Goal: Task Accomplishment & Management: Use online tool/utility

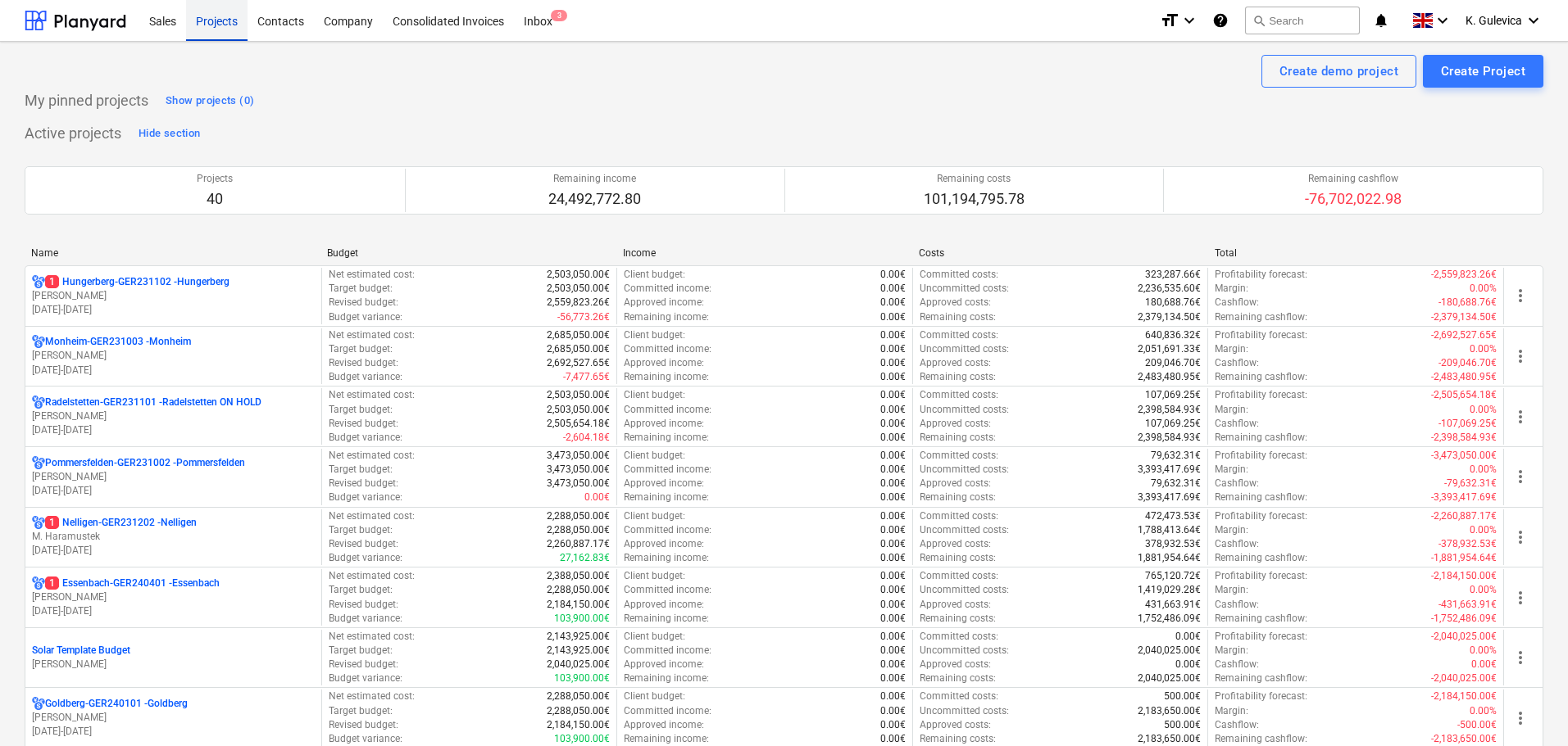
click at [216, 23] on div "Projects" at bounding box center [217, 20] width 61 height 42
click at [426, 21] on div "Consolidated Invoices" at bounding box center [448, 20] width 131 height 42
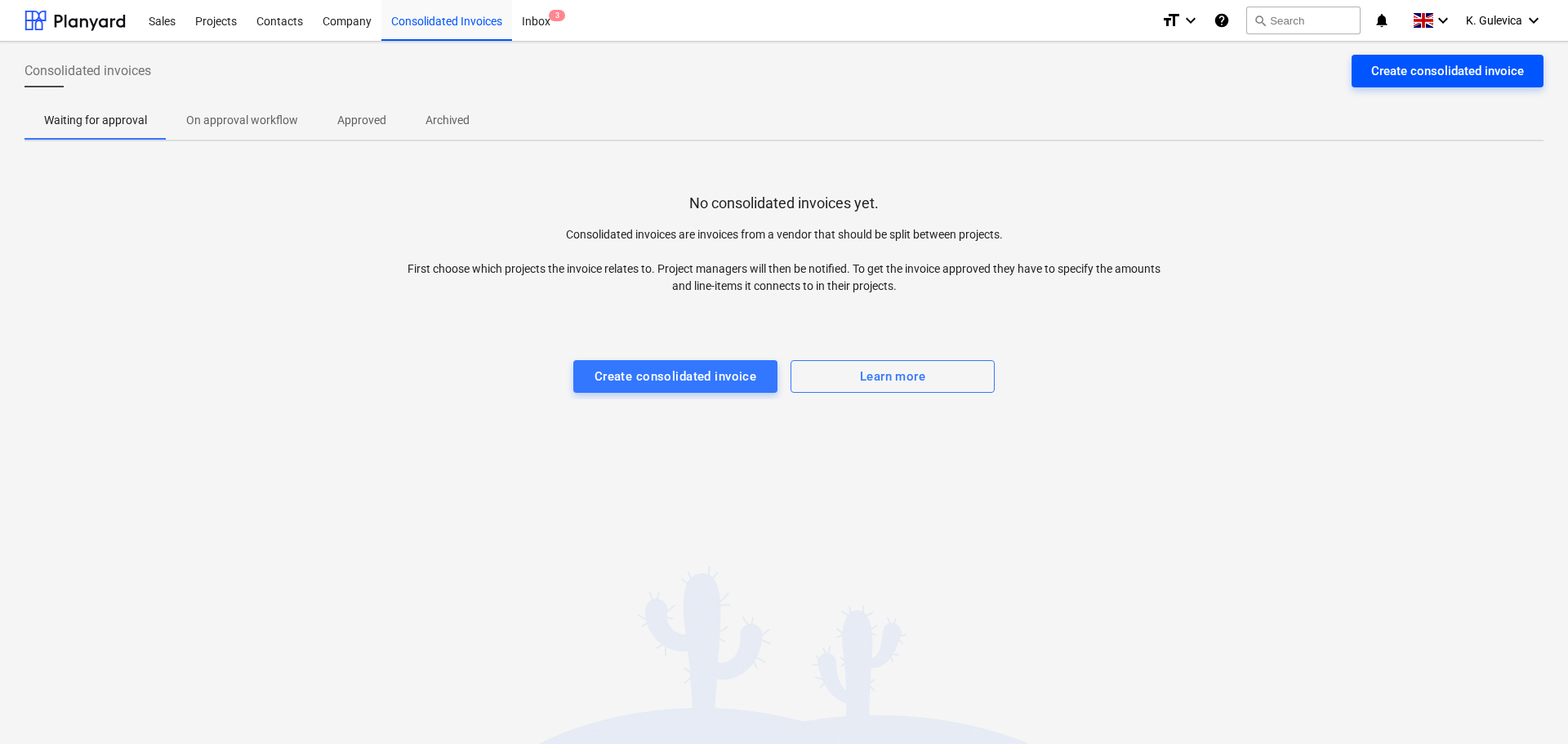
click at [1454, 73] on div "Create consolidated invoice" at bounding box center [1447, 71] width 152 height 21
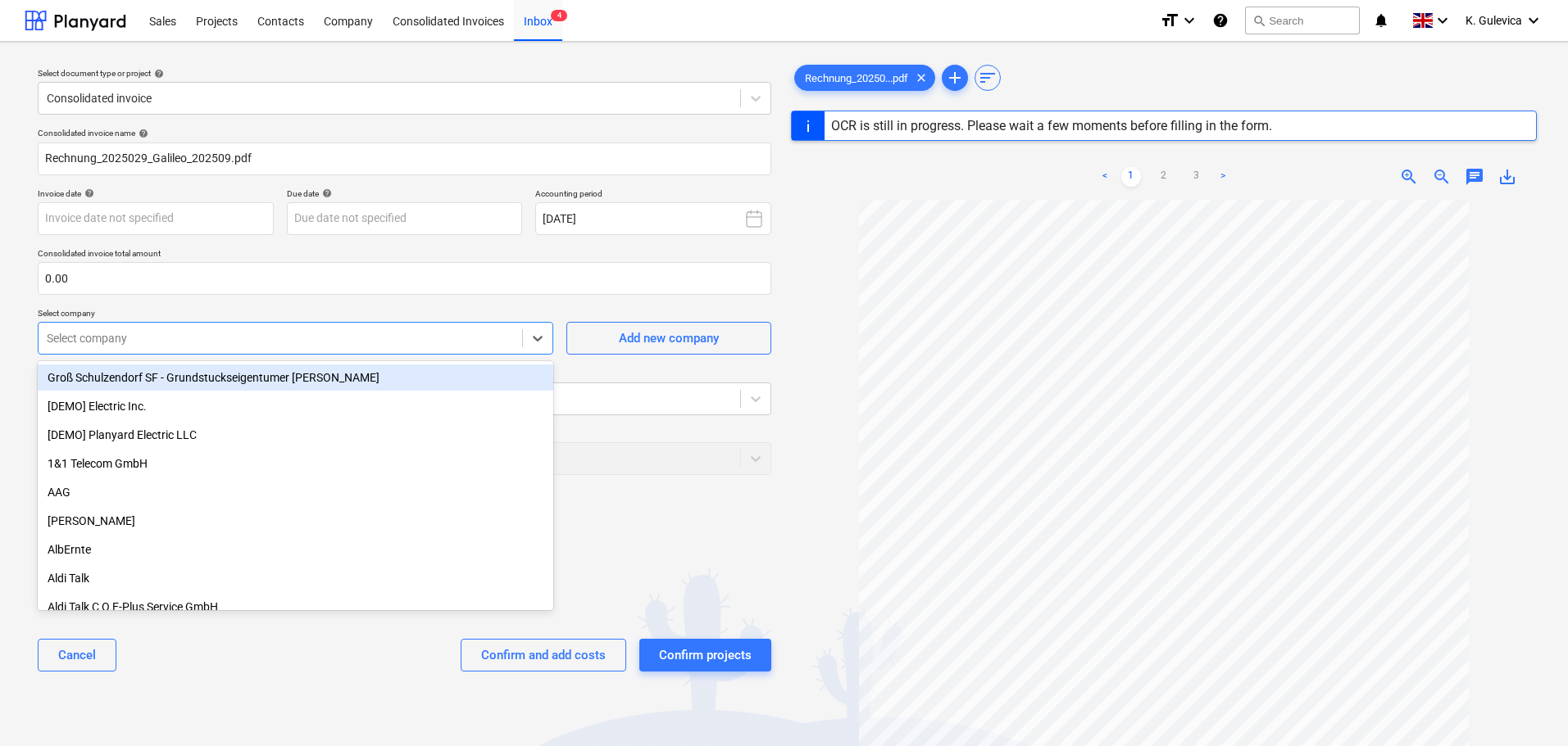
click at [126, 340] on div at bounding box center [280, 339] width 467 height 17
type input "2025-029"
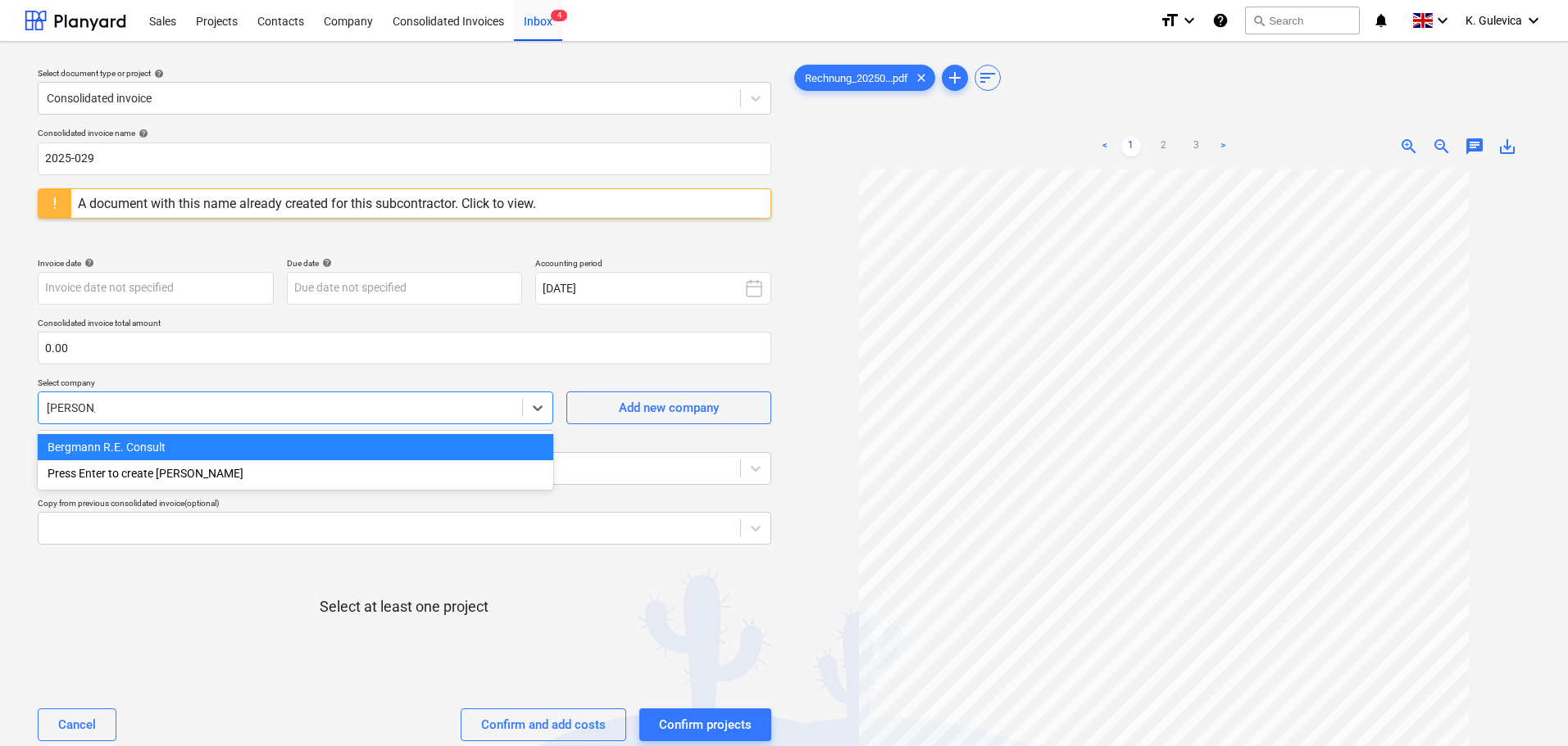
type input "bergmann"
click at [137, 455] on div "Bergmann R.E. Consult" at bounding box center [296, 448] width 516 height 26
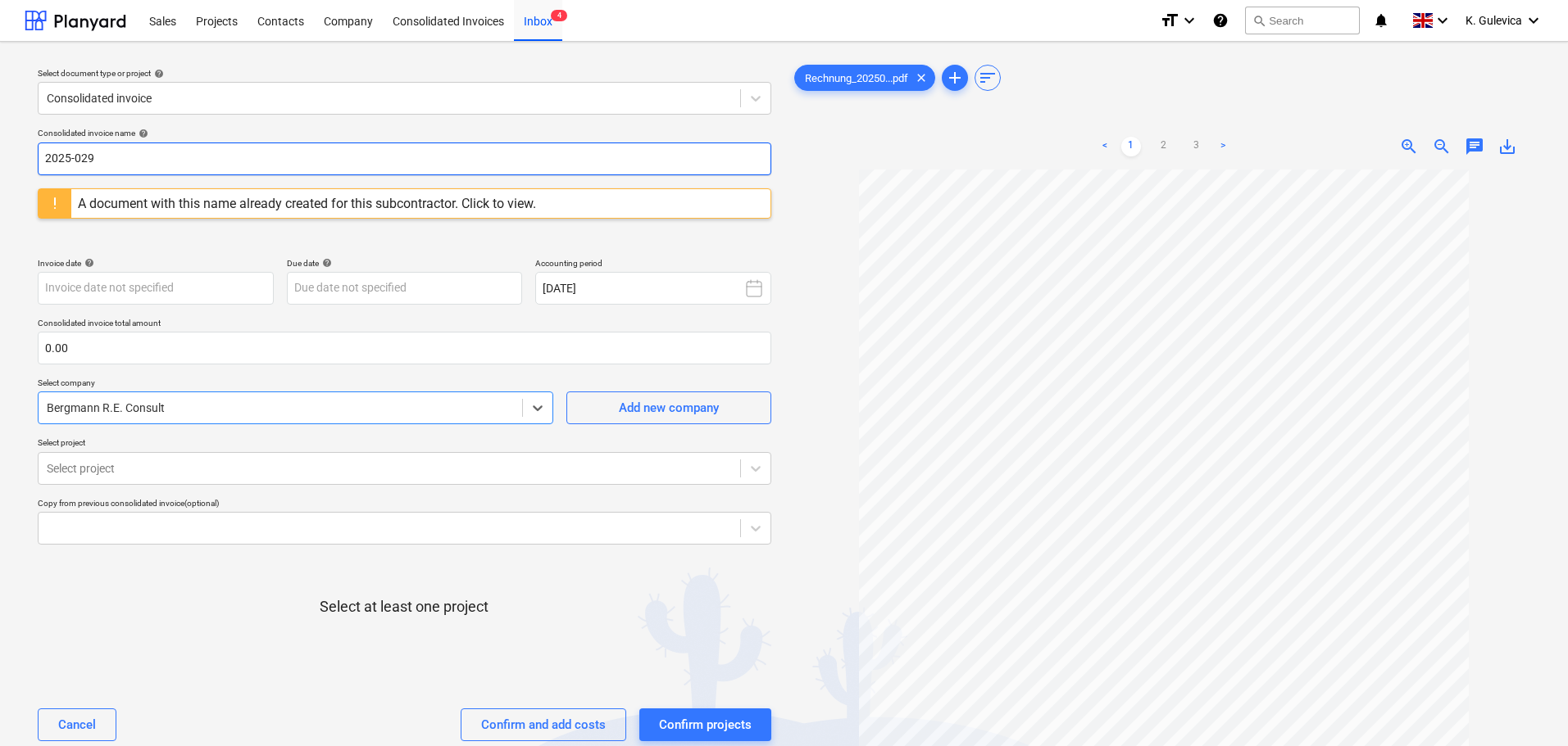
click at [111, 154] on input "2025-029" at bounding box center [405, 159] width 734 height 33
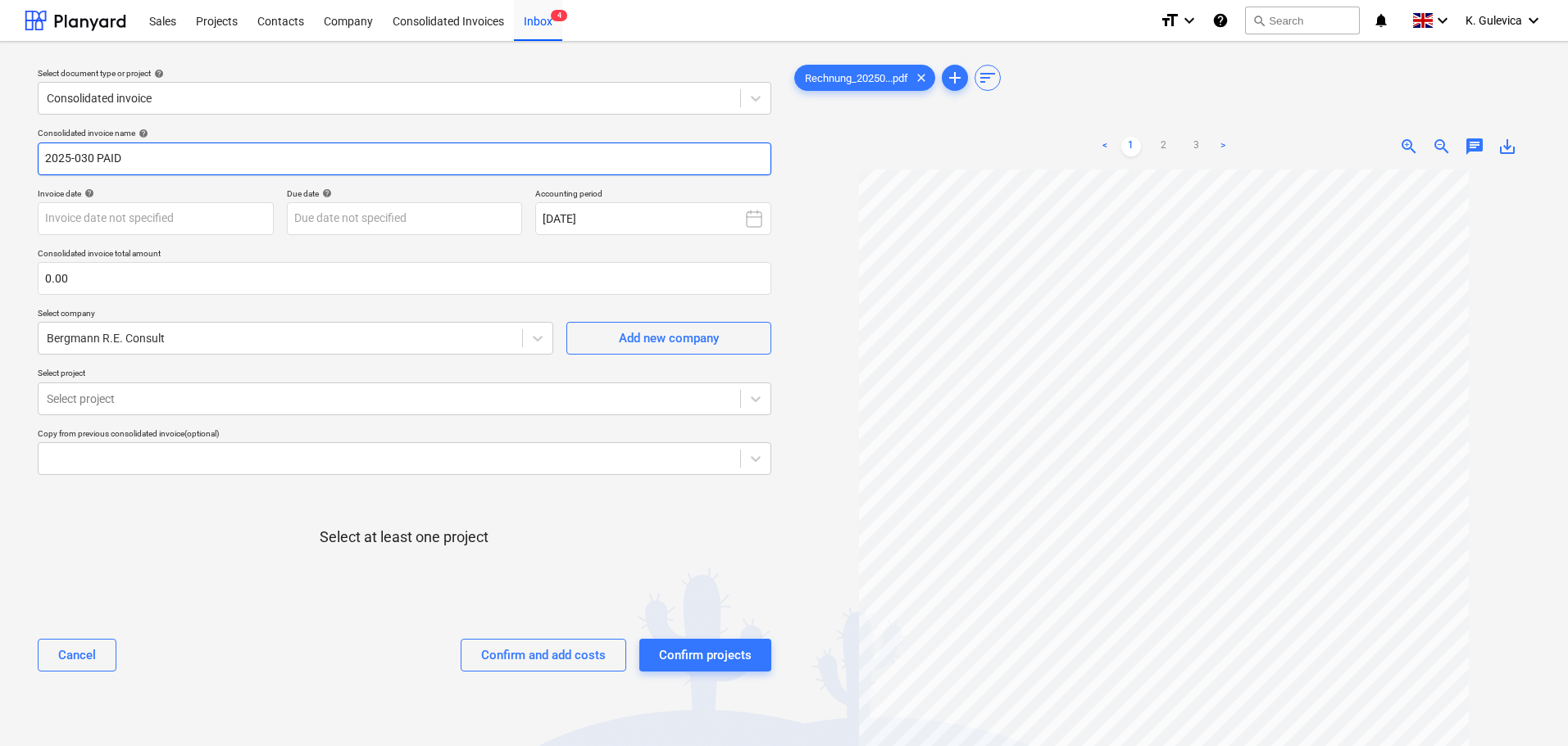
click at [92, 159] on input "2025-030 PAID" at bounding box center [405, 159] width 734 height 33
type input "2025 Sep PAID"
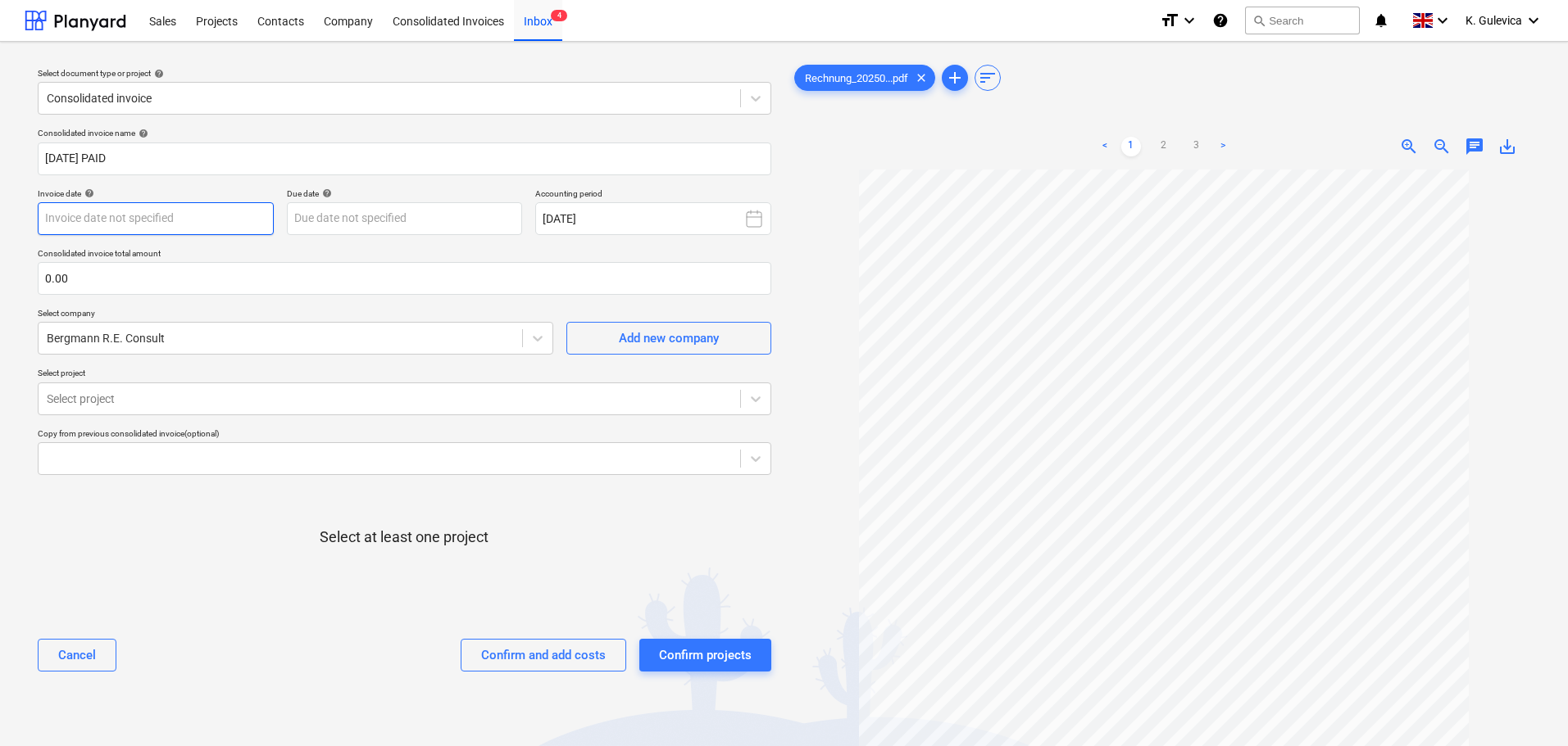
click at [143, 216] on body "Sales Projects Contacts Company Consolidated Invoices Inbox 4 format_size keybo…" at bounding box center [784, 373] width 1568 height 746
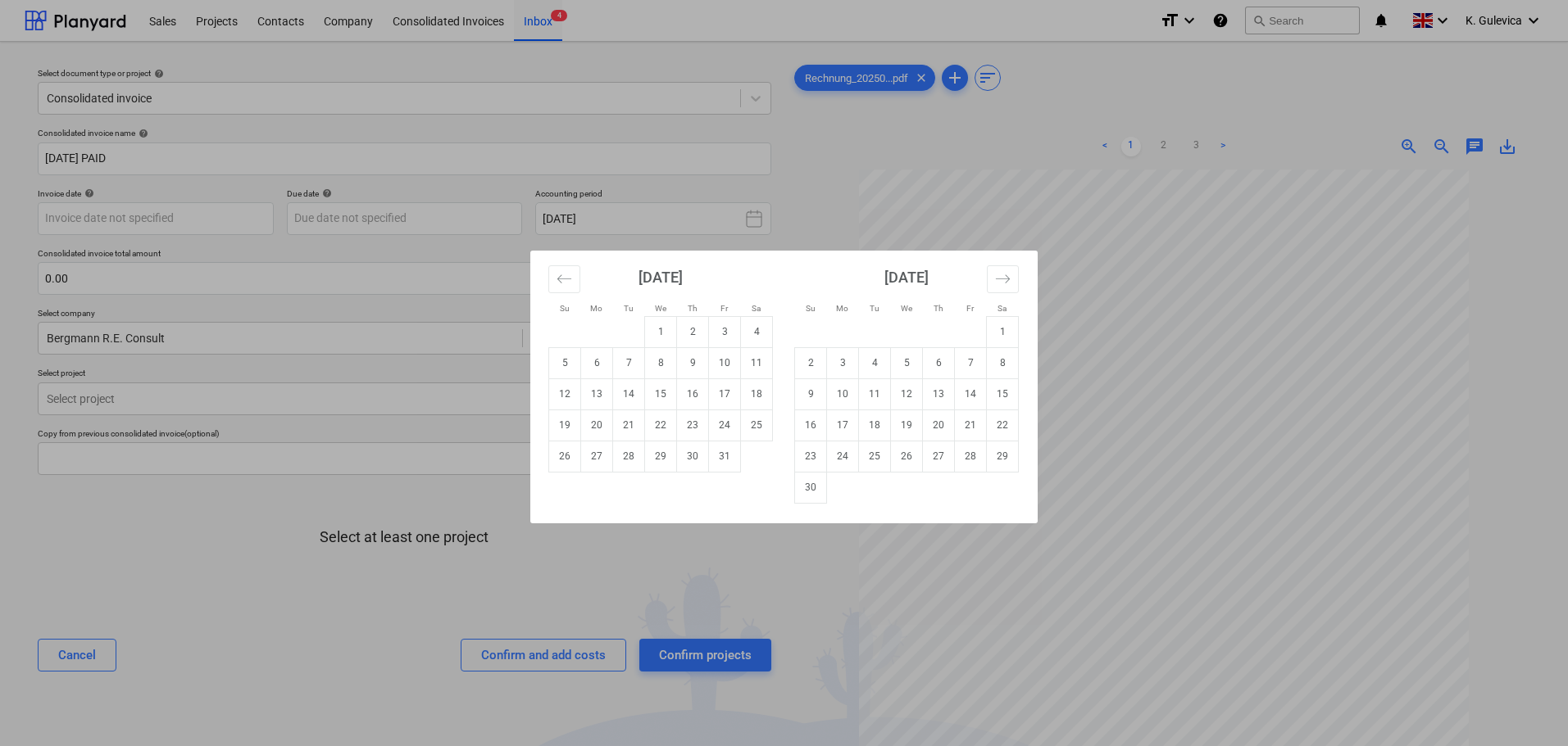
click at [595, 364] on td "6" at bounding box center [597, 363] width 32 height 31
type input "06 Oct 2025"
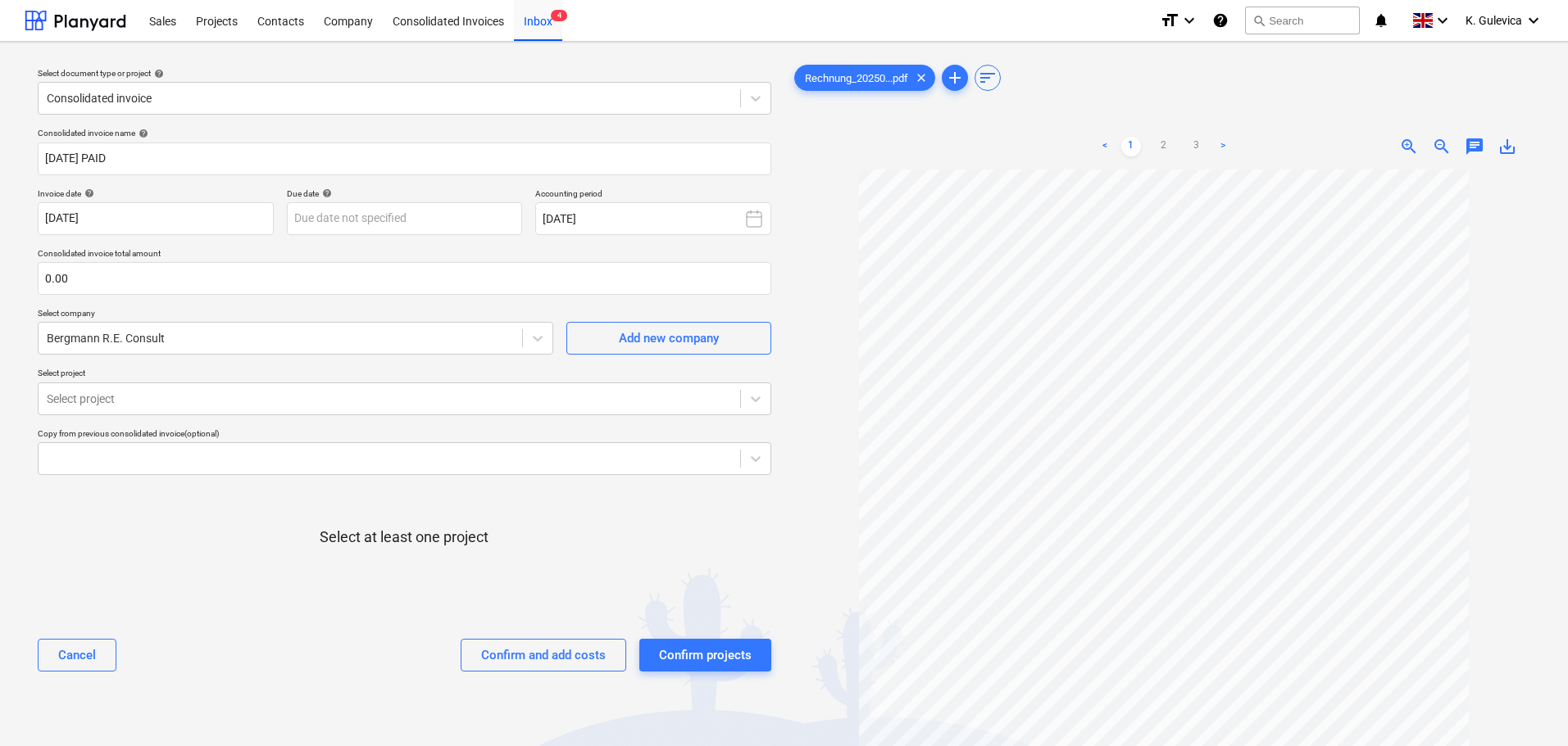
scroll to position [164, 0]
click at [418, 212] on body "Sales Projects Contacts Company Consolidated Invoices Inbox 4 format_size keybo…" at bounding box center [784, 373] width 1568 height 746
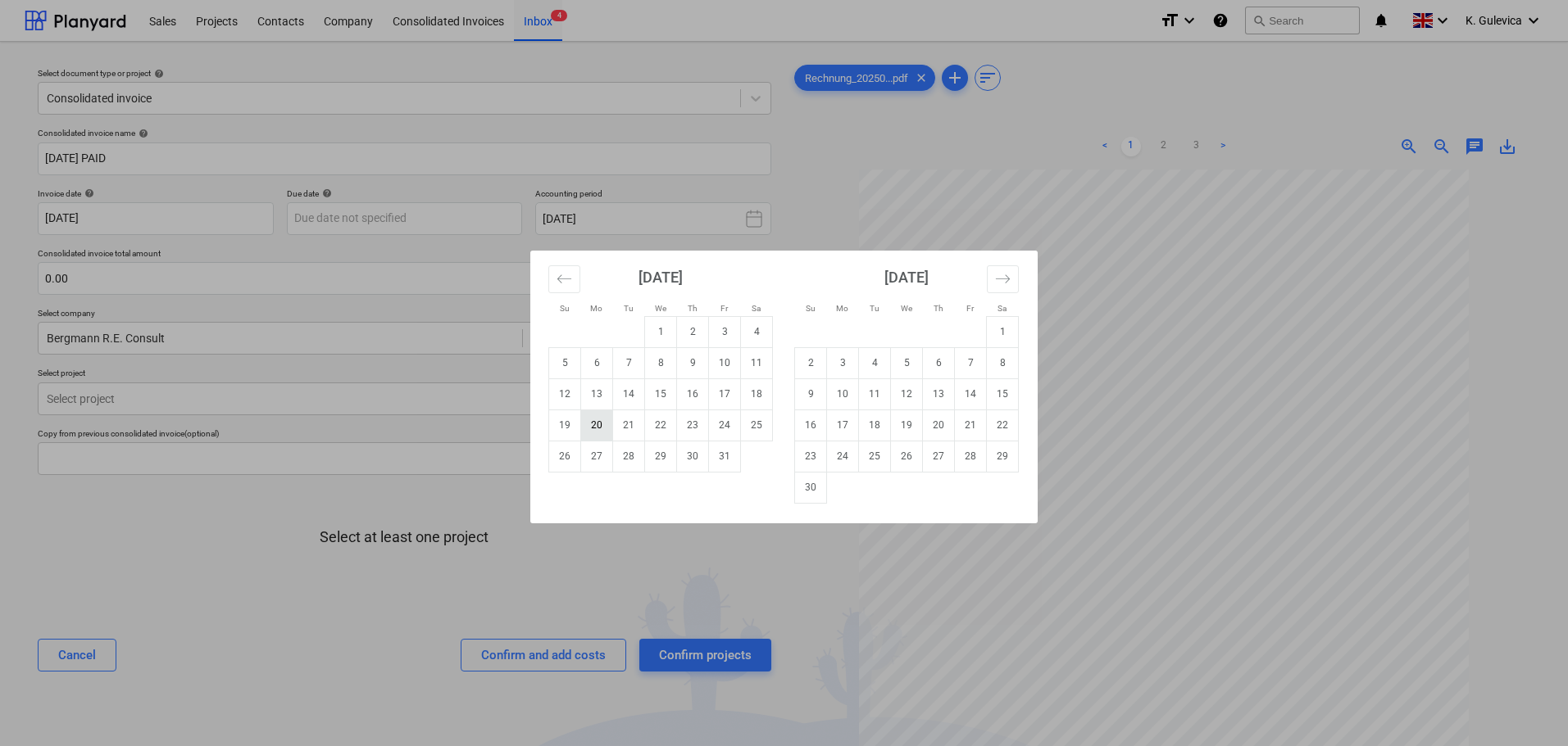
click at [601, 432] on td "20" at bounding box center [597, 425] width 32 height 31
type input "20 Oct 2025"
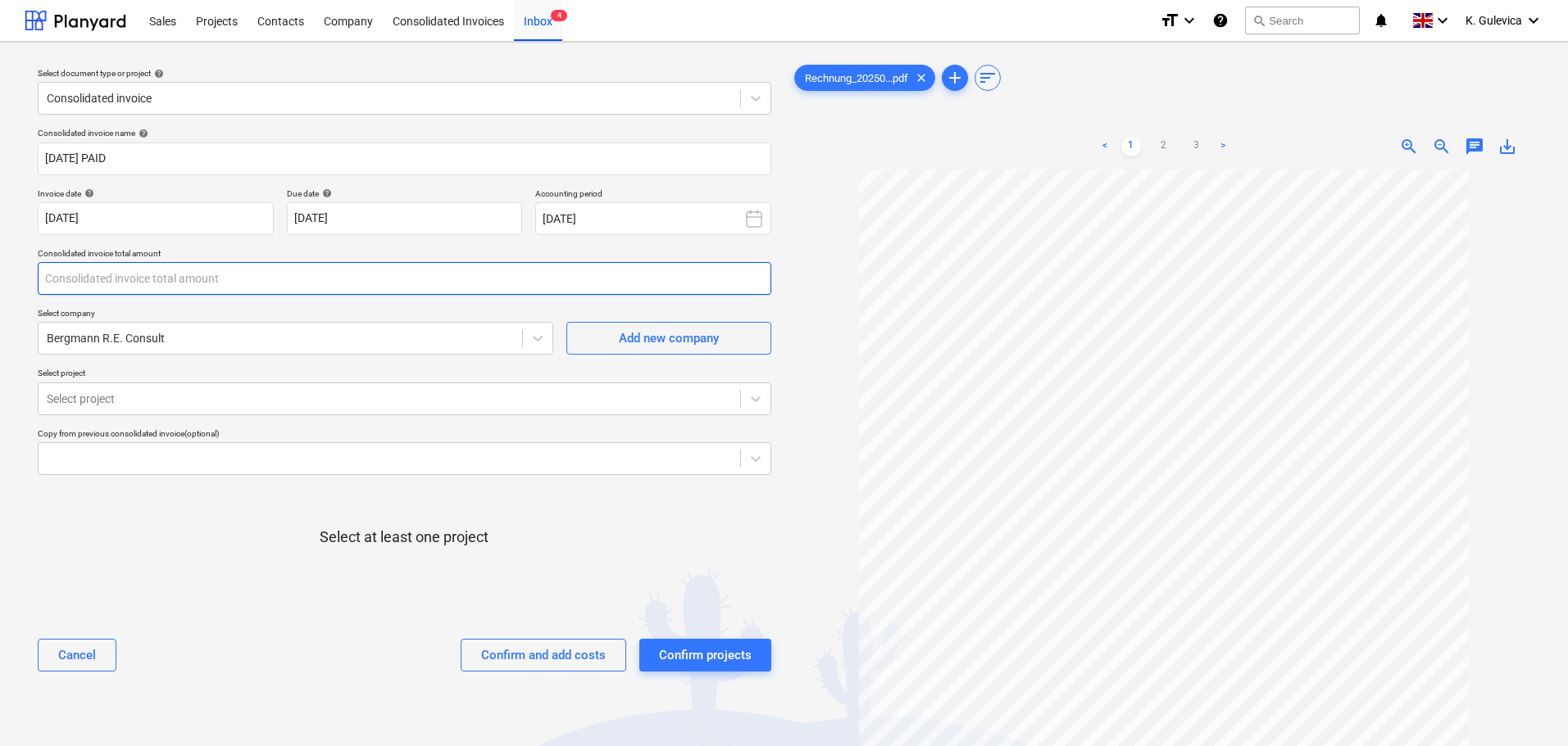
click at [112, 279] on input "text" at bounding box center [405, 278] width 734 height 33
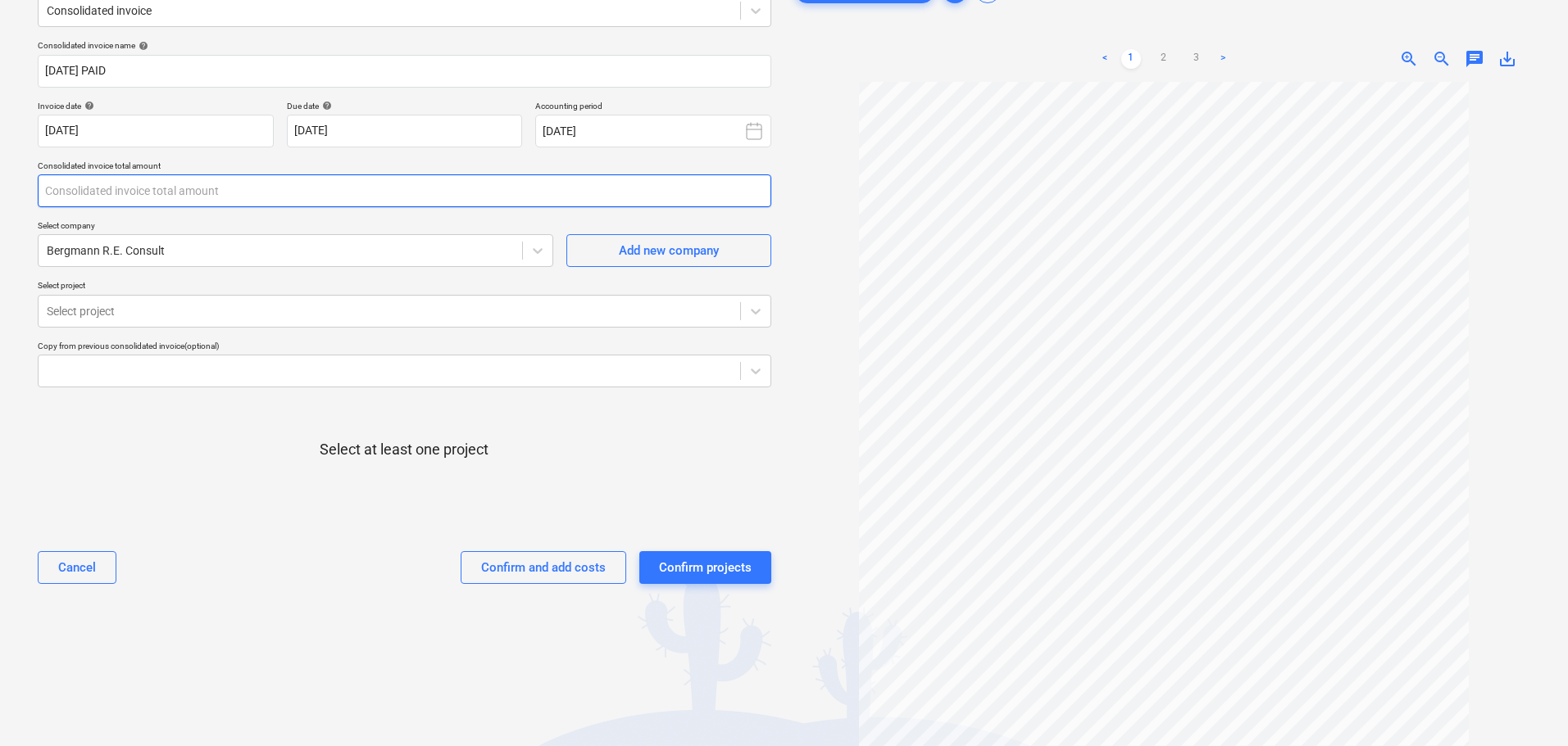
scroll to position [144, 0]
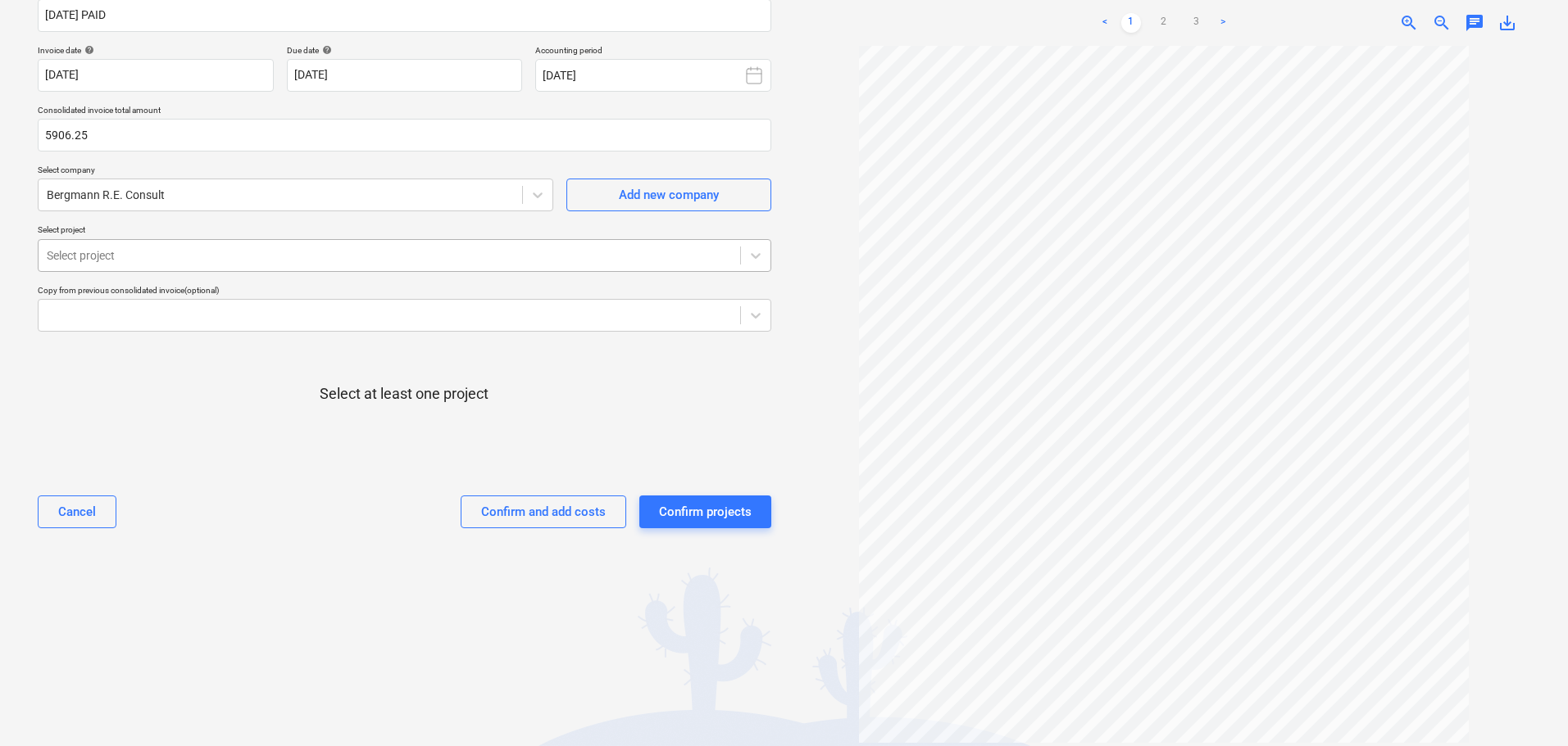
type input "5,906.25"
click at [156, 249] on div at bounding box center [389, 256] width 685 height 17
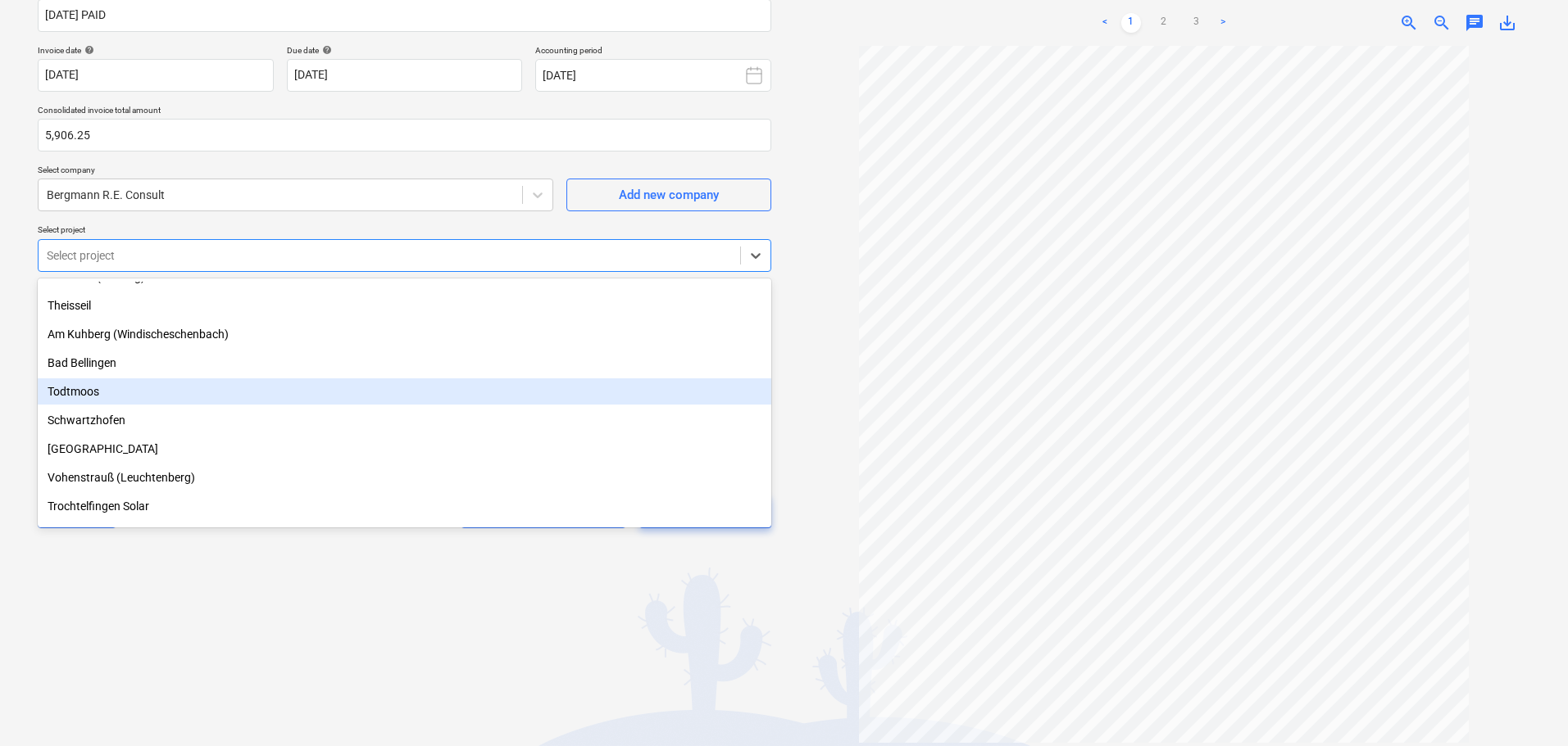
scroll to position [328, 0]
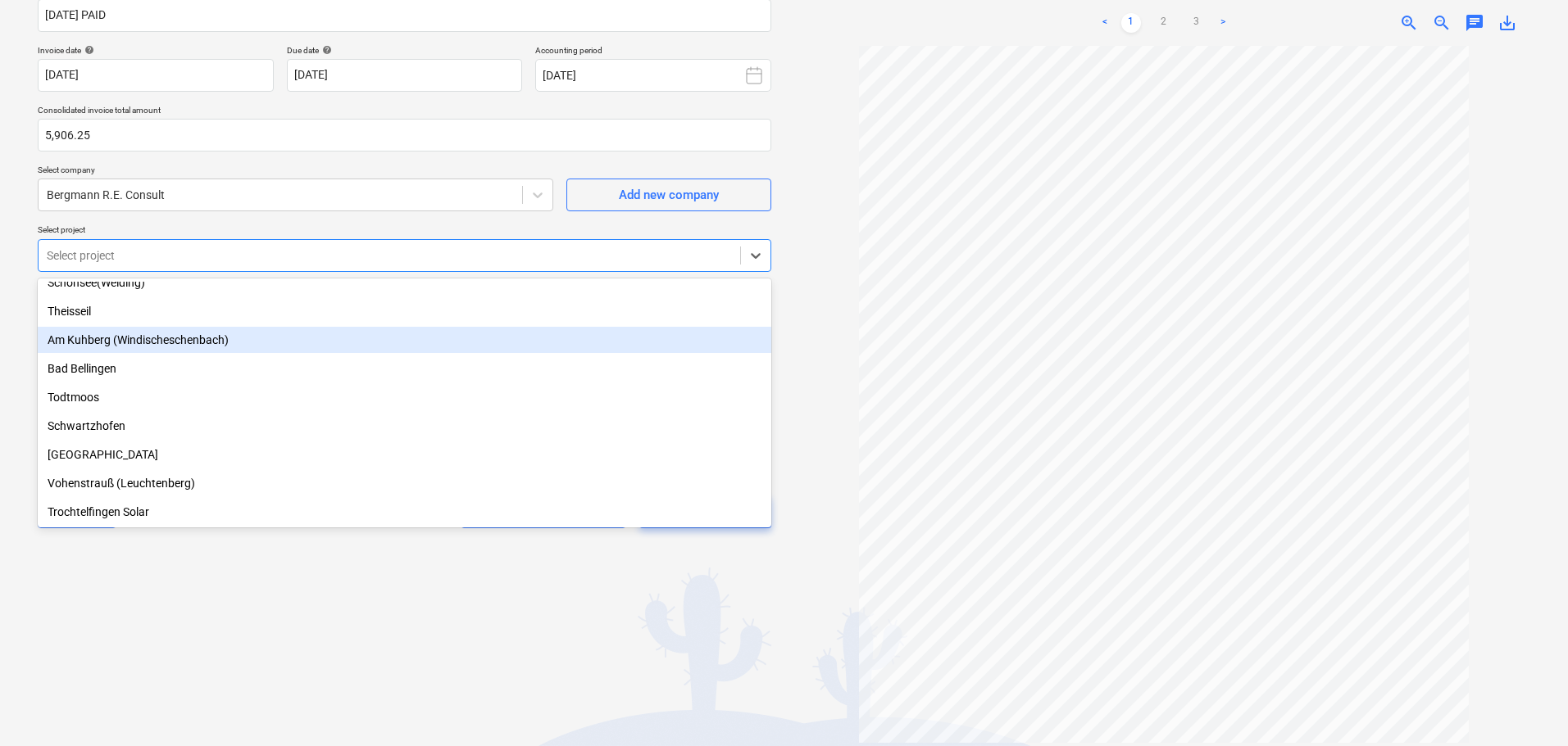
click at [112, 337] on div "Am Kuhberg (Windischeschenbach)" at bounding box center [405, 340] width 734 height 26
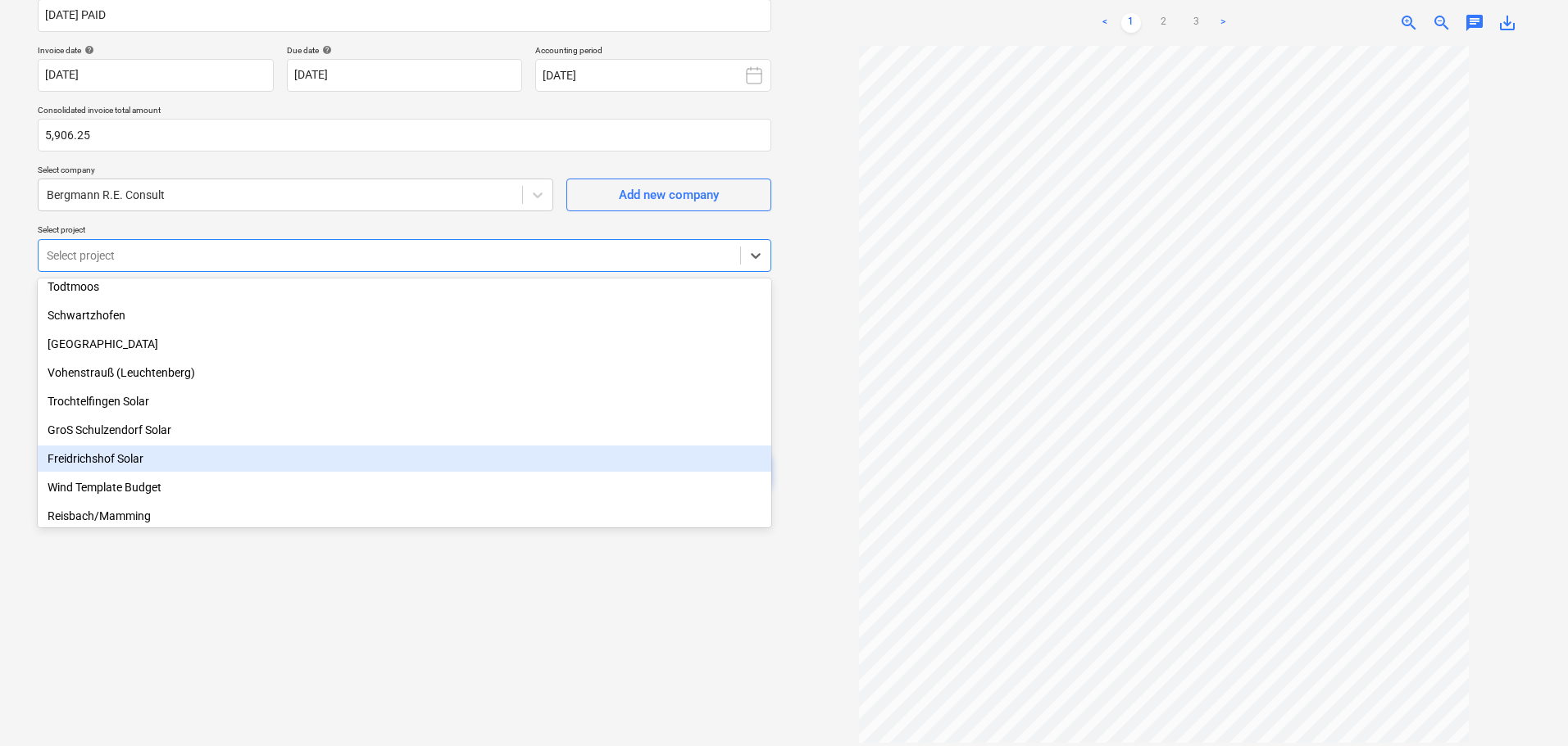
scroll to position [573, 0]
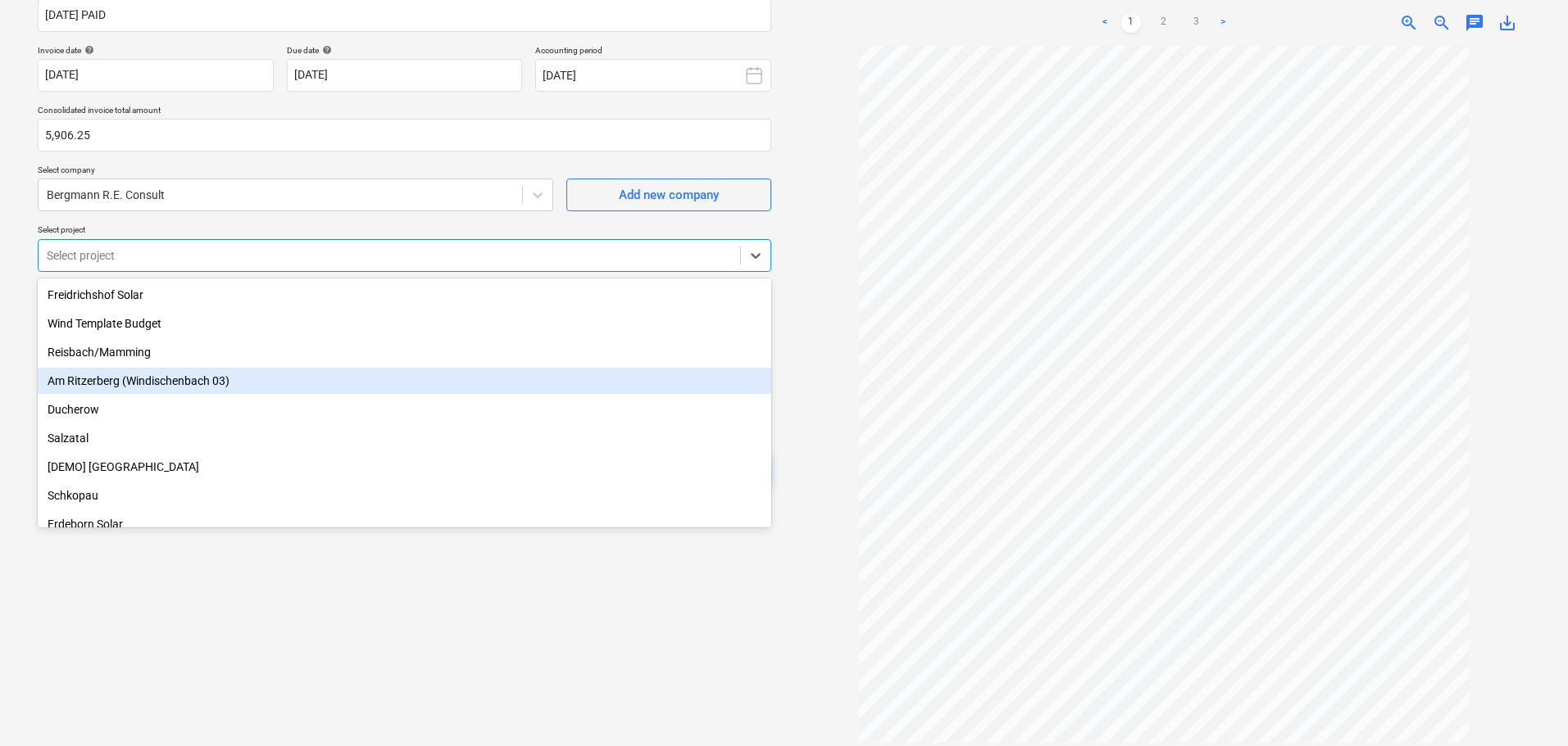
click at [145, 382] on div "Am Ritzerberg (Windischenbach 03)" at bounding box center [405, 381] width 734 height 26
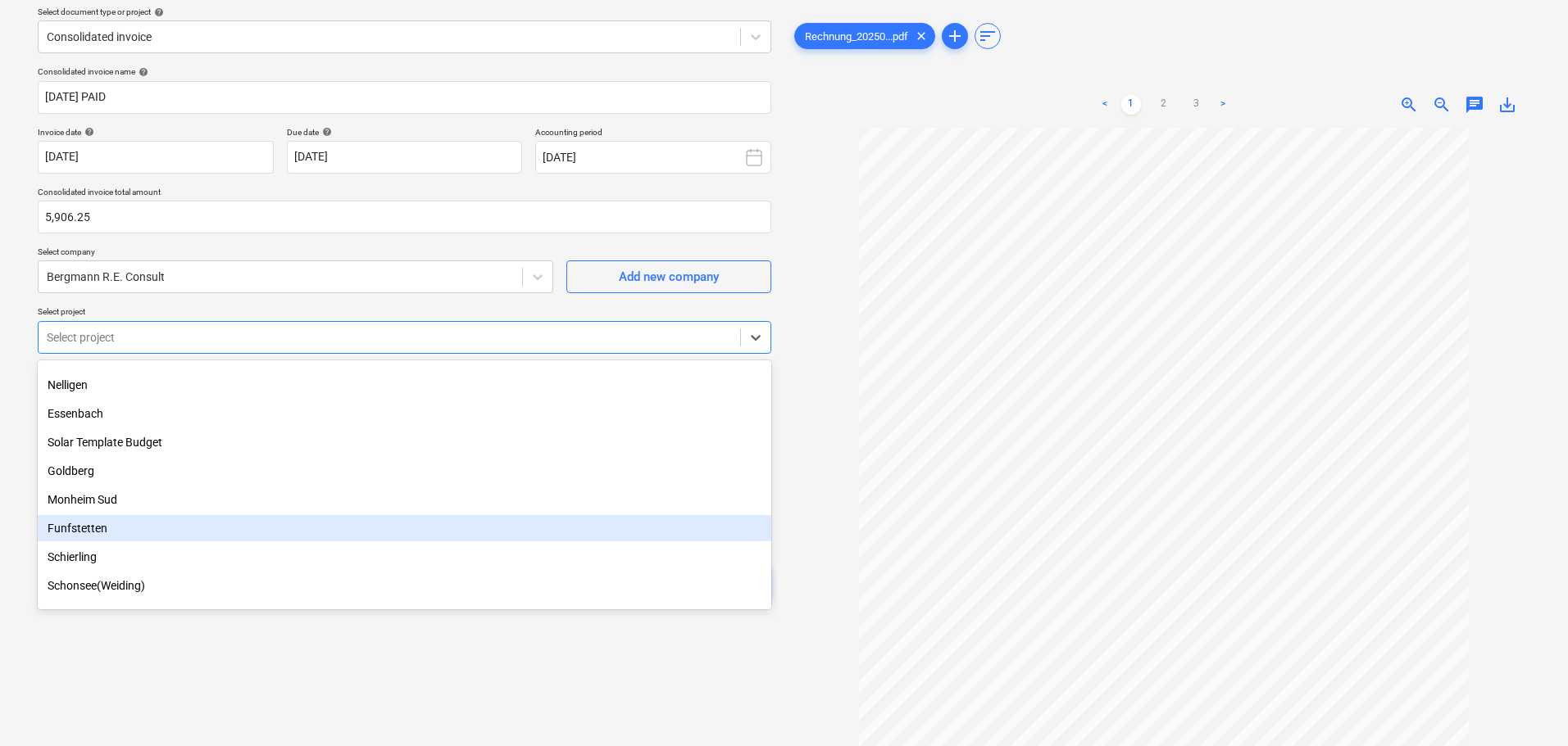
scroll to position [25, 0]
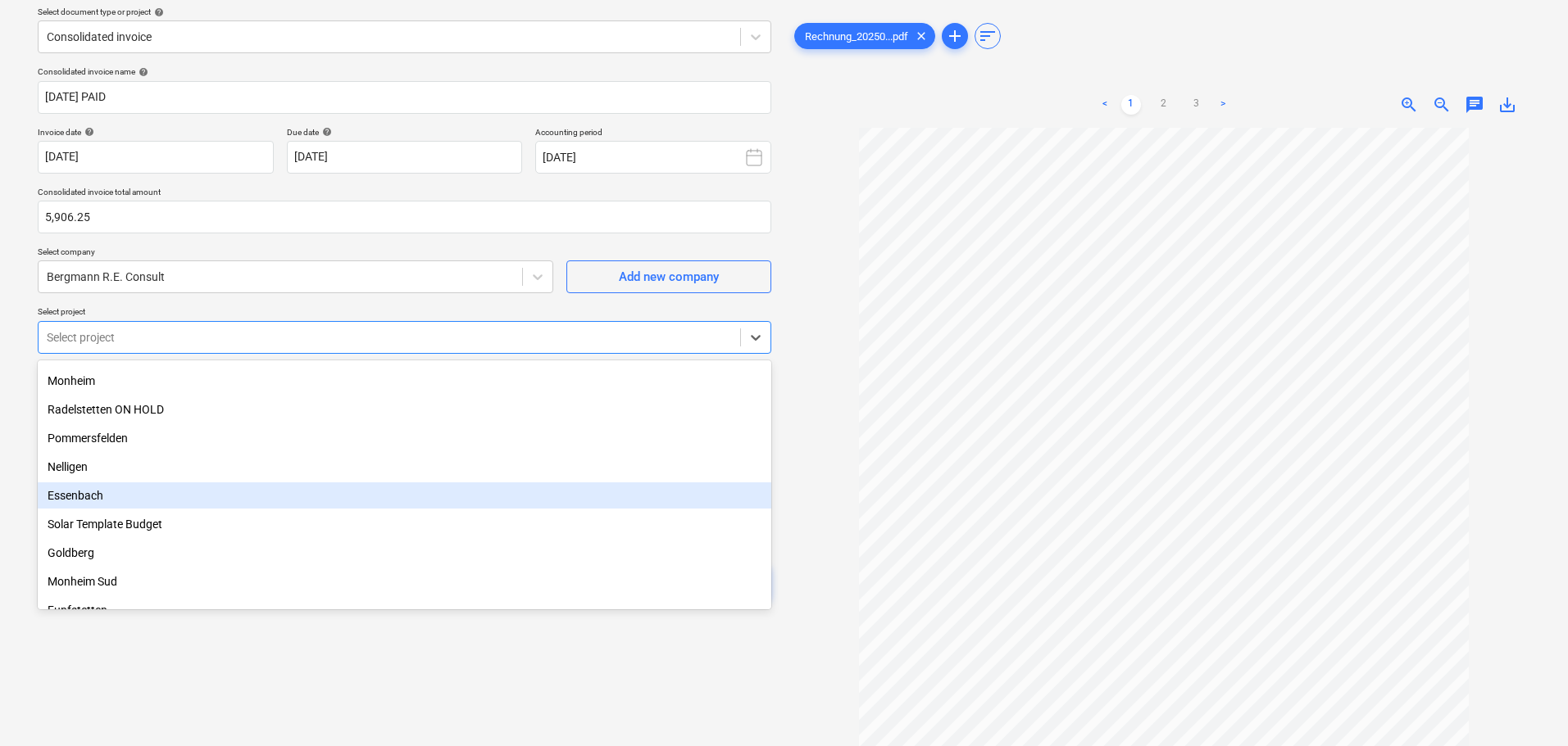
click at [73, 498] on div "Essenbach" at bounding box center [405, 496] width 734 height 26
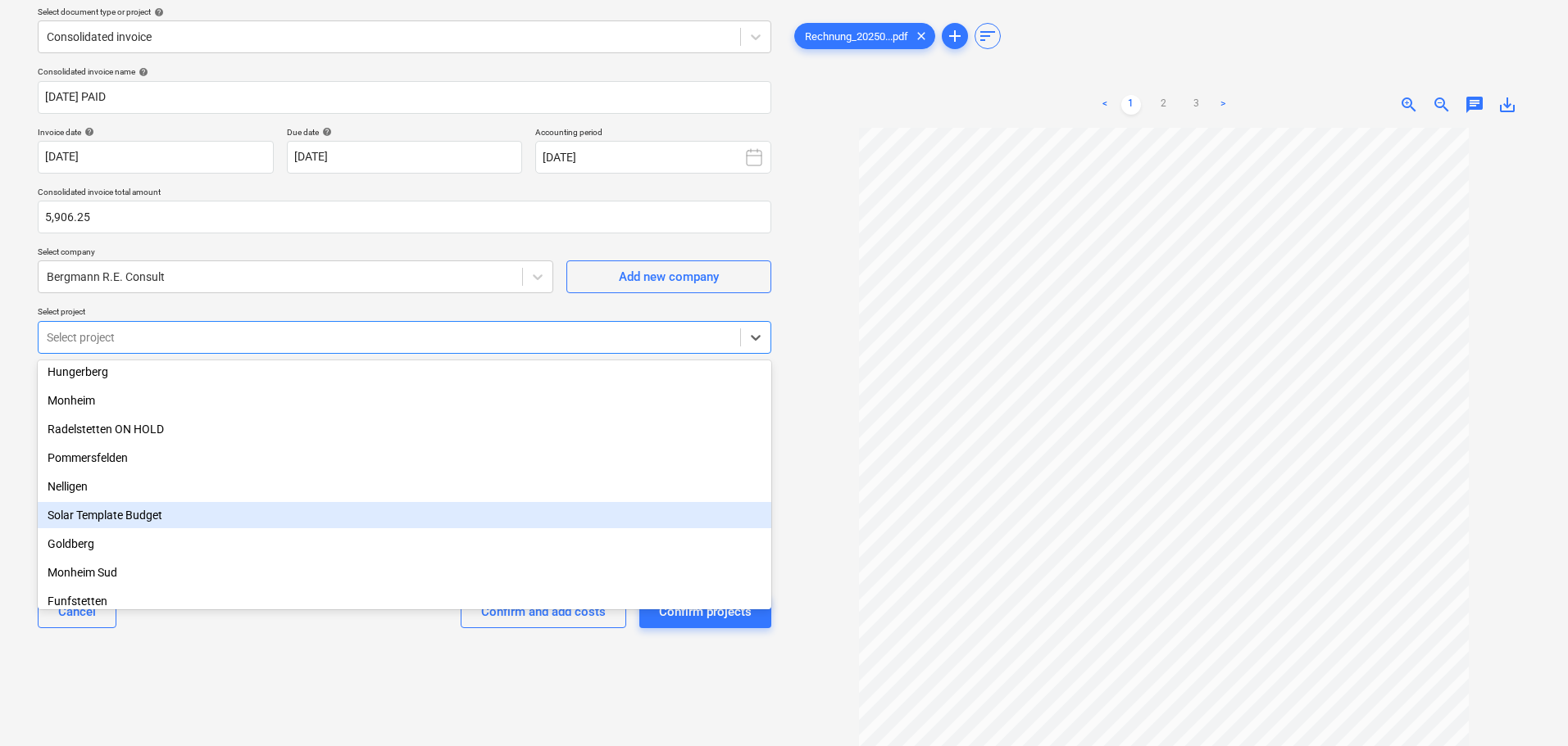
scroll to position [0, 0]
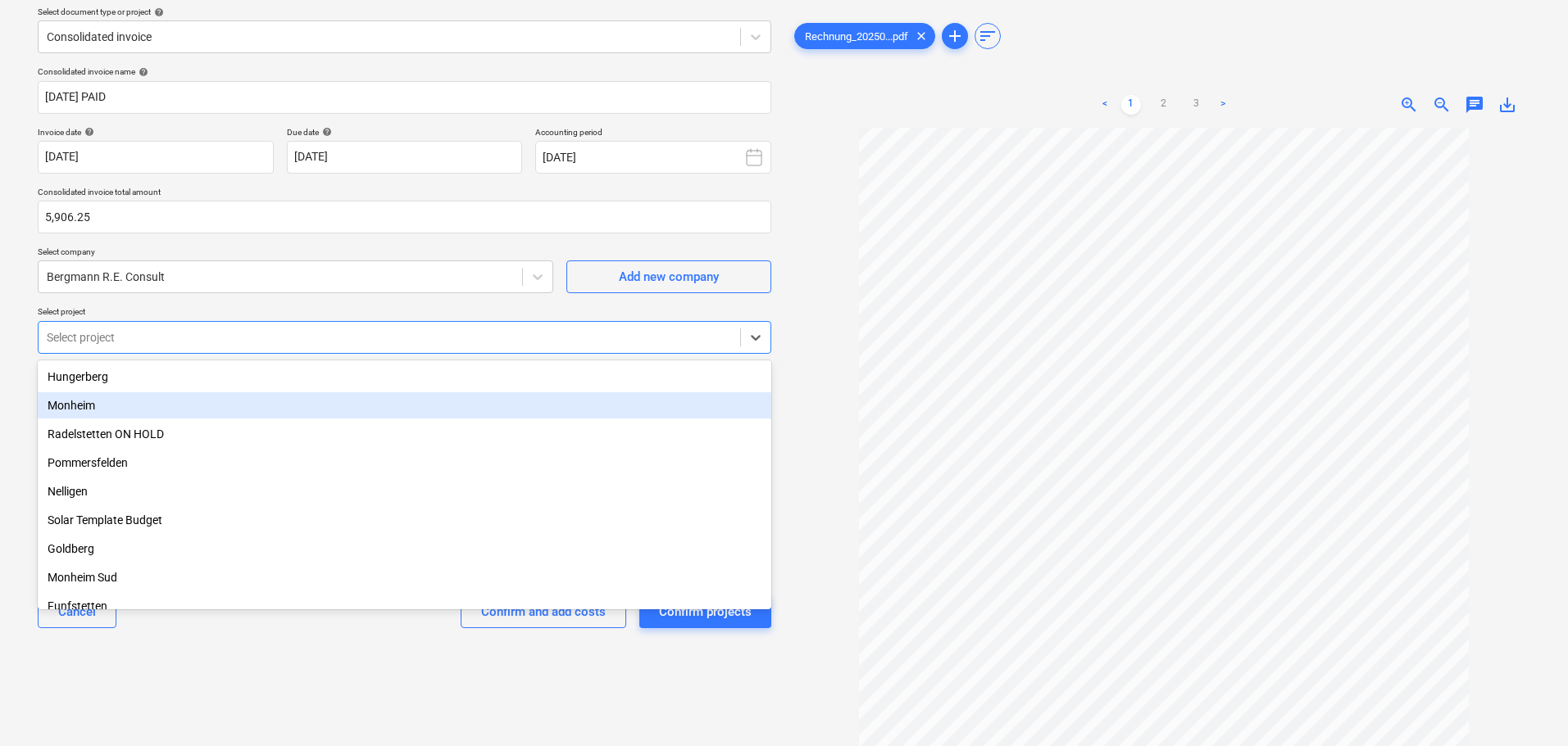
click at [91, 408] on div "Monheim" at bounding box center [405, 406] width 734 height 26
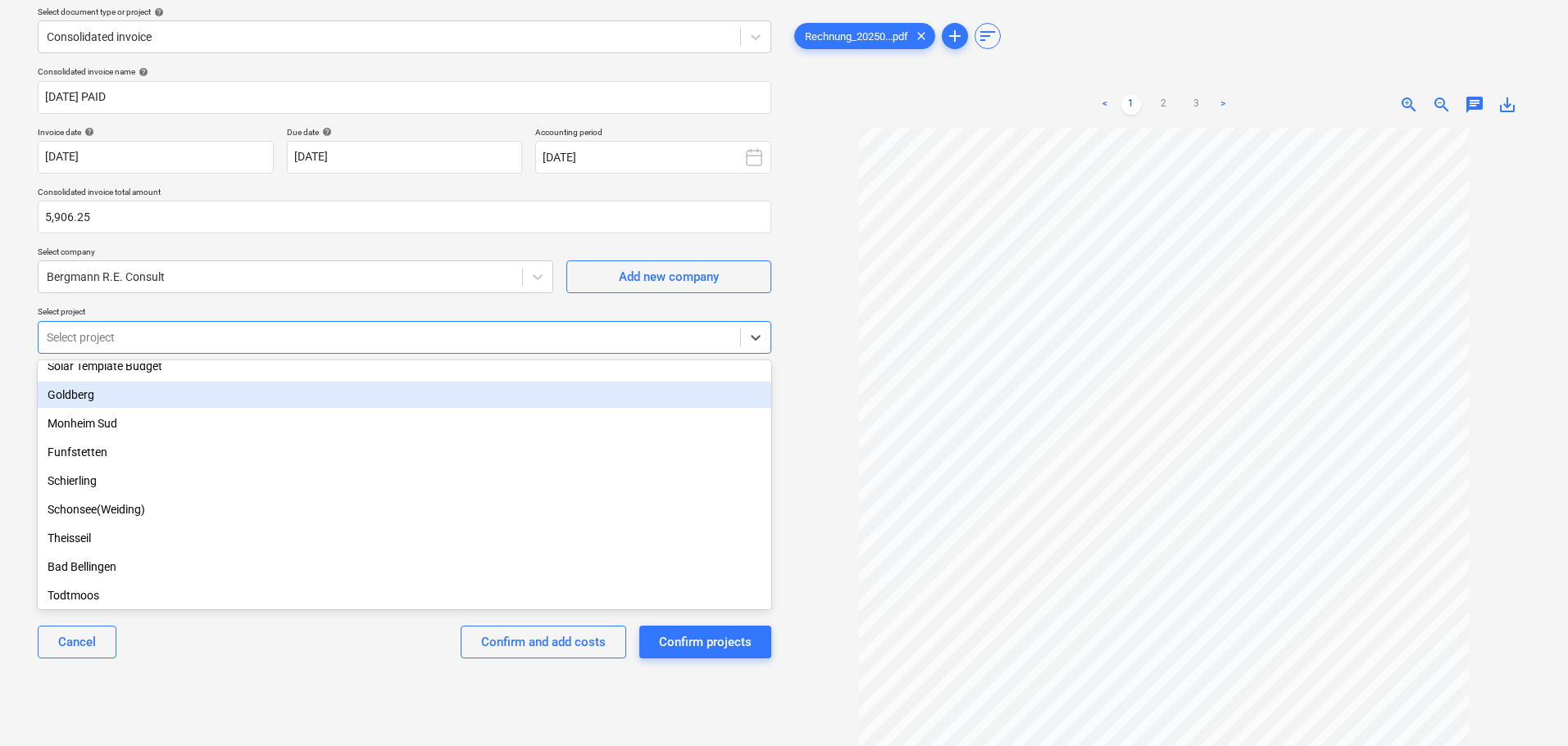
scroll to position [164, 0]
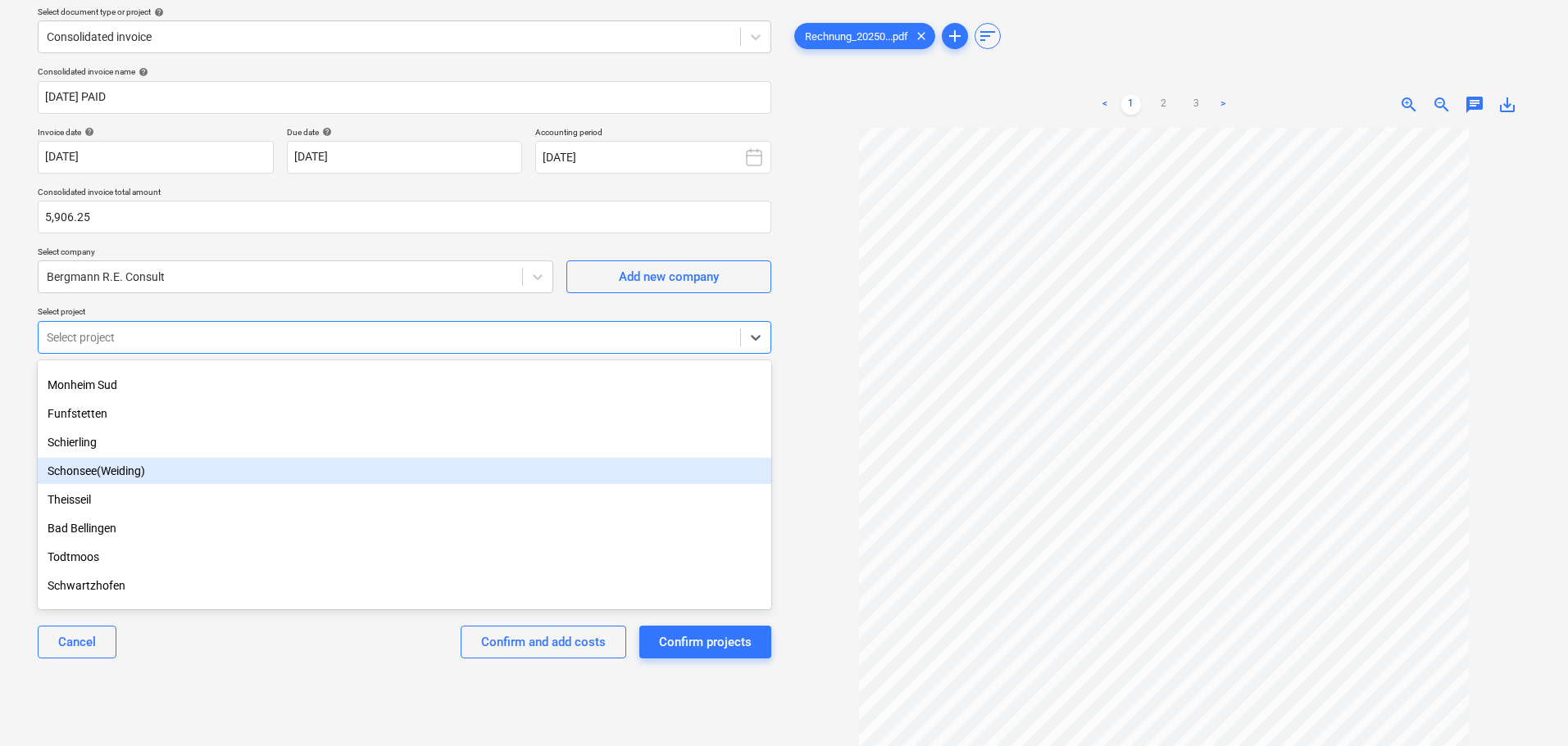
click at [101, 472] on div "Schonsee(Weiding)" at bounding box center [405, 471] width 734 height 26
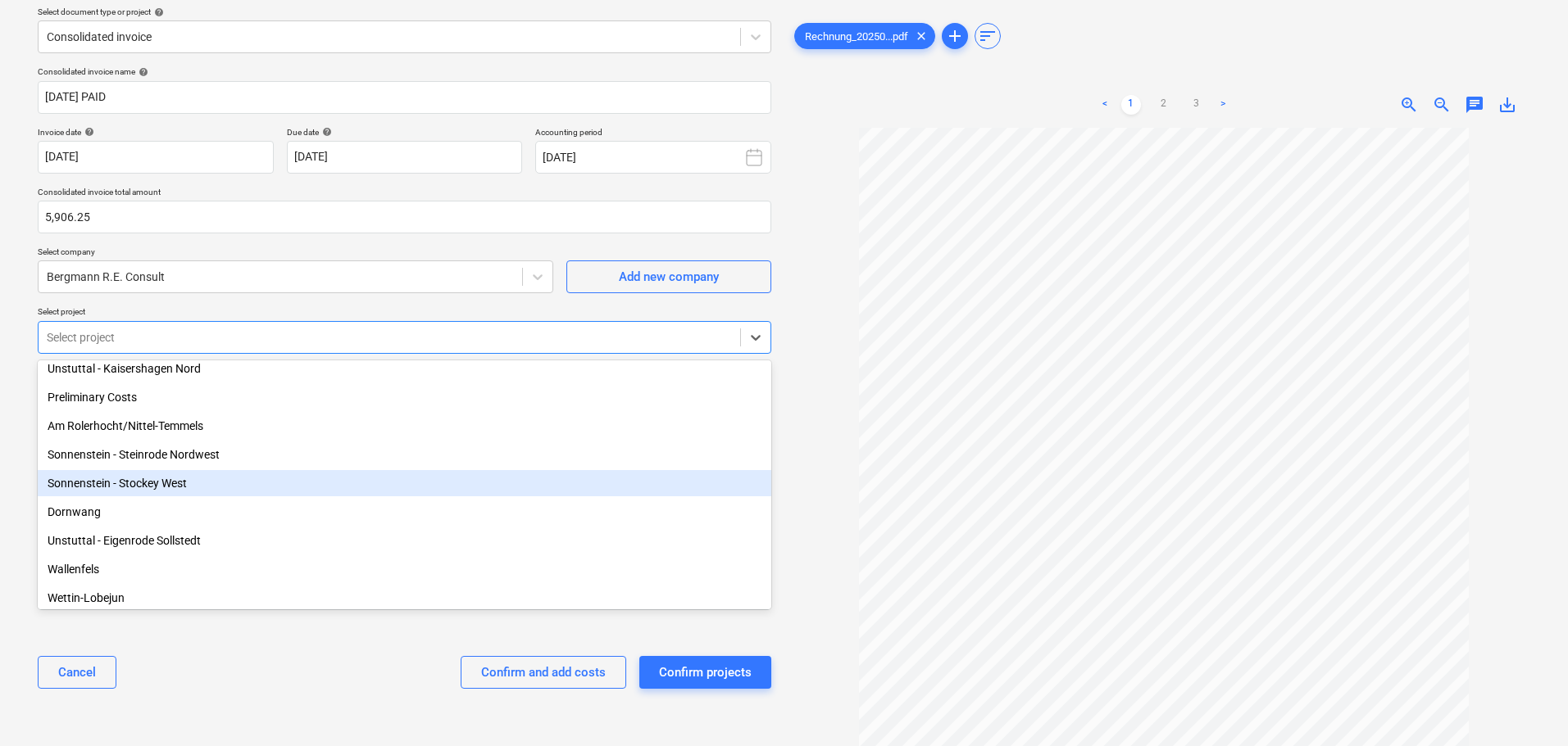
scroll to position [758, 0]
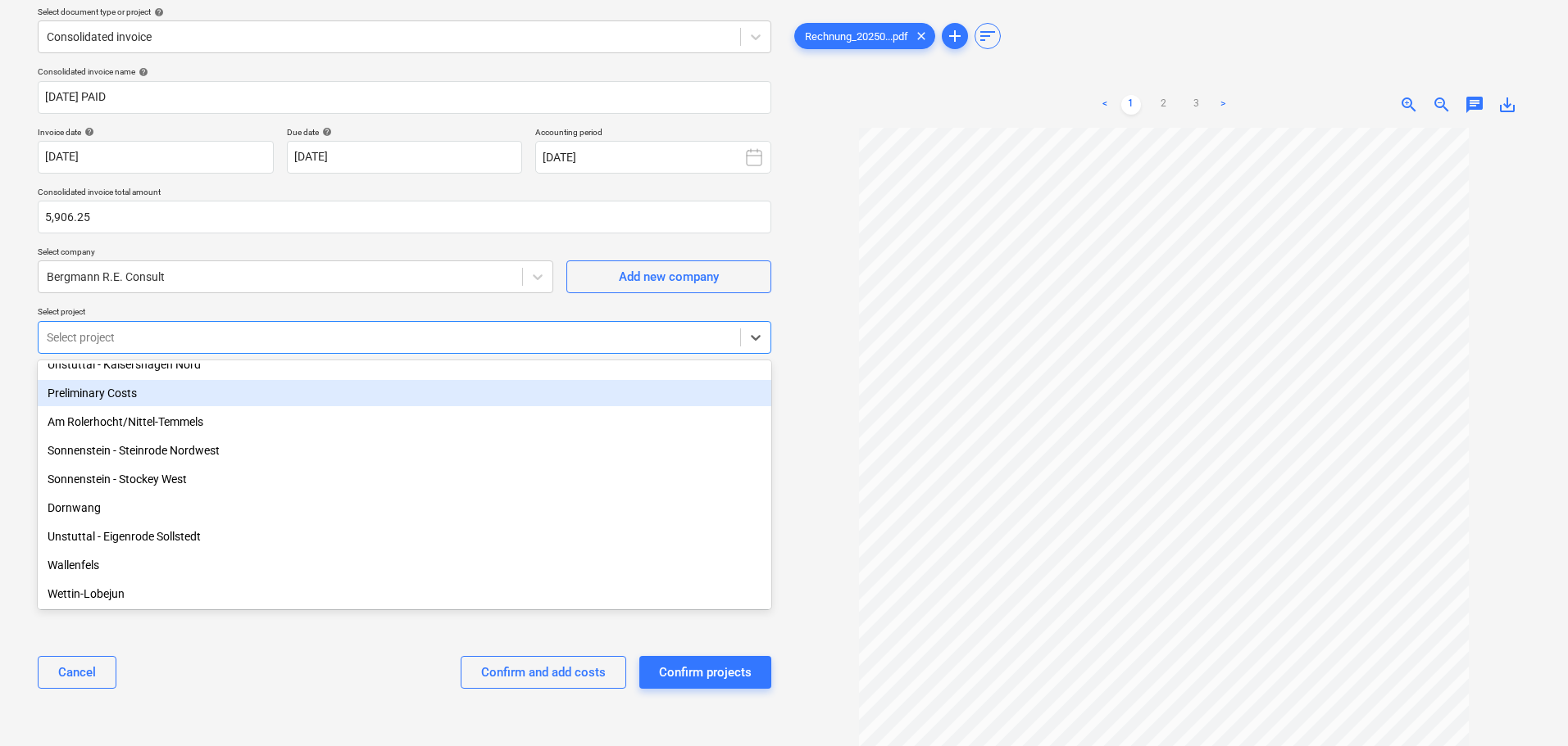
click at [116, 391] on div "Preliminary Costs" at bounding box center [405, 393] width 734 height 26
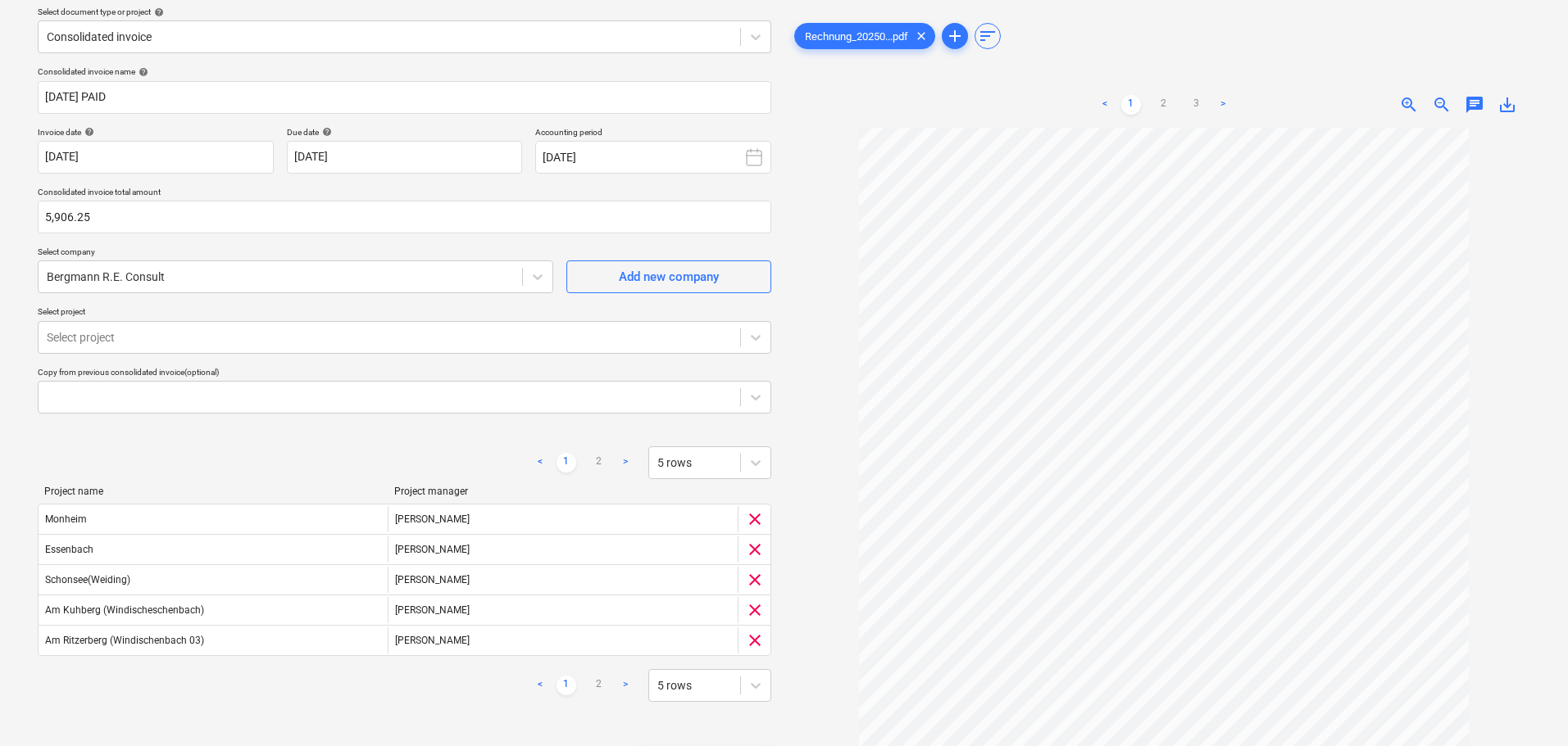
click at [787, 431] on div "Rechnung_20250...pdf clear add sort < 1 2 3 > zoom_in zoom_out chat 0 save_alt" at bounding box center [1164, 404] width 760 height 822
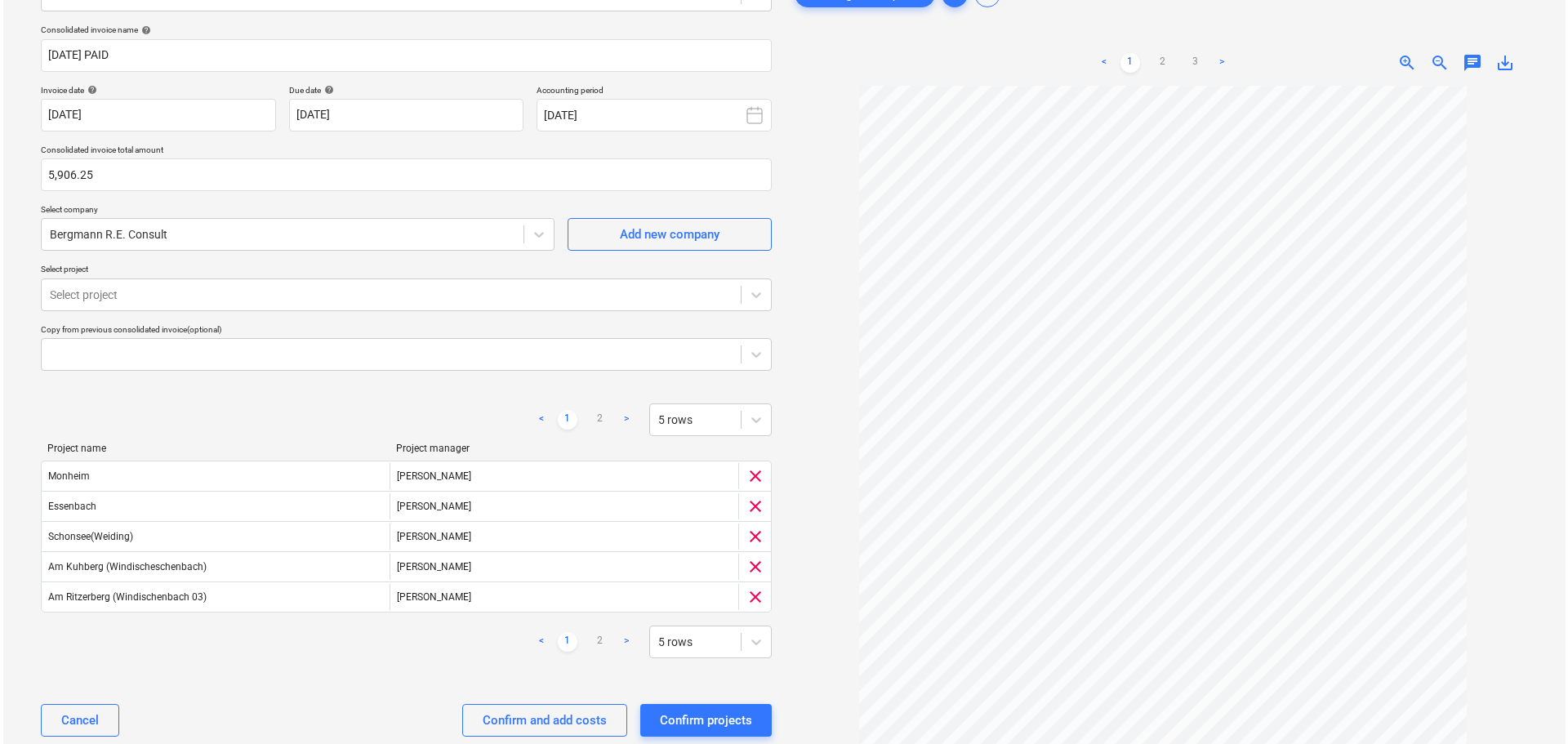
scroll to position [143, 0]
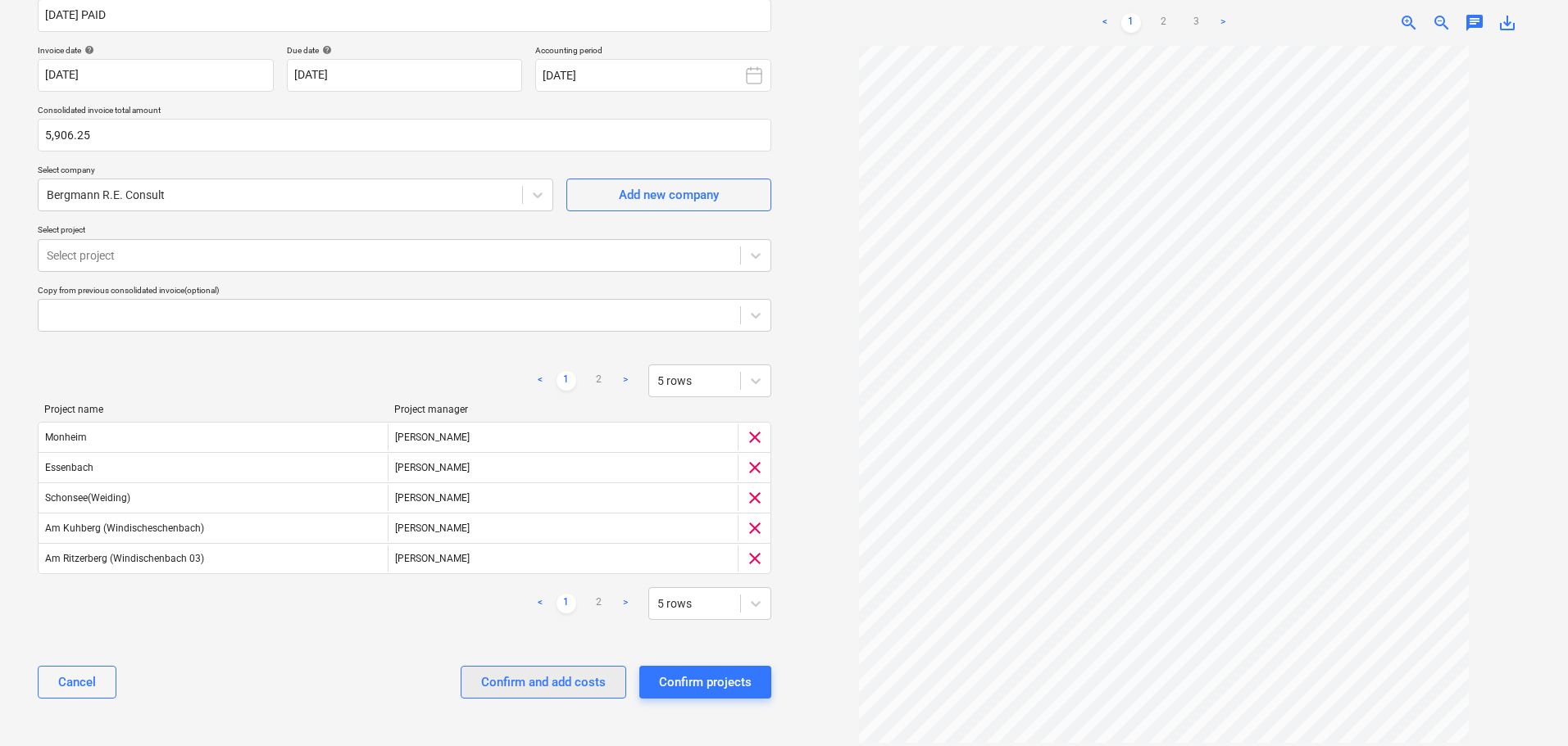
click at [589, 682] on div "Confirm and add costs" at bounding box center [543, 682] width 125 height 21
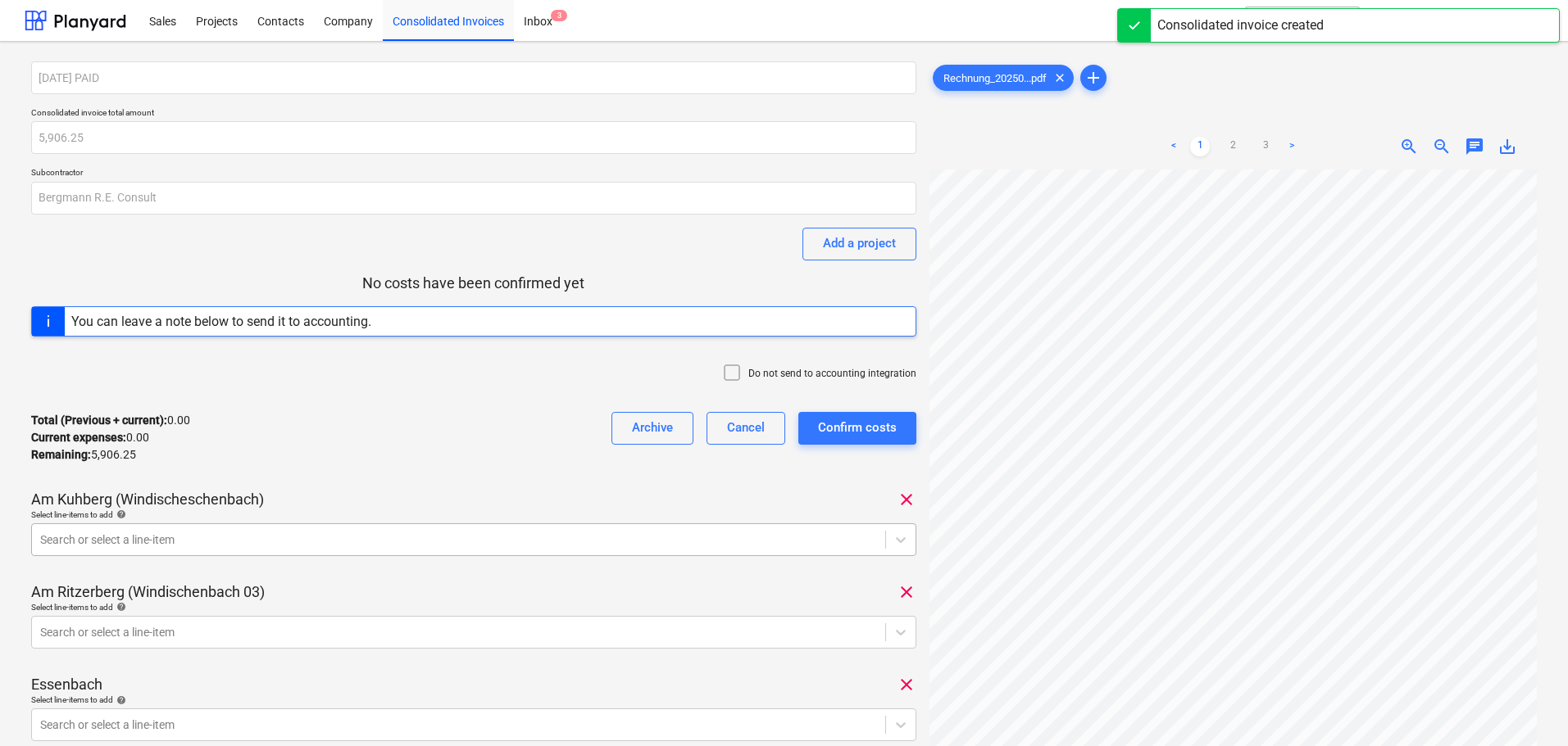
click at [395, 535] on body "Sales Projects Contacts Company Consolidated Invoices Inbox 3 format_size keybo…" at bounding box center [784, 373] width 1568 height 746
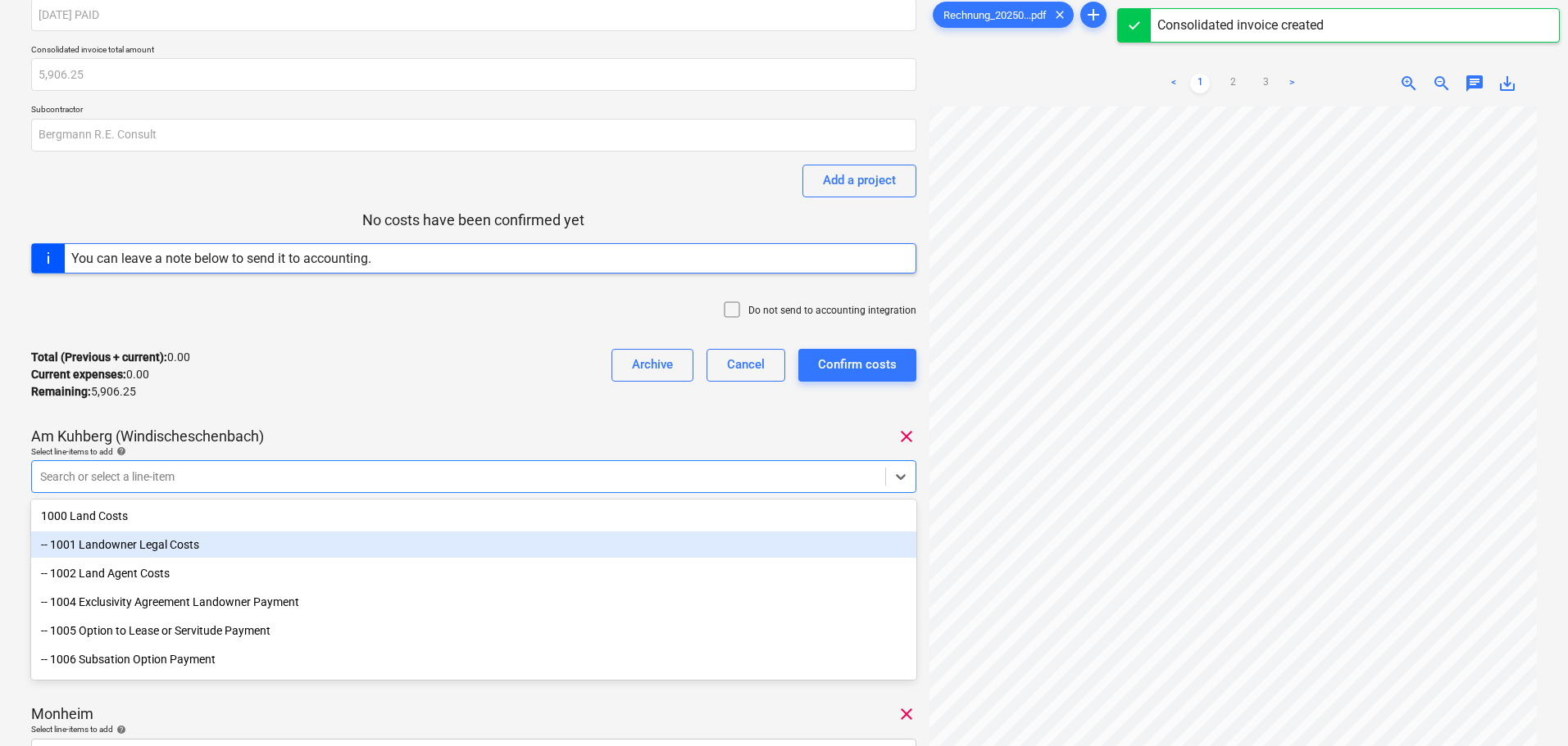
scroll to position [72, 0]
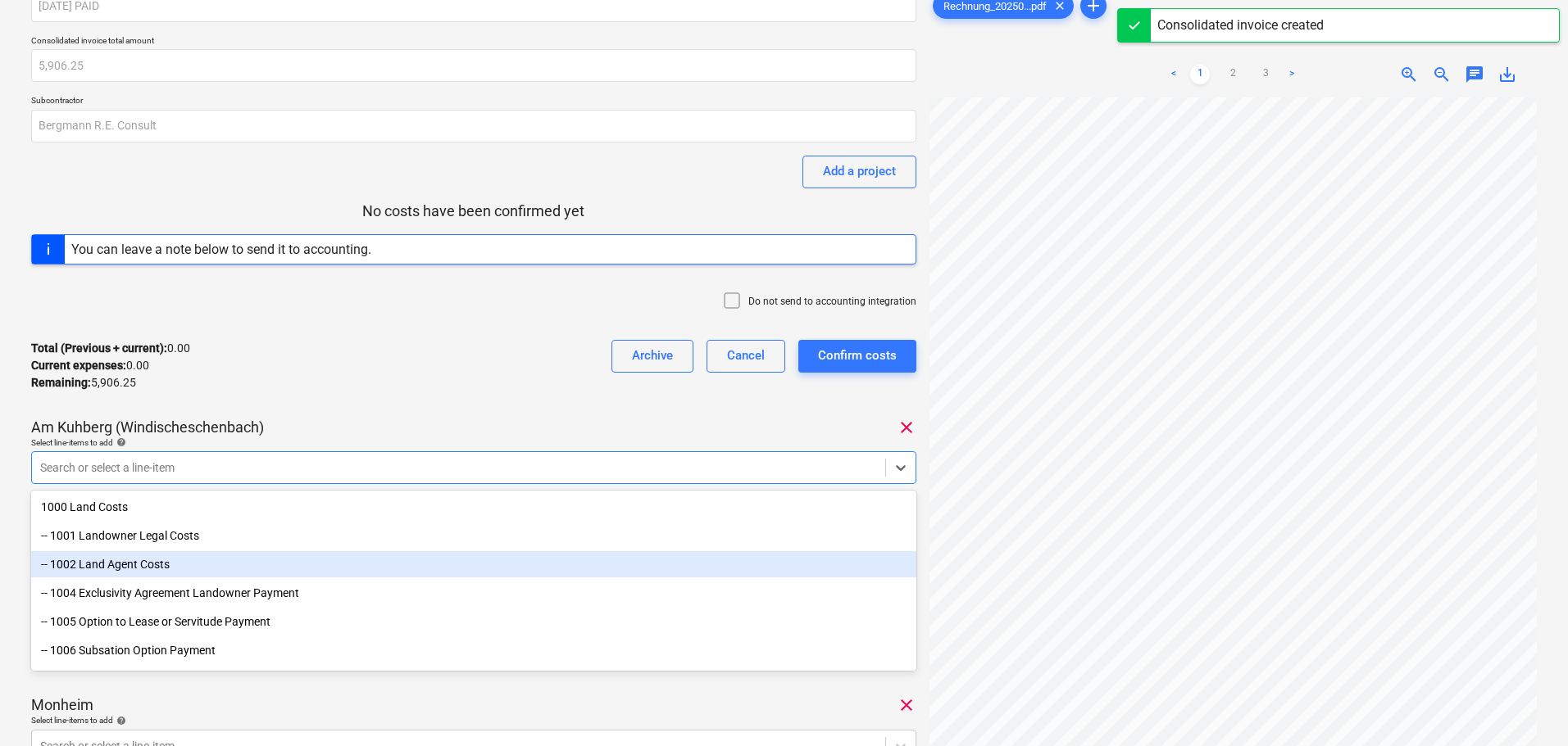
click at [146, 563] on div "-- 1002 Land Agent Costs" at bounding box center [474, 564] width 885 height 26
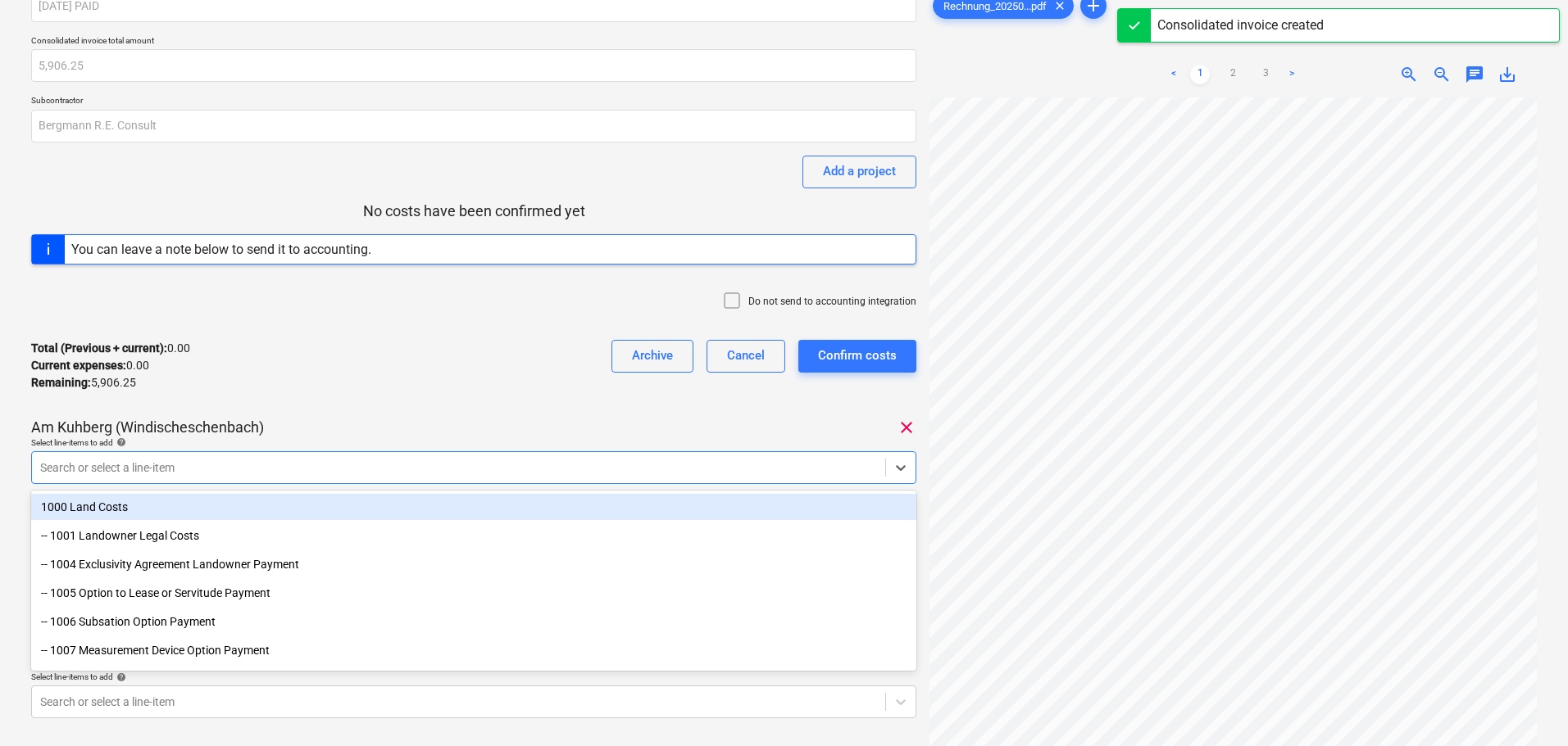
click at [408, 387] on div "Total (Previous + current) : 0.00 Current expenses : 0.00 Remaining : 5,906.25 …" at bounding box center [474, 366] width 885 height 78
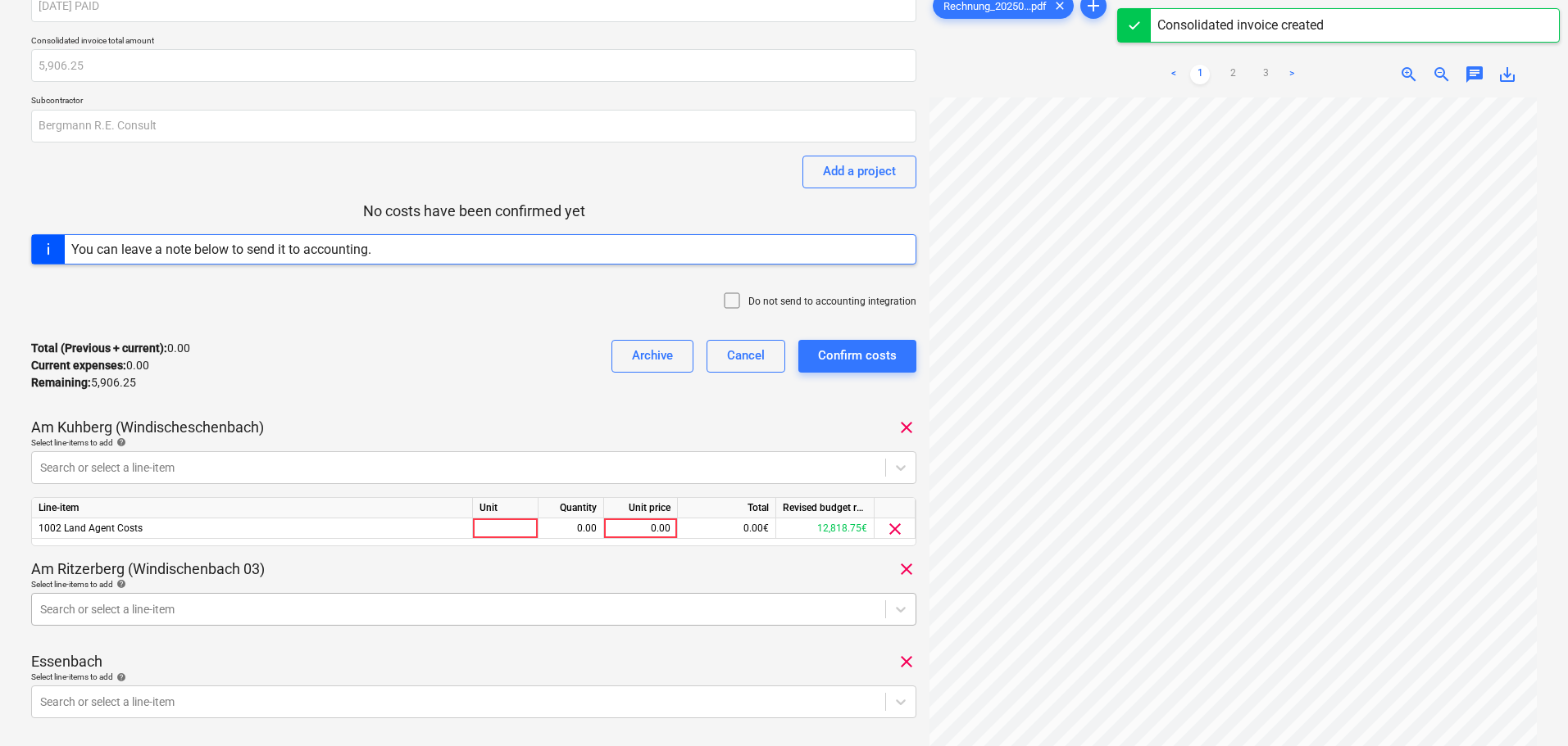
scroll to position [214, 0]
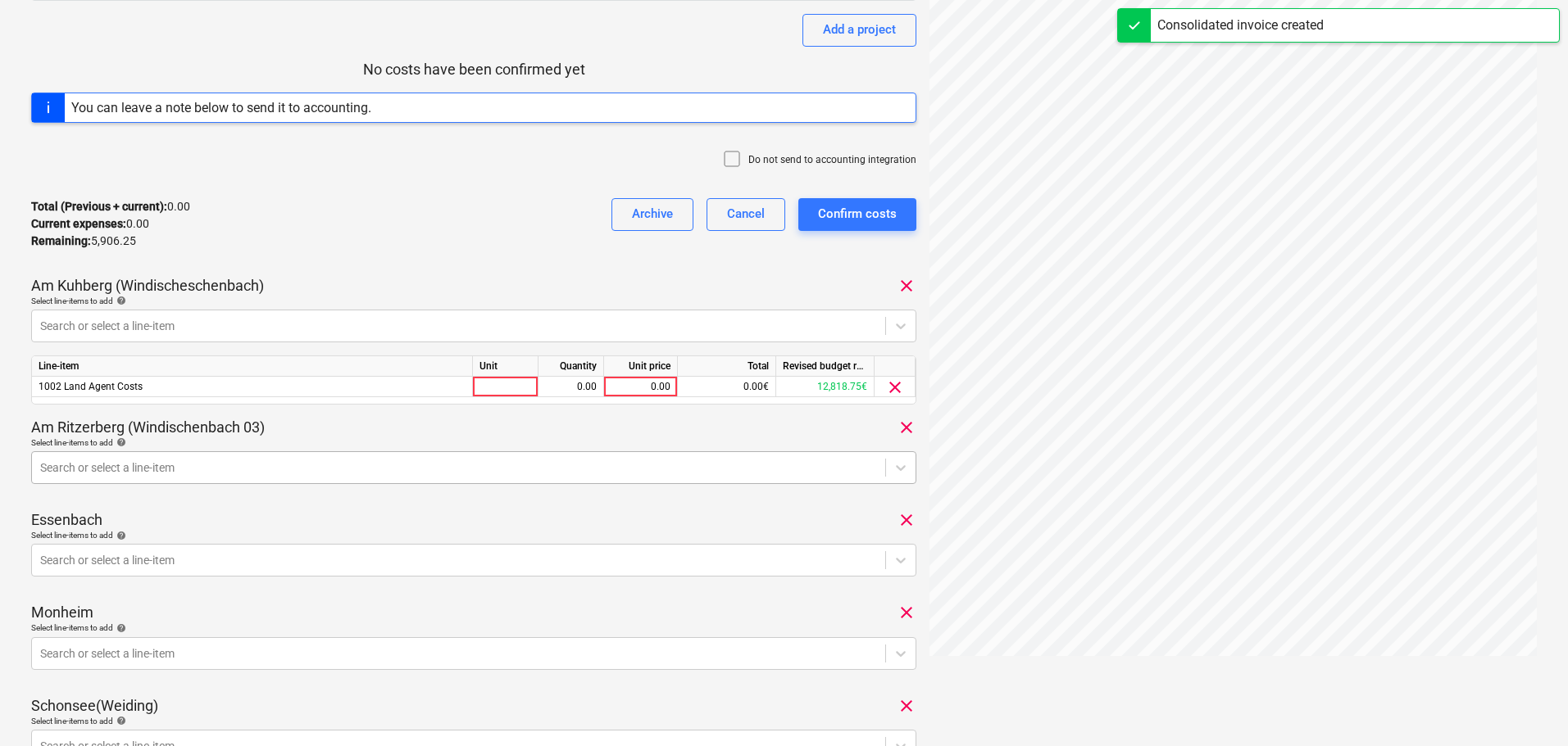
click at [215, 533] on body "Sales Projects Contacts Company Consolidated Invoices Inbox 3 format_size keybo…" at bounding box center [784, 159] width 1568 height 746
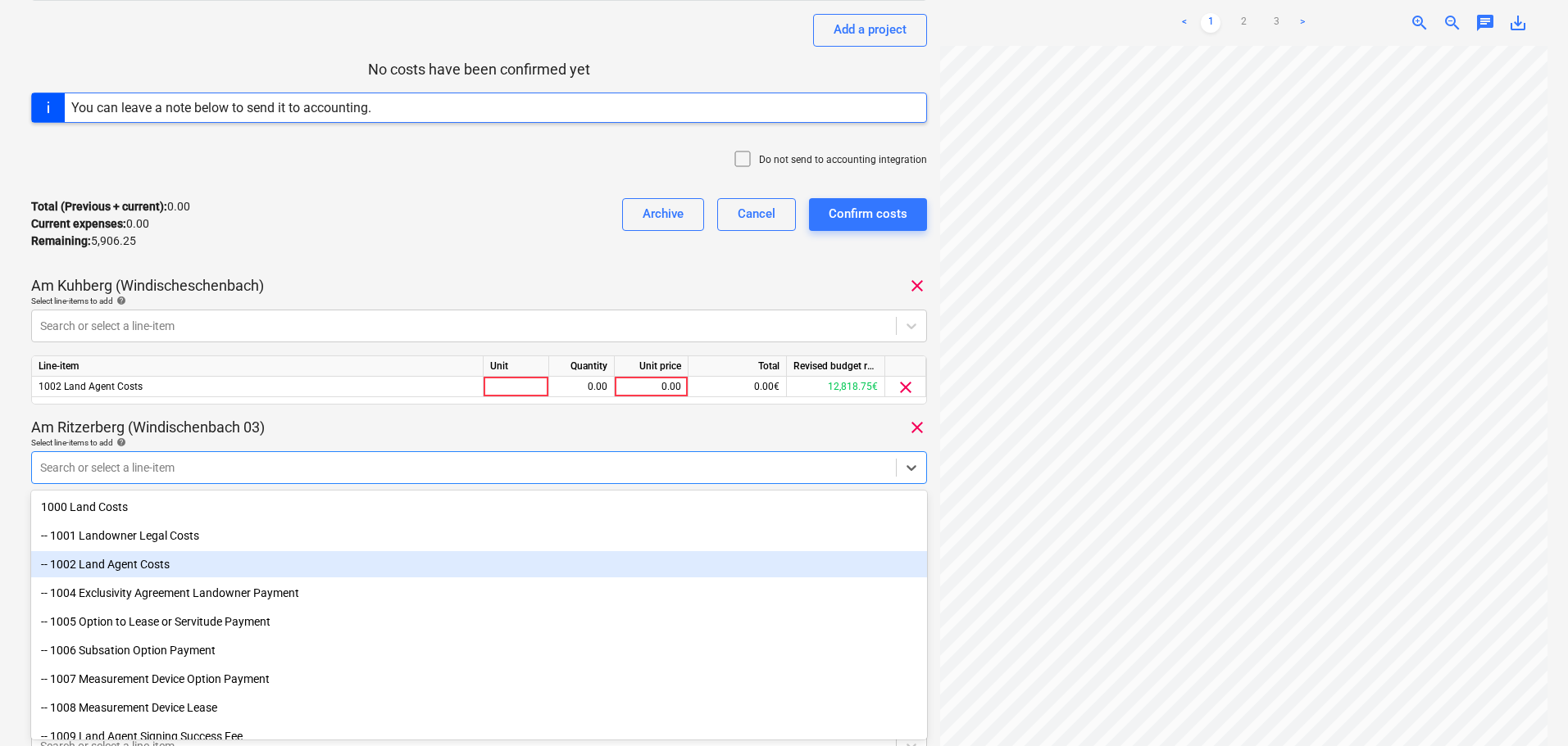
click at [163, 568] on div "-- 1002 Land Agent Costs" at bounding box center [479, 564] width 896 height 26
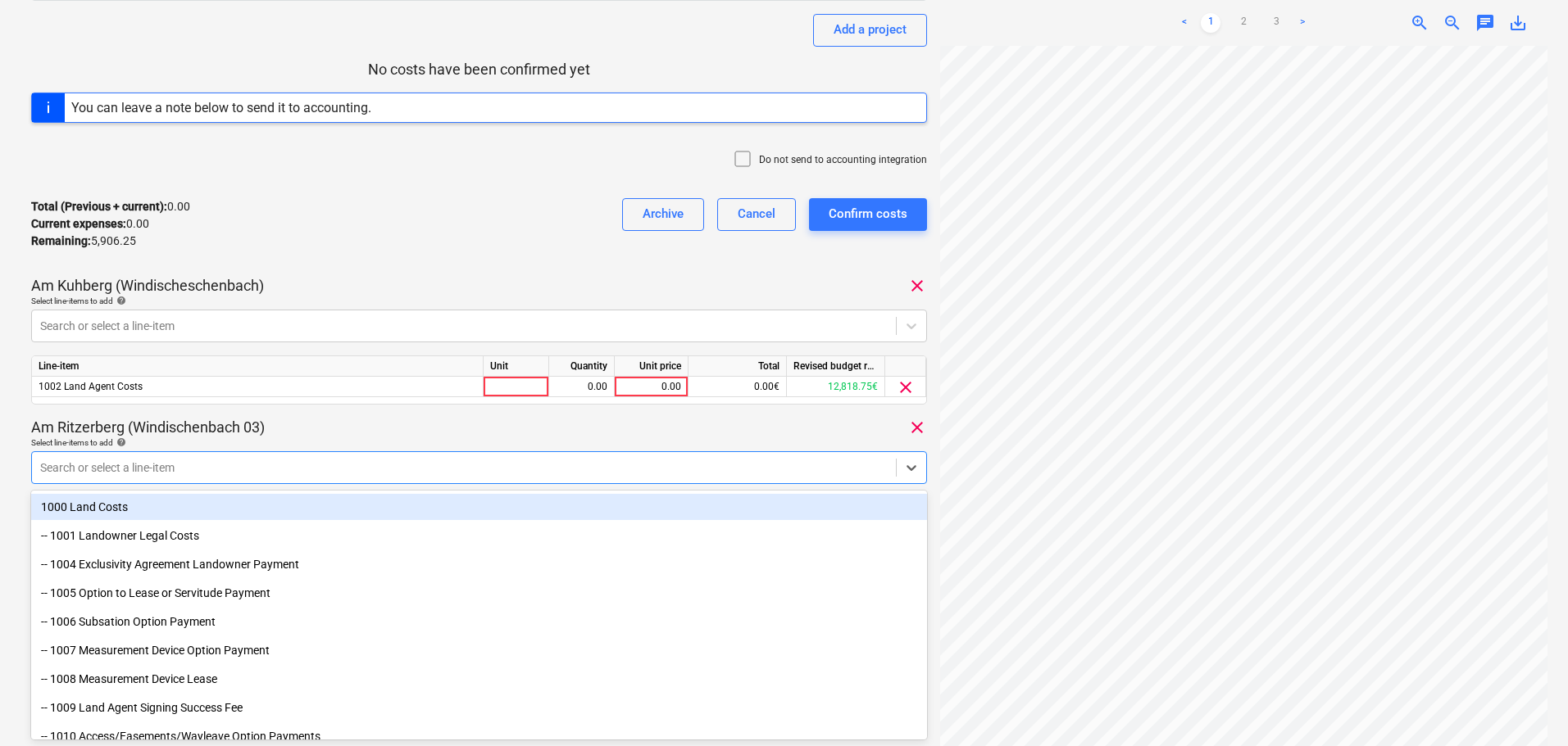
click at [395, 431] on div "Am Ritzerberg (Windischenbach 03) clear" at bounding box center [479, 428] width 896 height 20
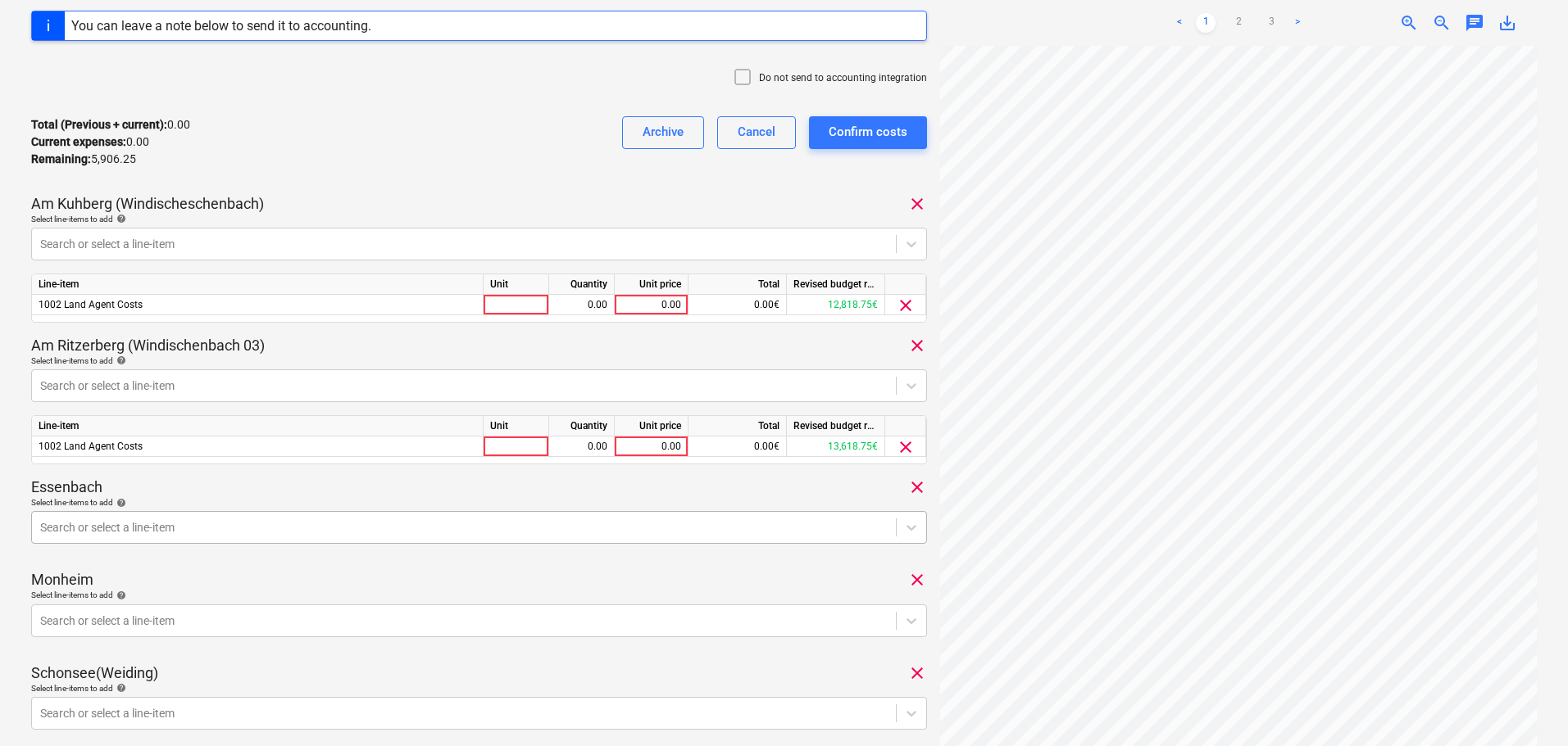
click at [238, 450] on body "Sales Projects Contacts Company Consolidated Invoices Inbox 3 format_size keybo…" at bounding box center [784, 77] width 1568 height 746
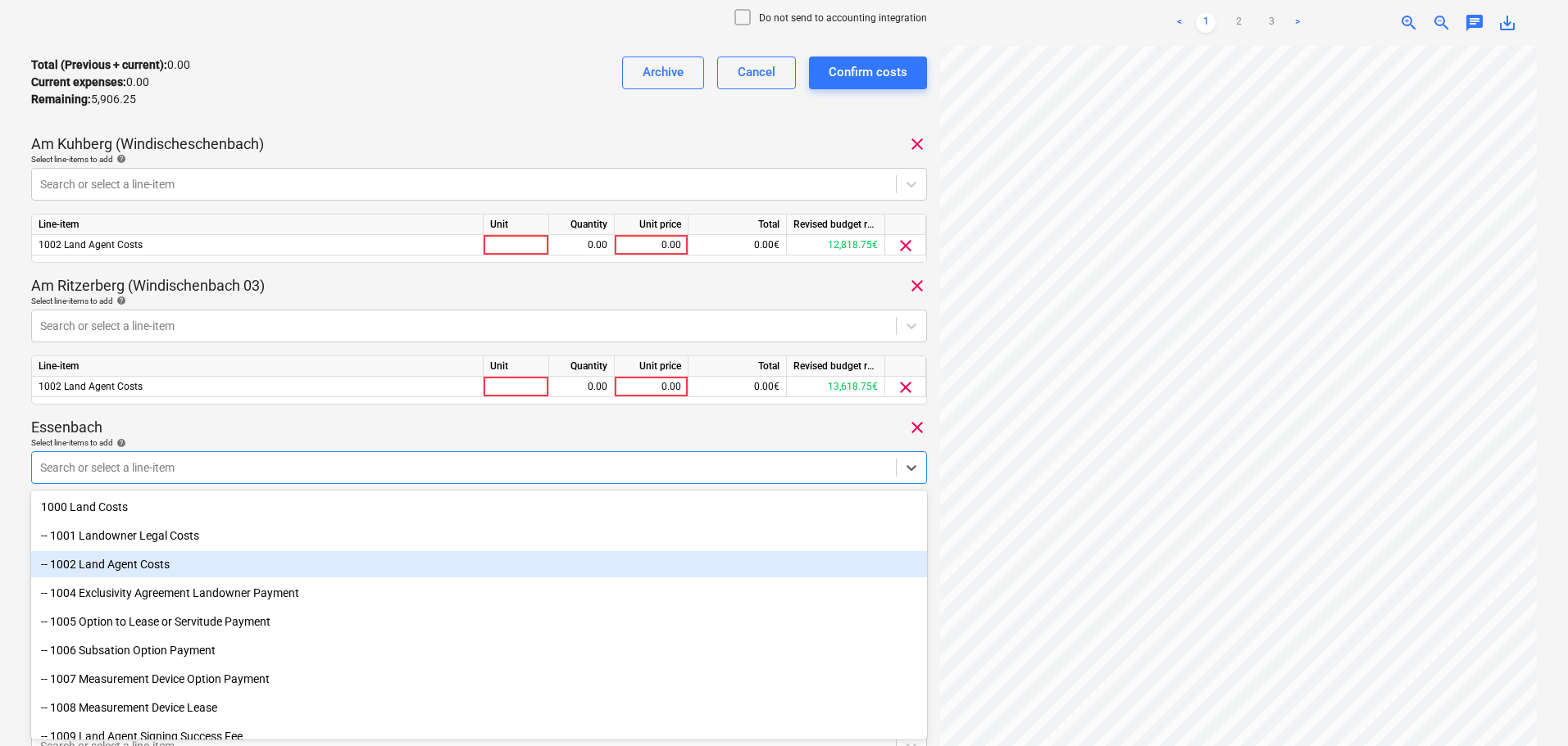
click at [167, 564] on div "-- 1002 Land Agent Costs" at bounding box center [479, 564] width 896 height 26
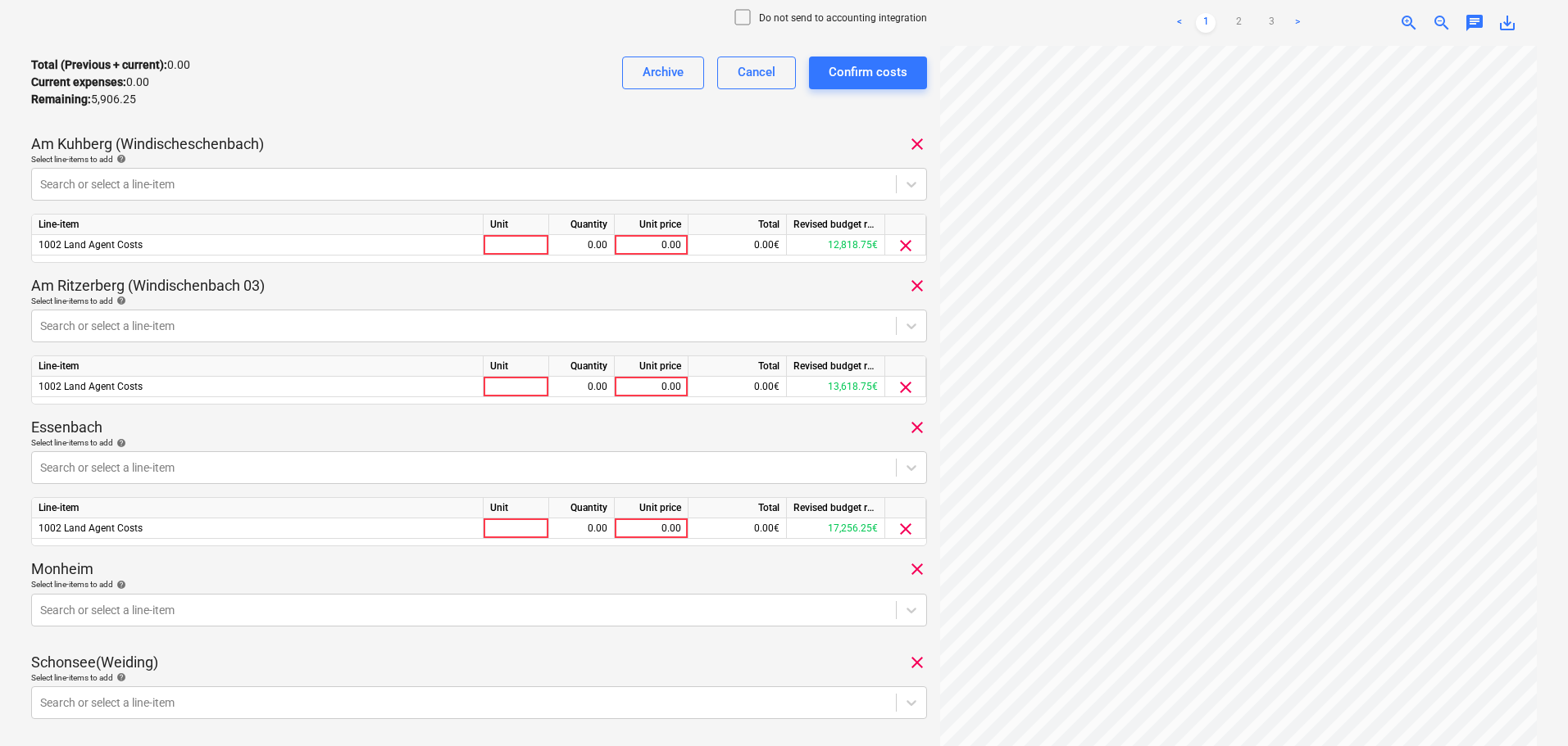
click at [334, 430] on div "Essenbach clear" at bounding box center [479, 428] width 896 height 20
click at [205, 391] on body "Sales Projects Contacts Company Consolidated Invoices Inbox 3 format_size keybo…" at bounding box center [784, 17] width 1568 height 746
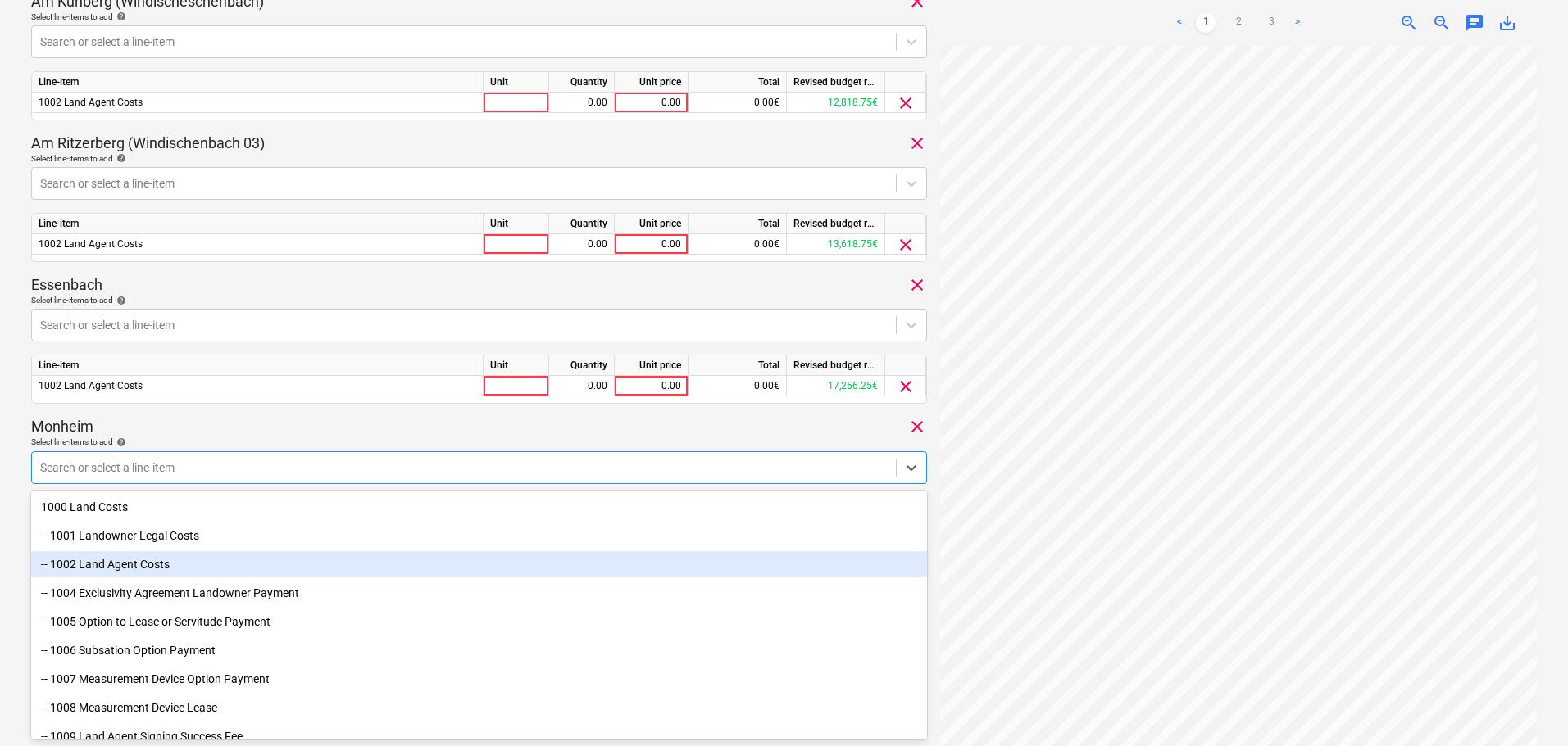
click at [174, 567] on div "-- 1002 Land Agent Costs" at bounding box center [479, 564] width 896 height 26
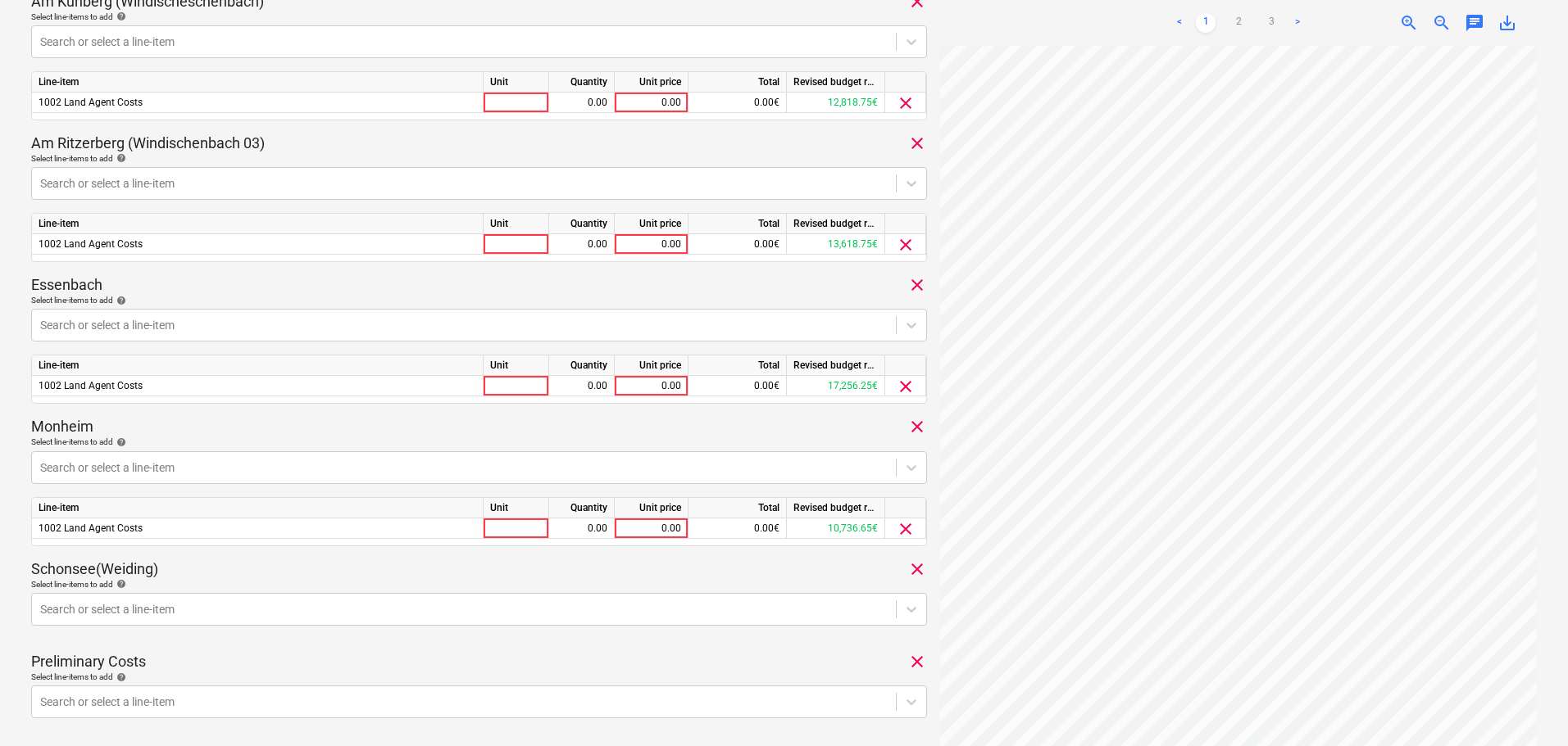
click at [355, 424] on div "Monheim clear" at bounding box center [479, 427] width 896 height 20
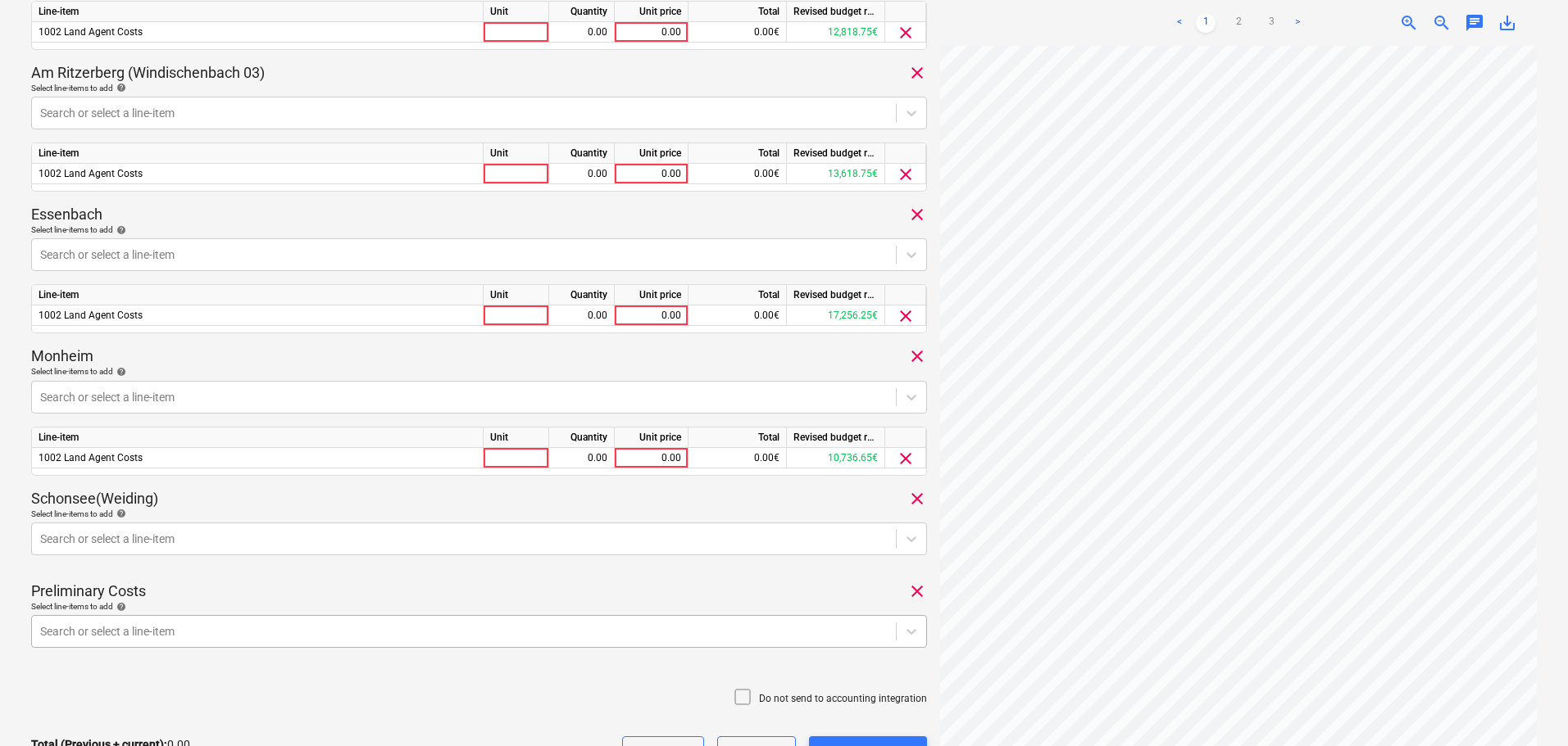
scroll to position [662, 0]
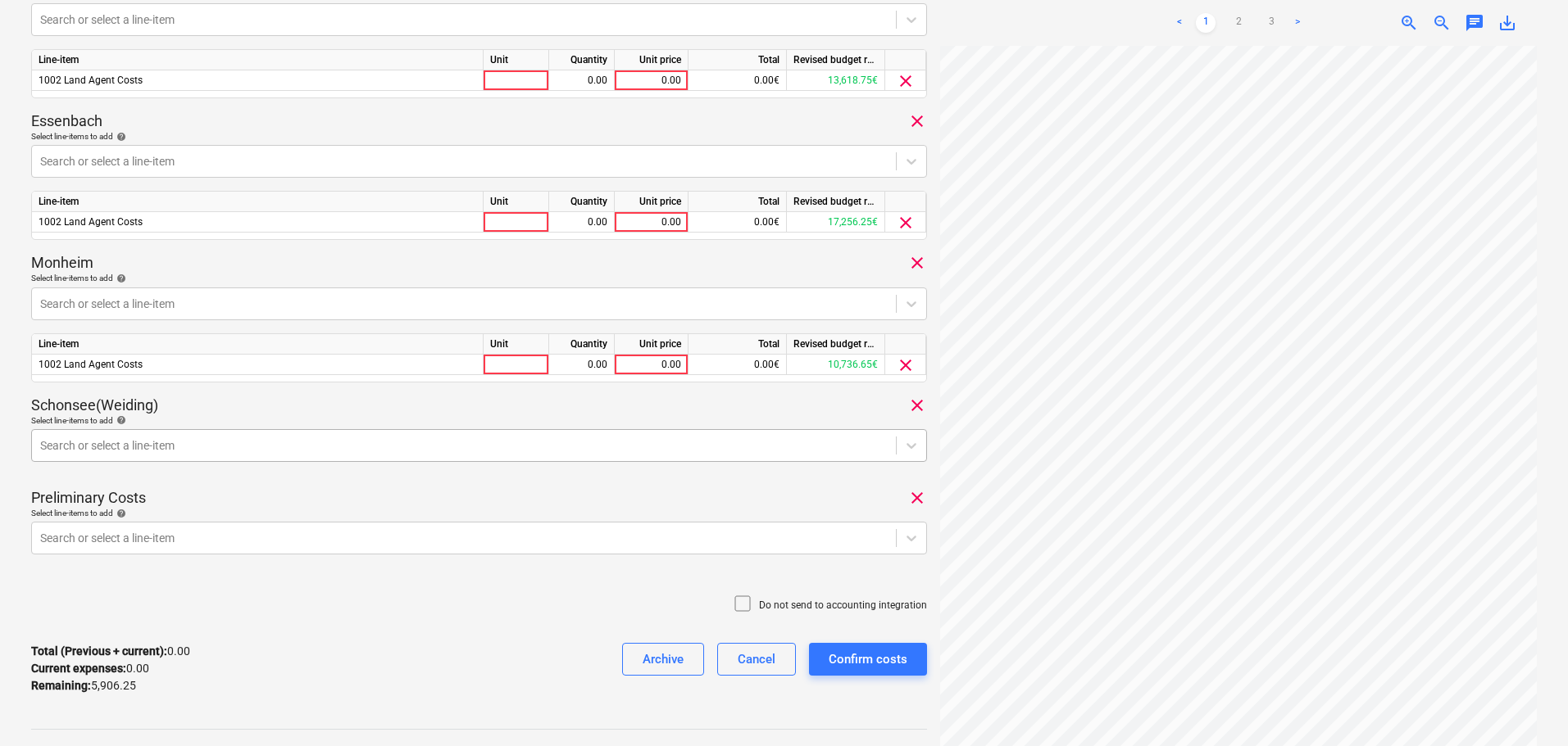
click at [238, 449] on div at bounding box center [464, 446] width 847 height 17
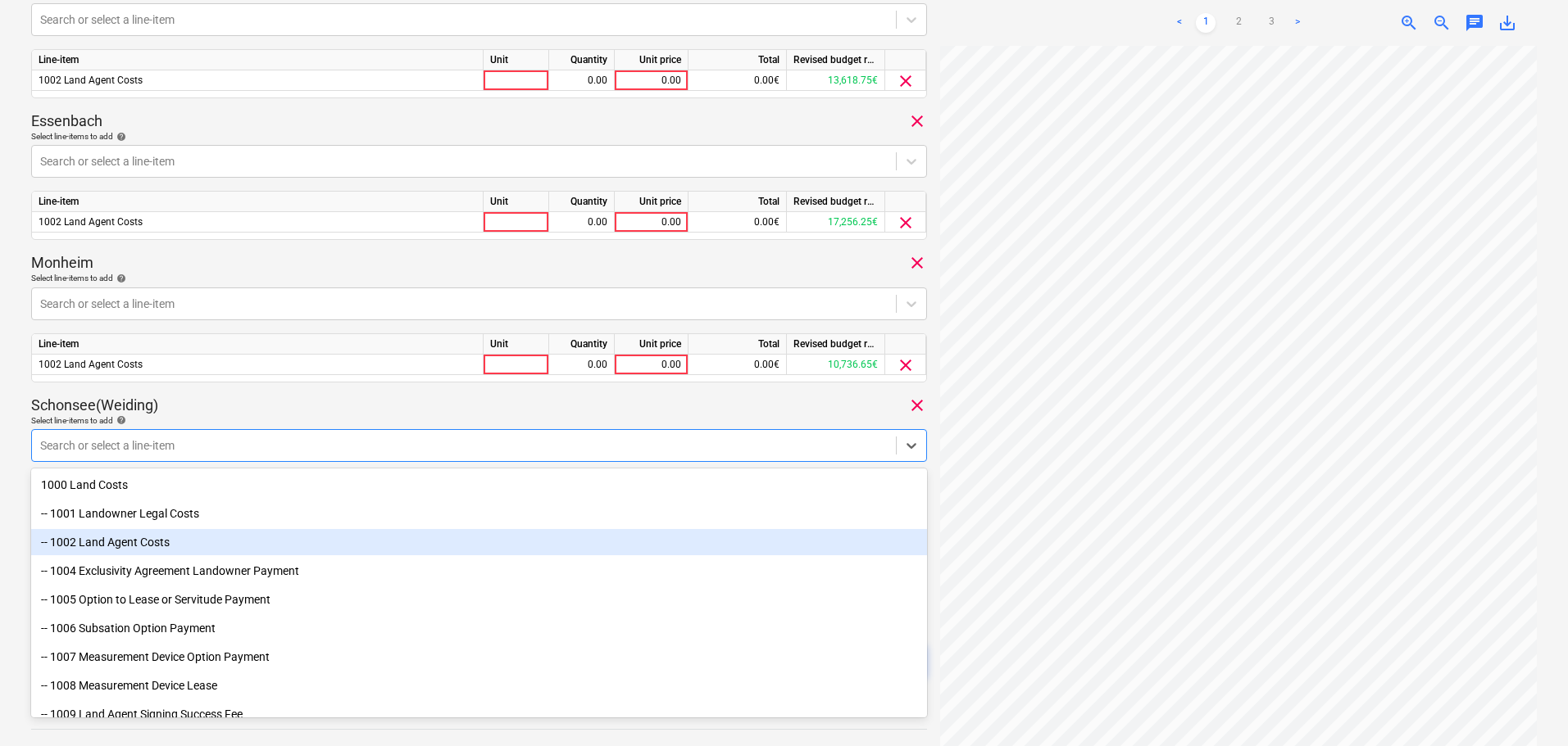
click at [159, 538] on div "-- 1002 Land Agent Costs" at bounding box center [479, 543] width 896 height 26
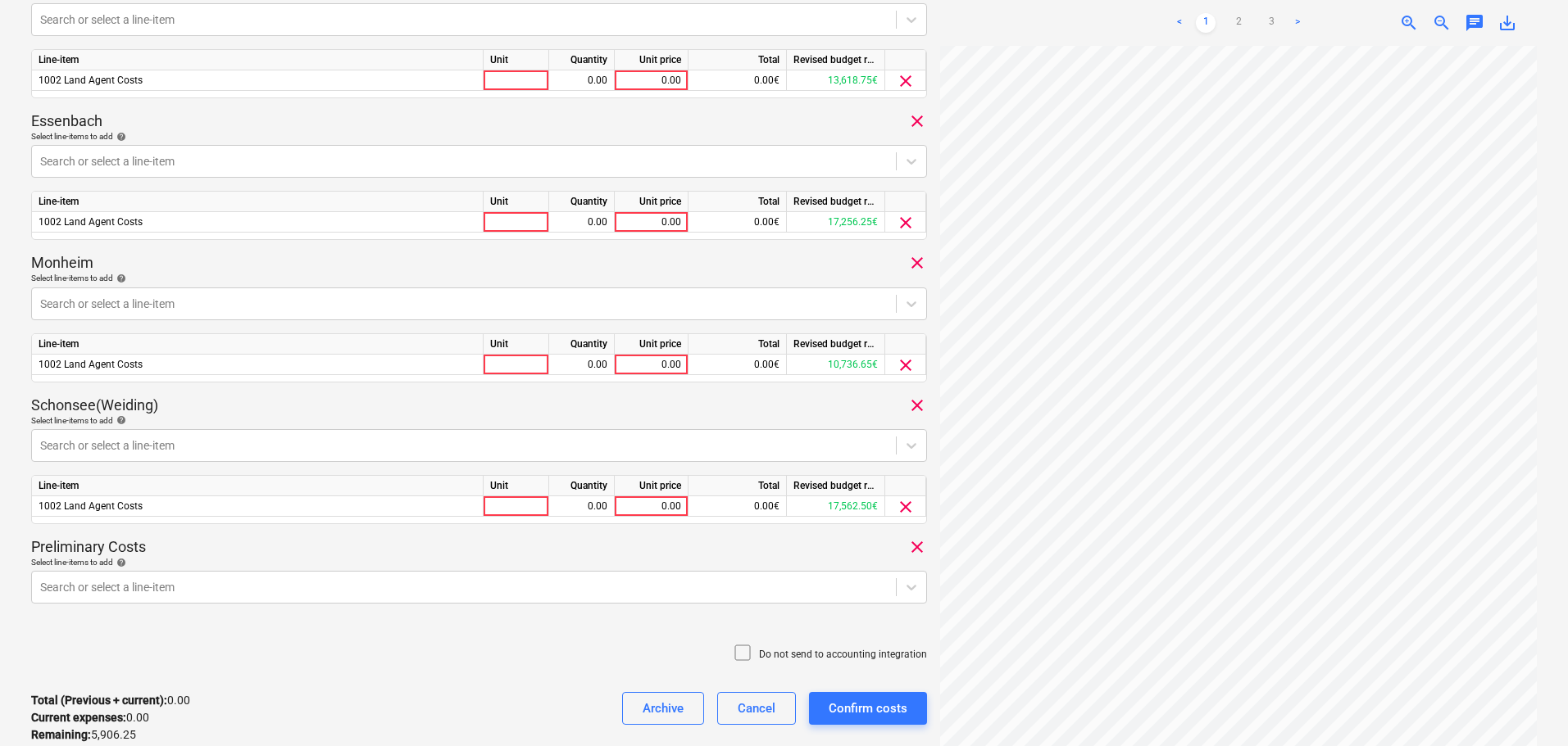
click at [284, 405] on div "Schonsee(Weiding) clear" at bounding box center [479, 406] width 896 height 20
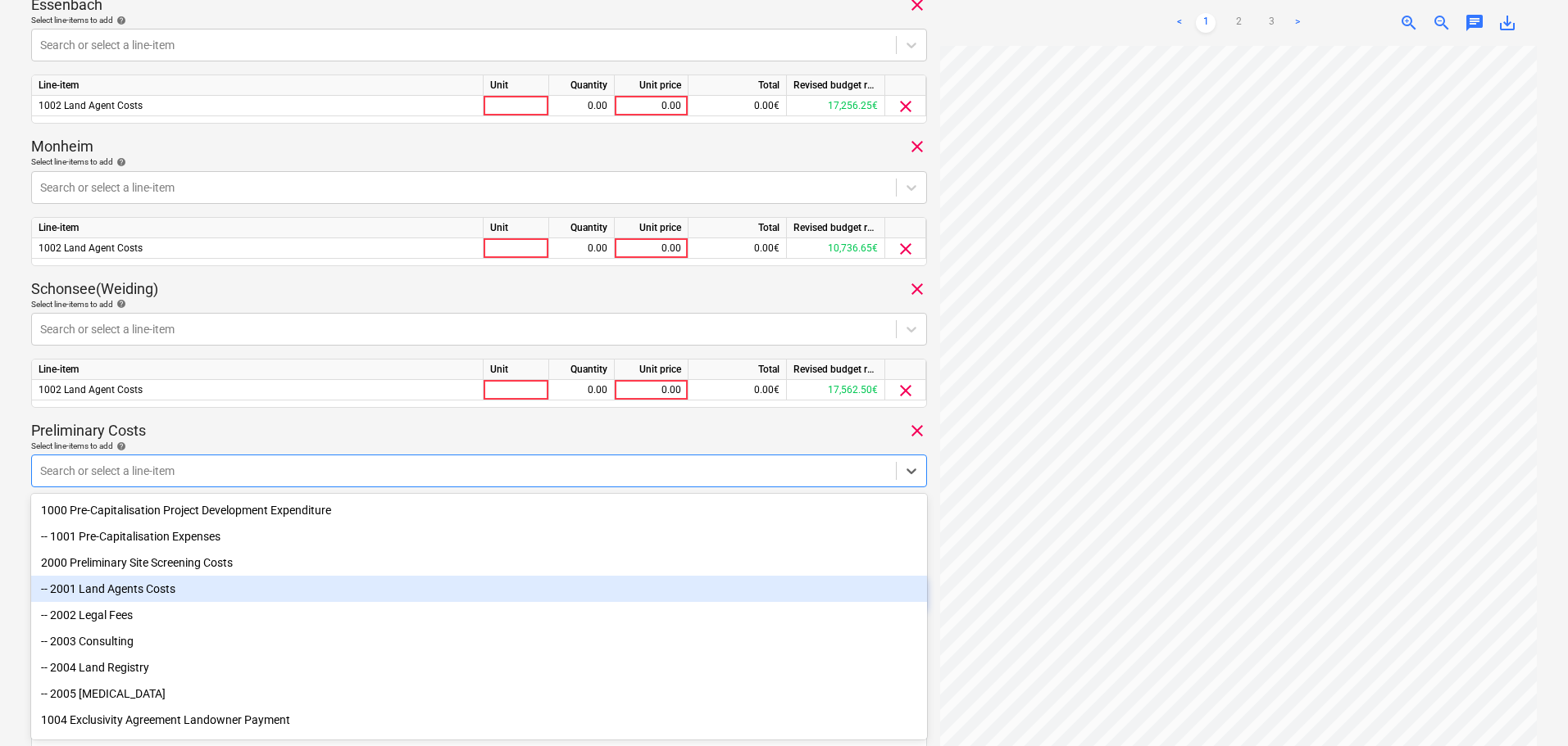
click at [124, 590] on div "-- 2001 Land Agents Costs" at bounding box center [479, 589] width 896 height 26
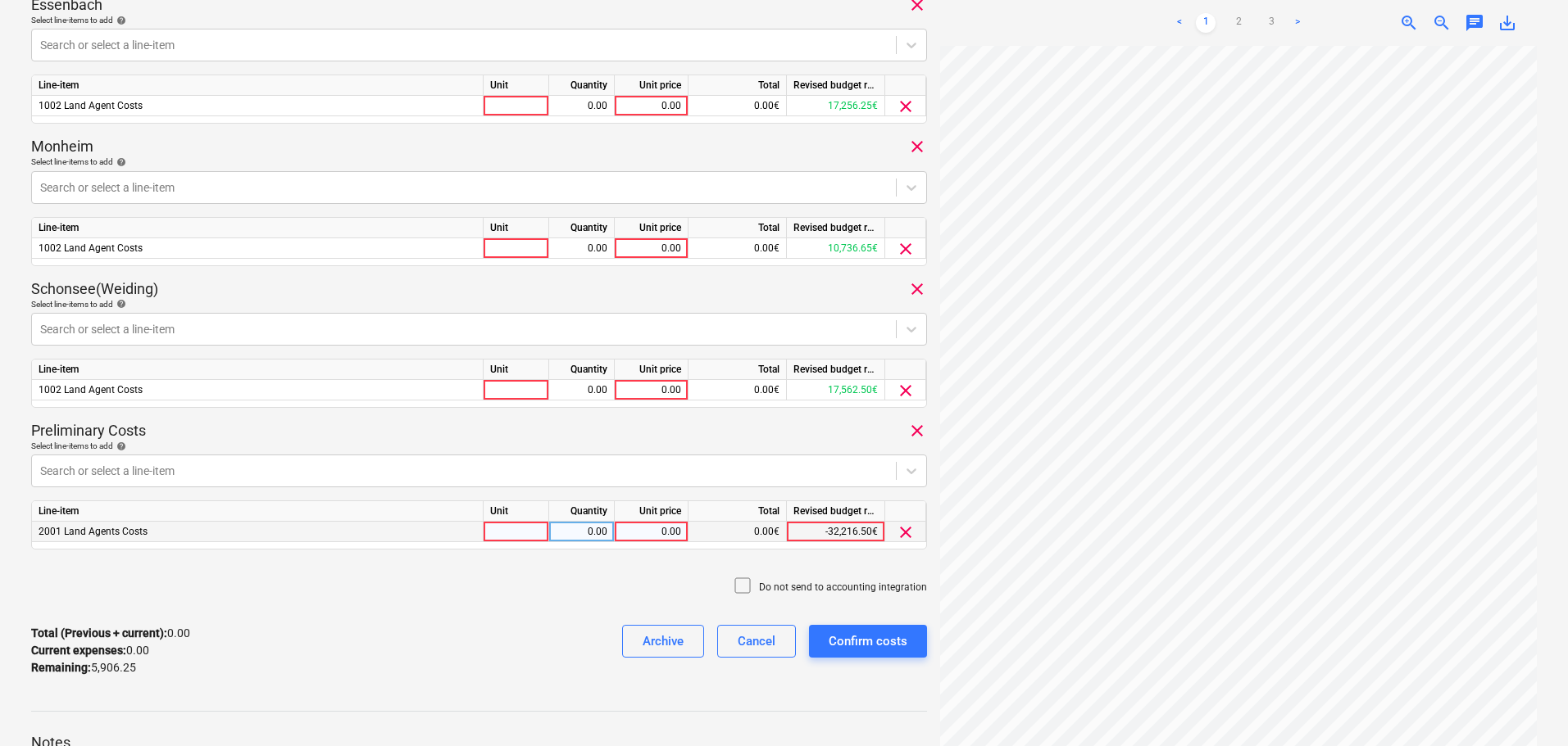
click at [635, 527] on div "0.00" at bounding box center [651, 532] width 60 height 21
type input "262.50"
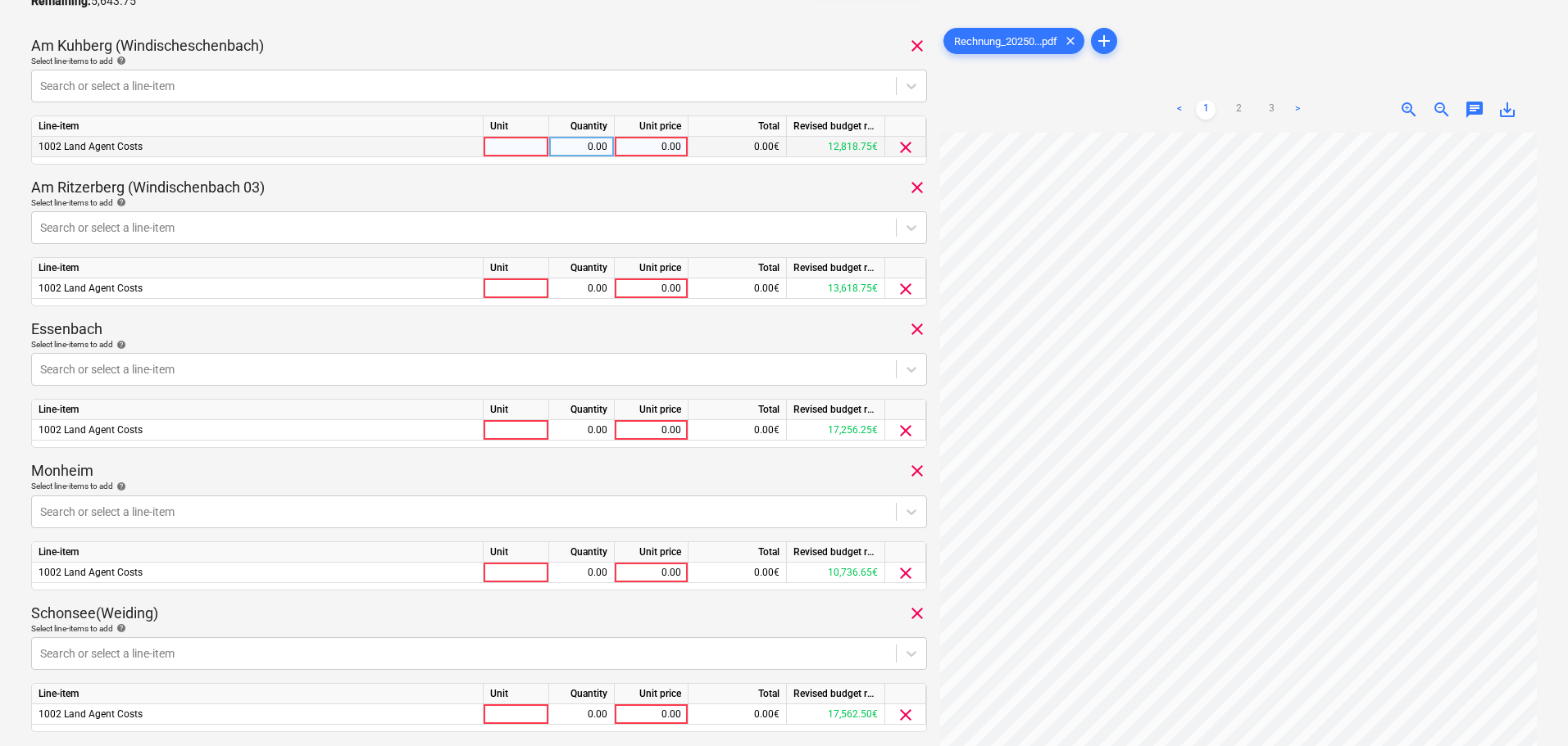
scroll to position [287, 0]
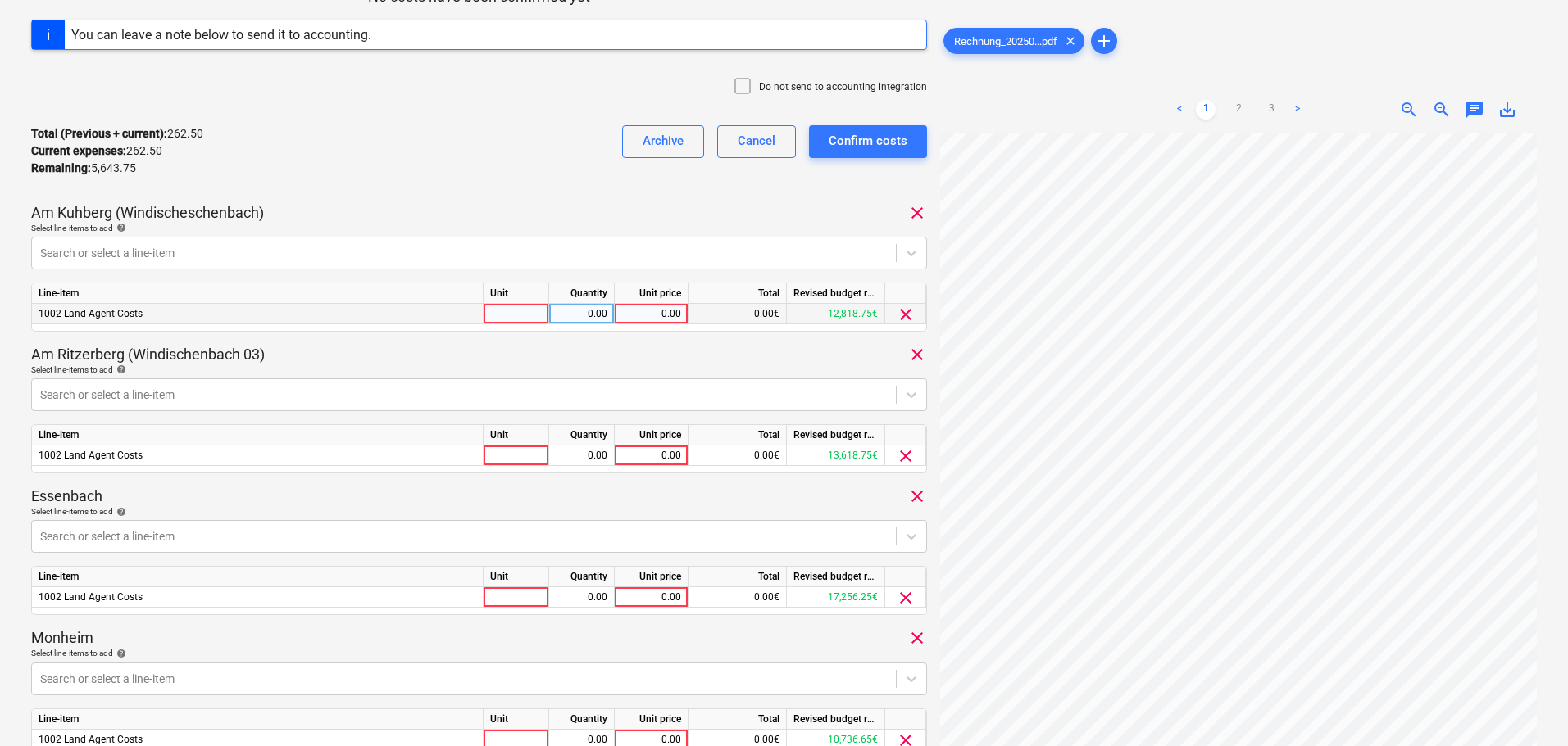
click at [665, 315] on div "0.00" at bounding box center [651, 314] width 60 height 21
type input "1925"
click at [660, 455] on div "0.00" at bounding box center [651, 456] width 60 height 21
type input "1925"
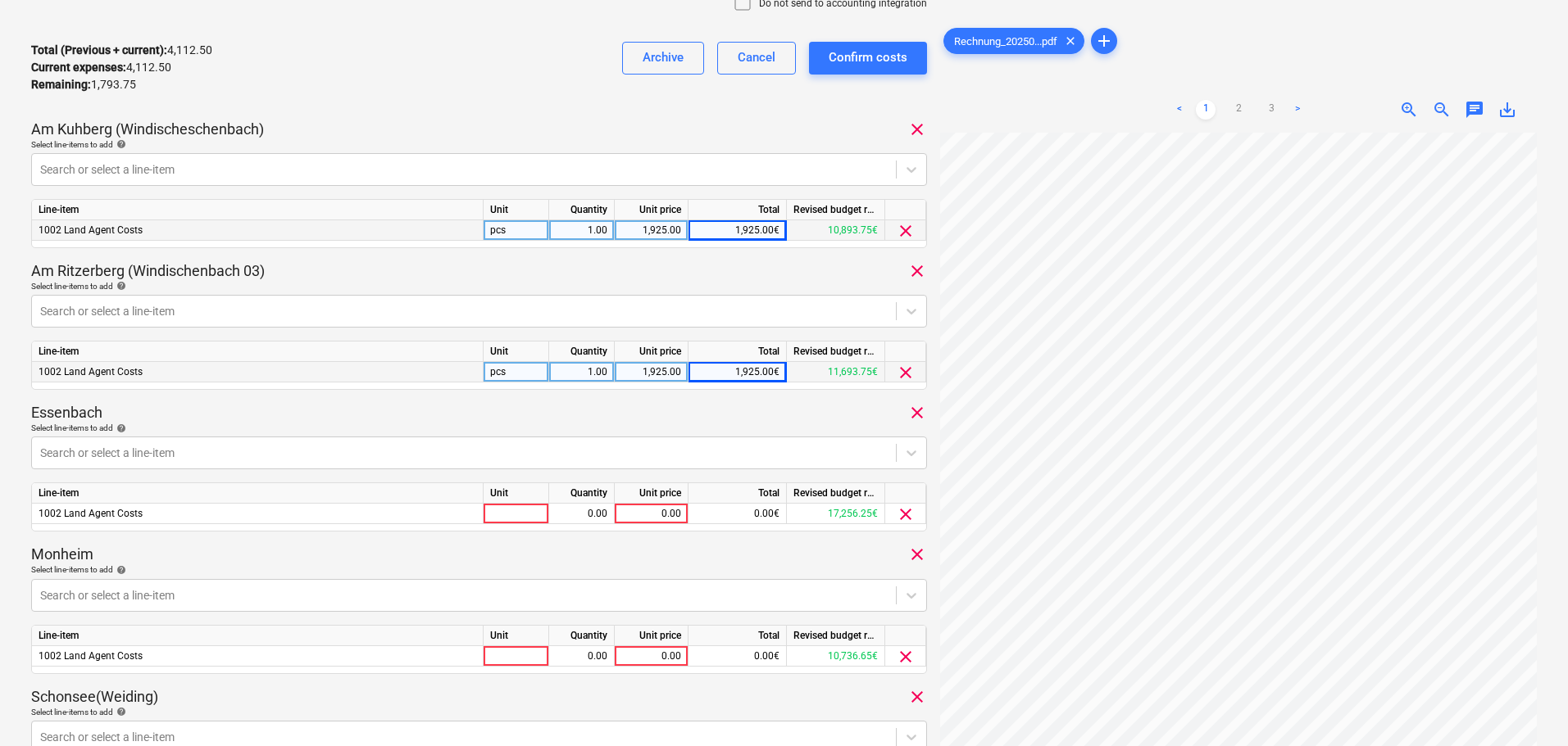
scroll to position [450, 0]
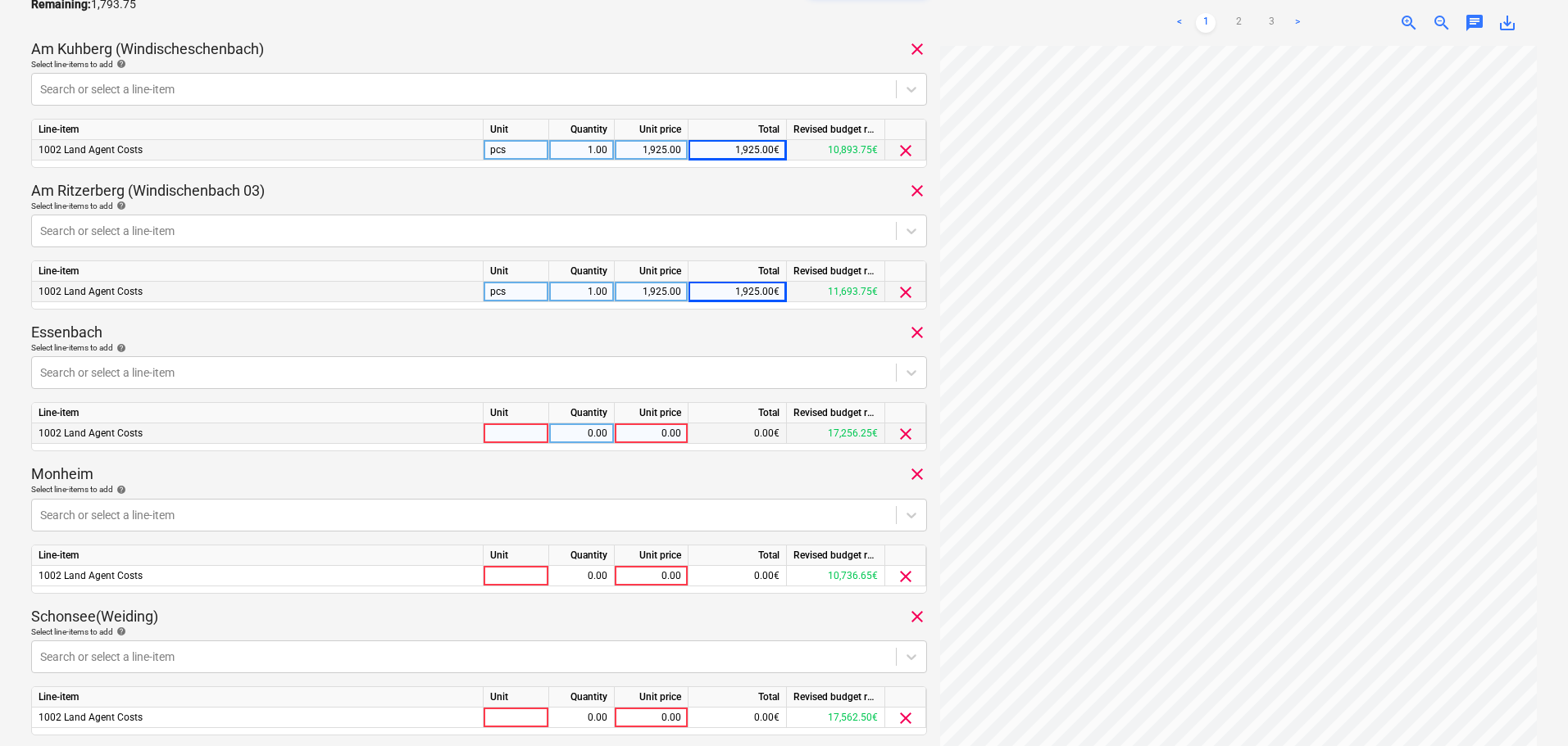
click at [651, 435] on div "0.00" at bounding box center [651, 434] width 60 height 21
type input "656.25"
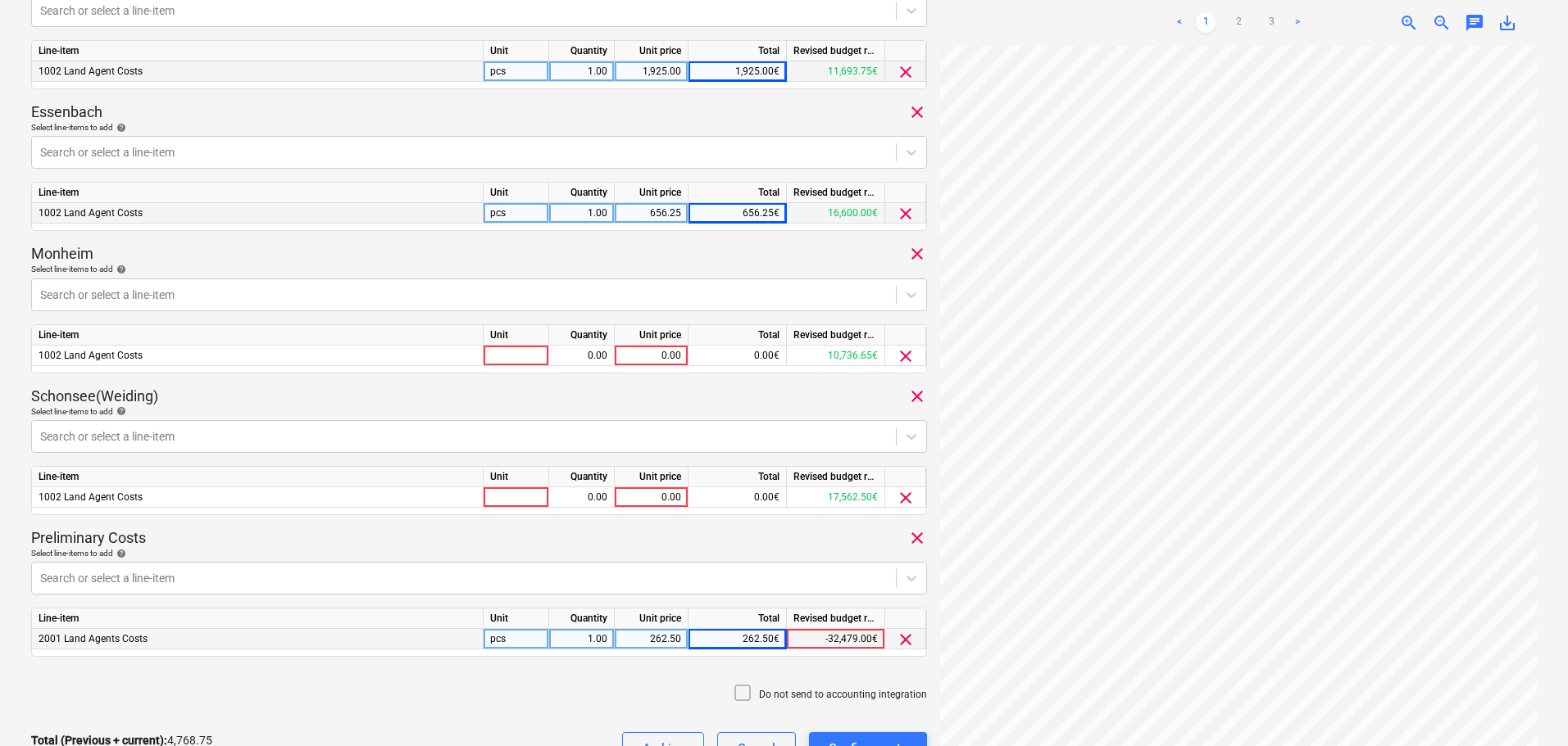
scroll to position [696, 0]
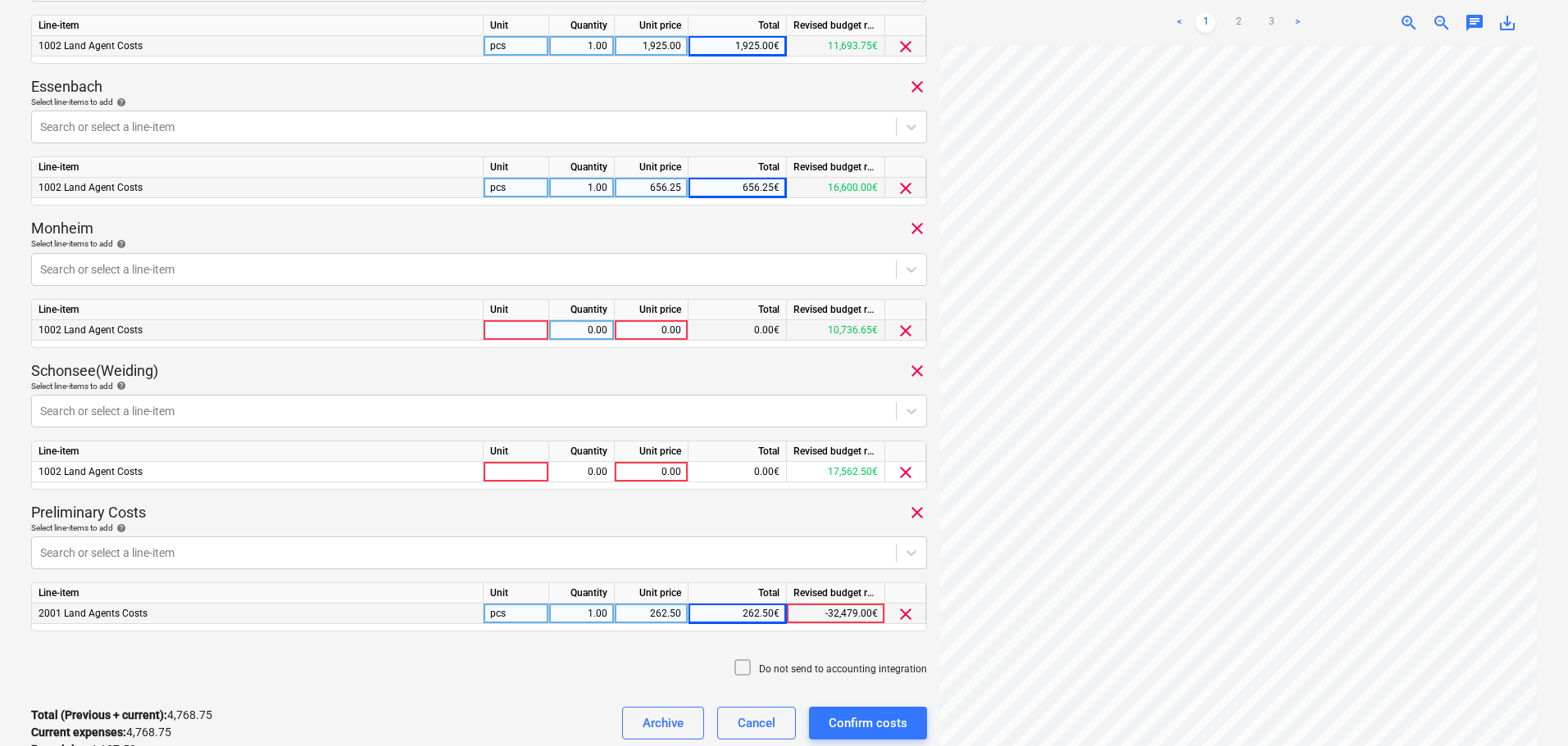
click at [645, 327] on div "0.00" at bounding box center [651, 330] width 60 height 21
type input "437.50"
click at [648, 469] on div "0.00" at bounding box center [651, 472] width 60 height 21
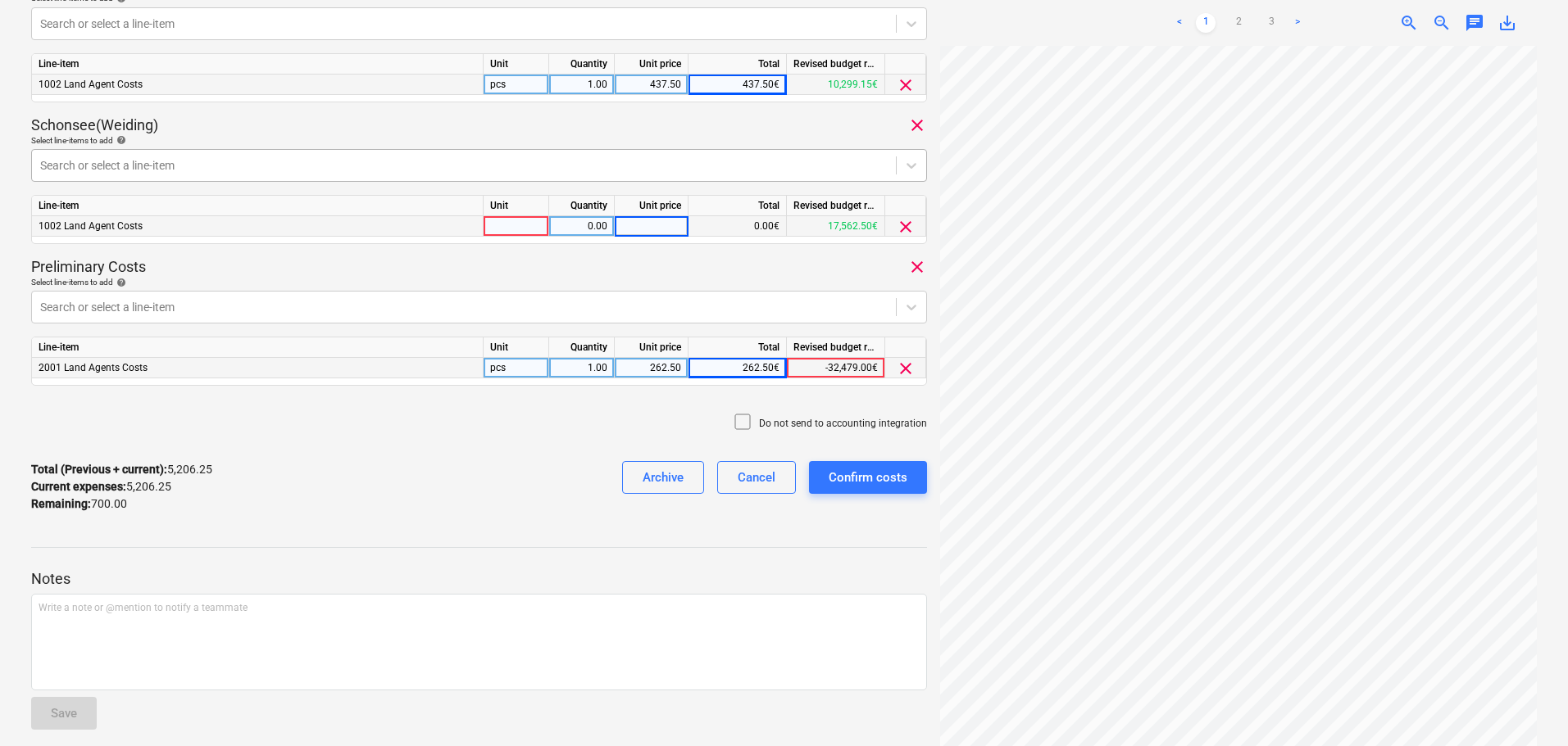
scroll to position [860, 0]
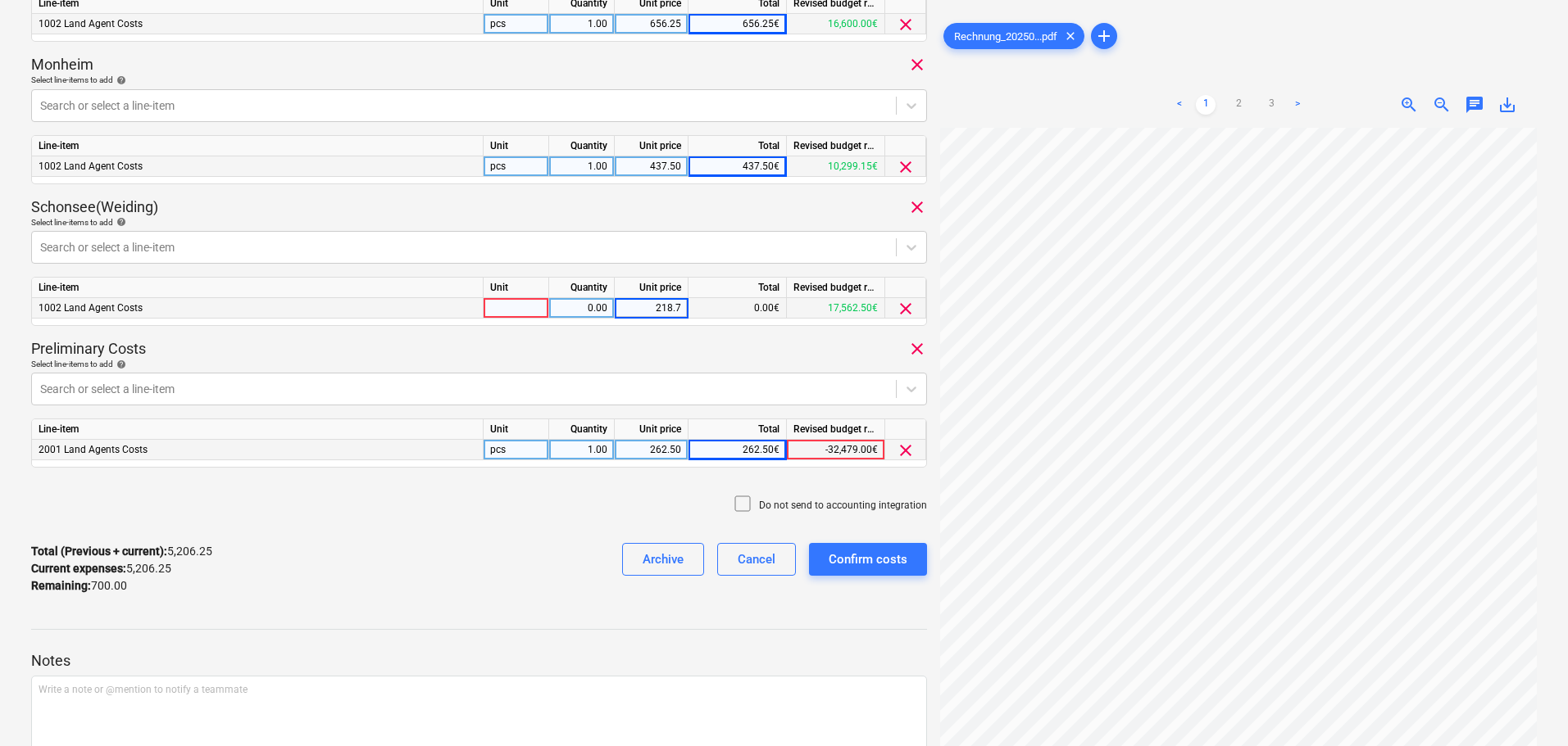
type input "218.75"
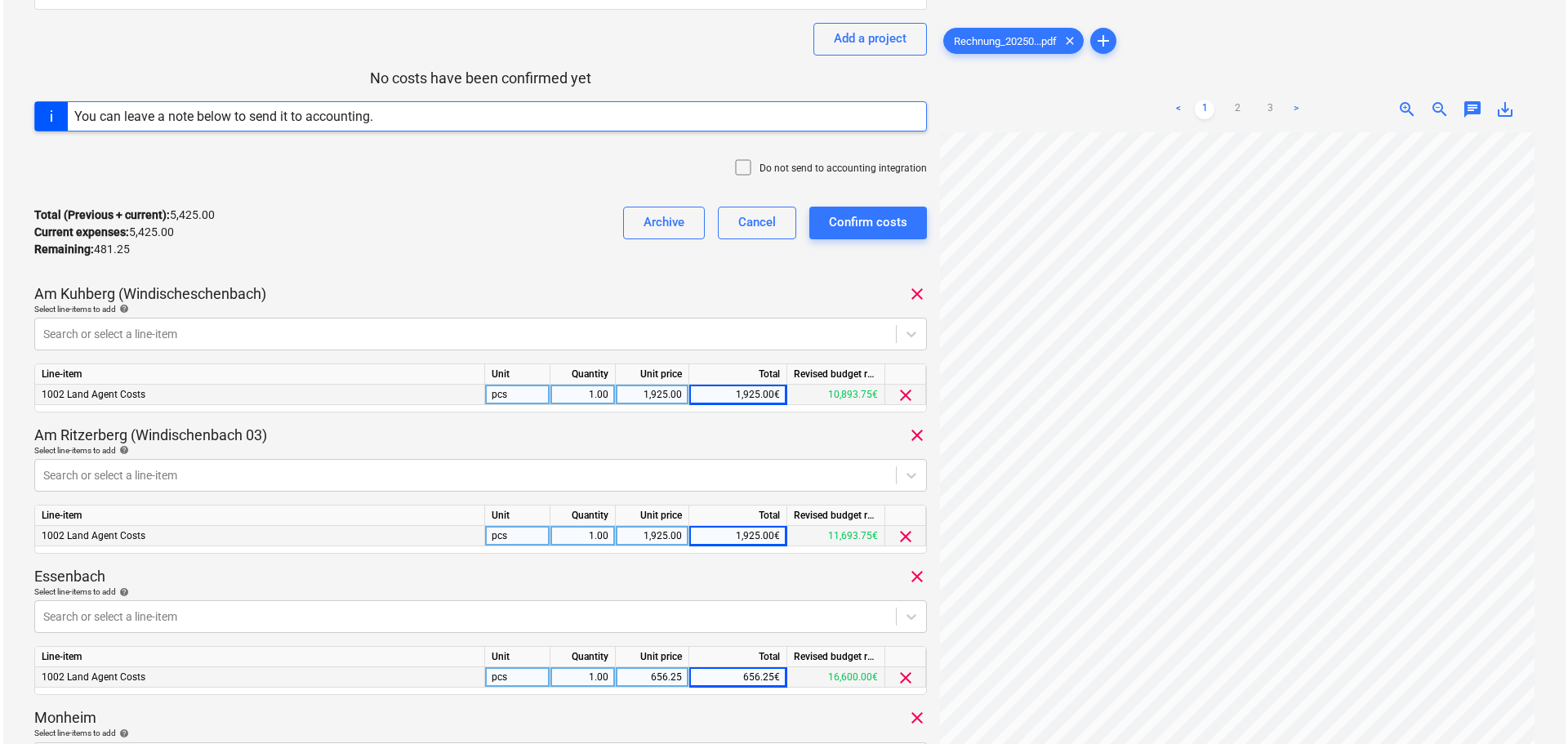
scroll to position [41, 0]
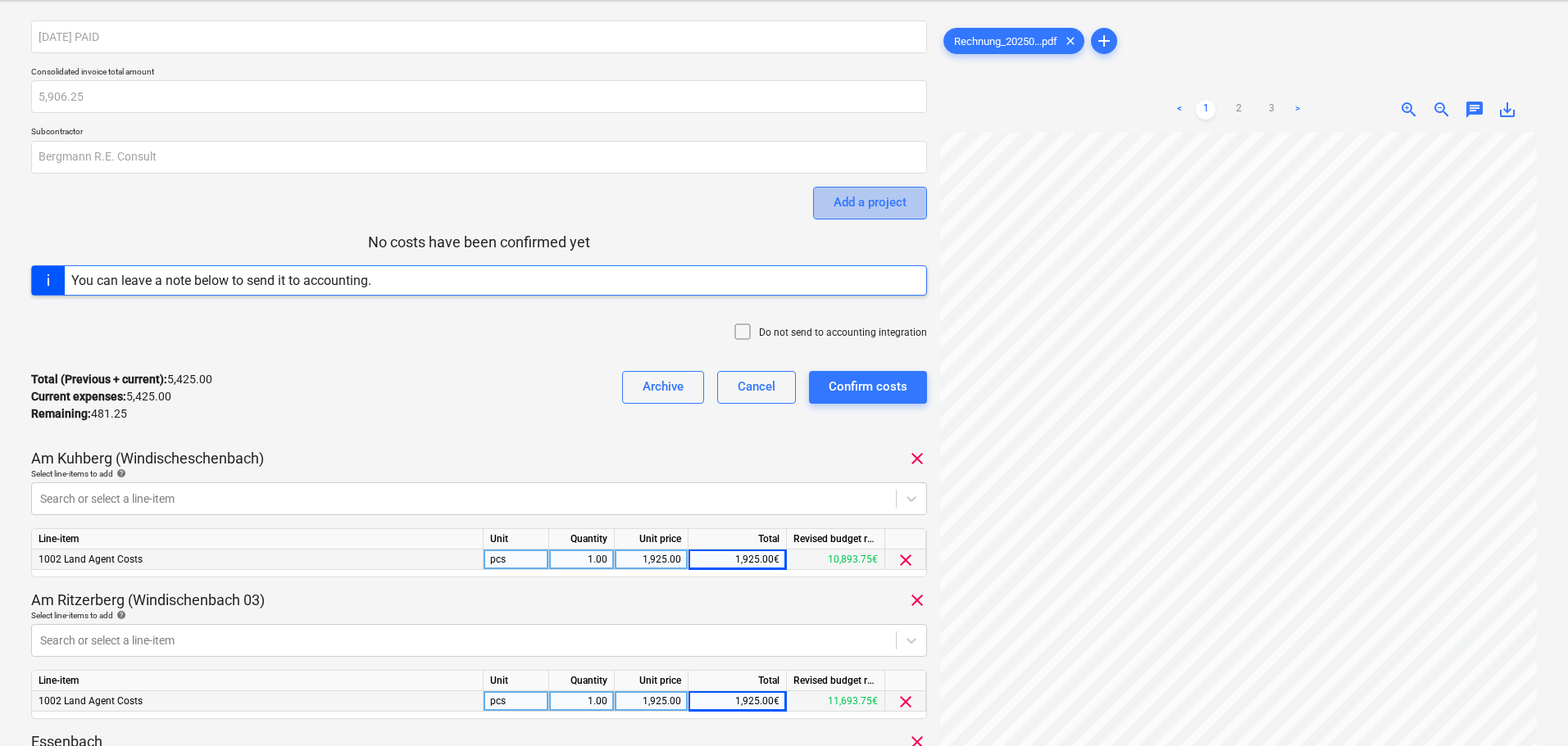
click at [870, 204] on div "Add a project" at bounding box center [870, 202] width 73 height 21
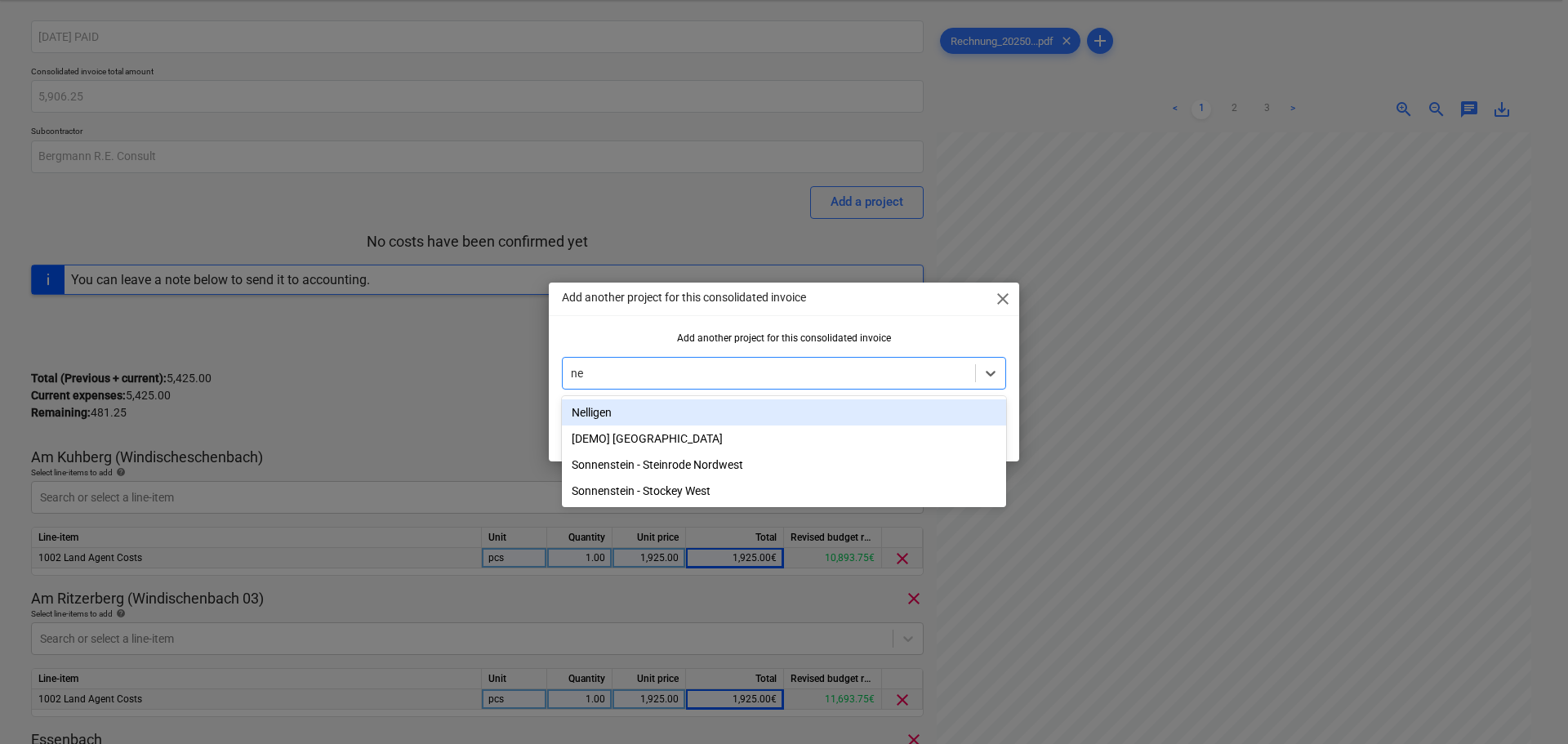
type input "nel"
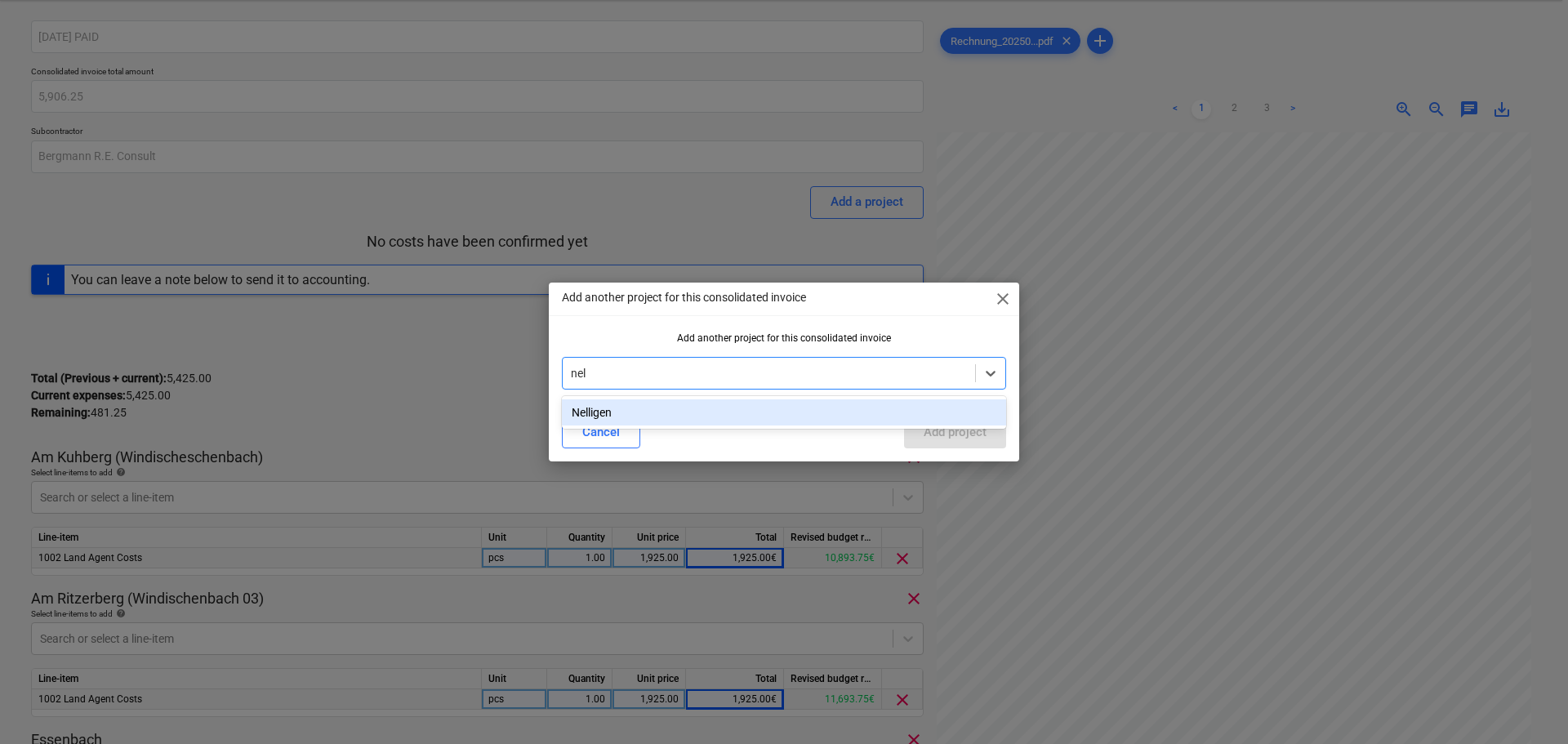
click at [621, 413] on div "Nelligen" at bounding box center [784, 413] width 445 height 26
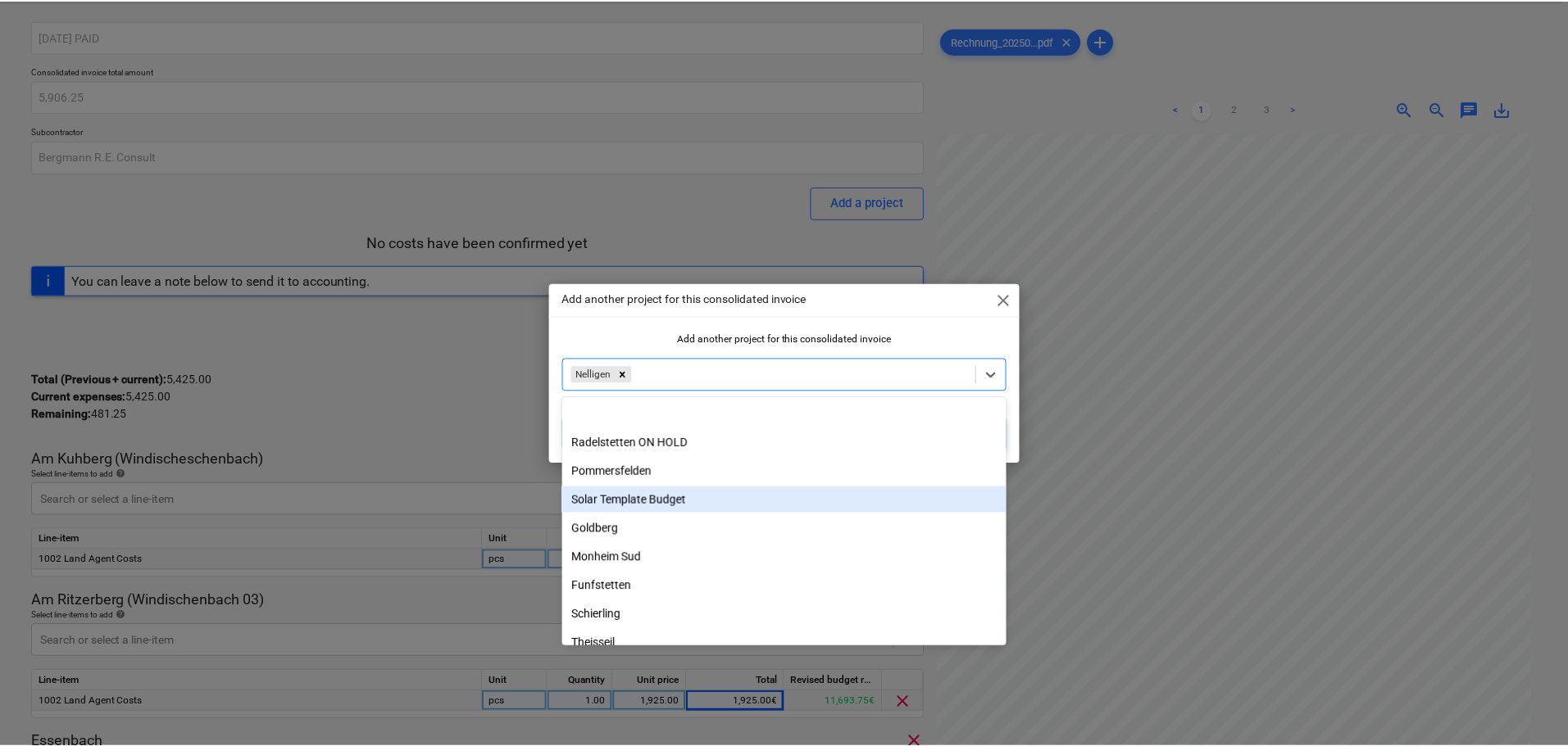
scroll to position [86, 0]
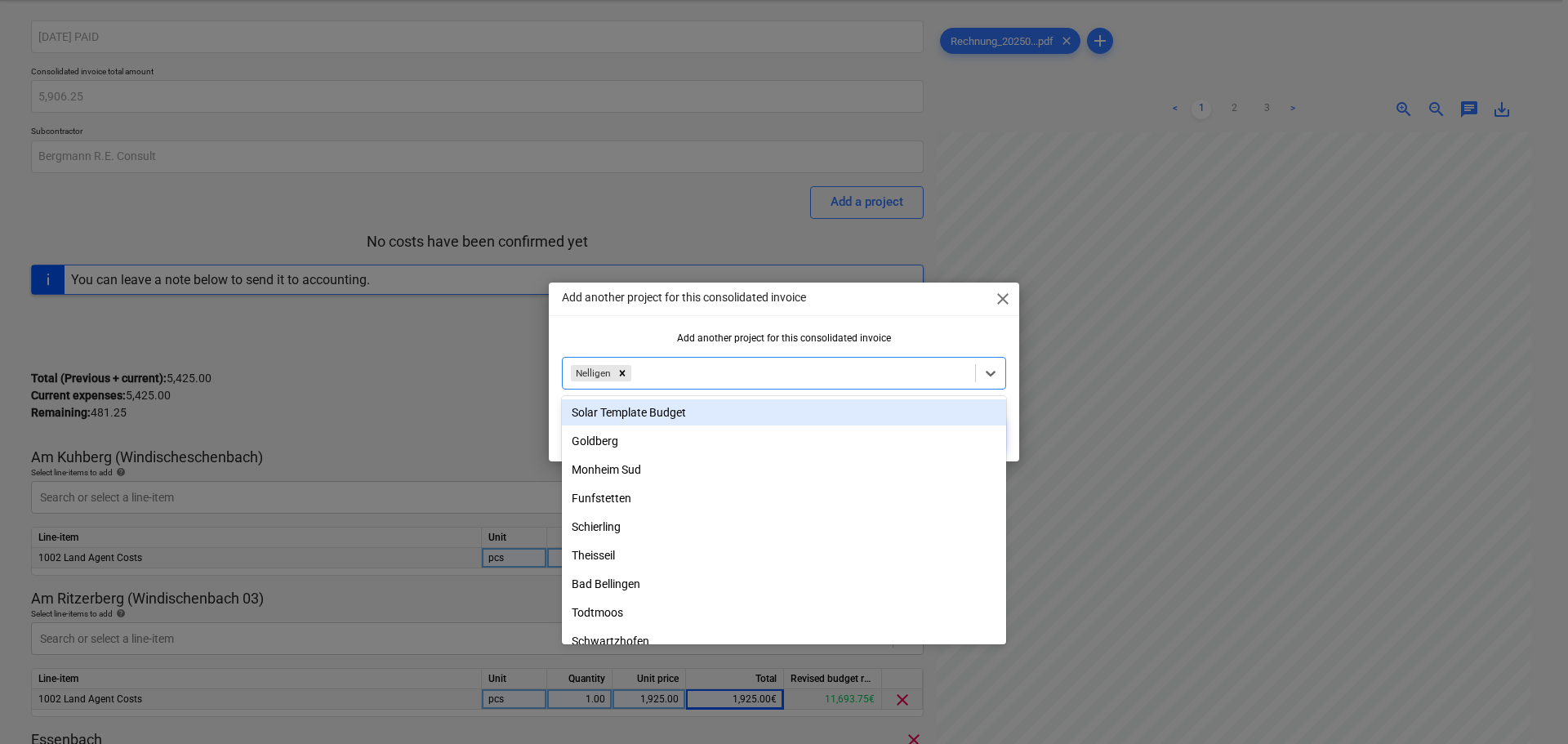
click at [691, 366] on div at bounding box center [801, 373] width 333 height 16
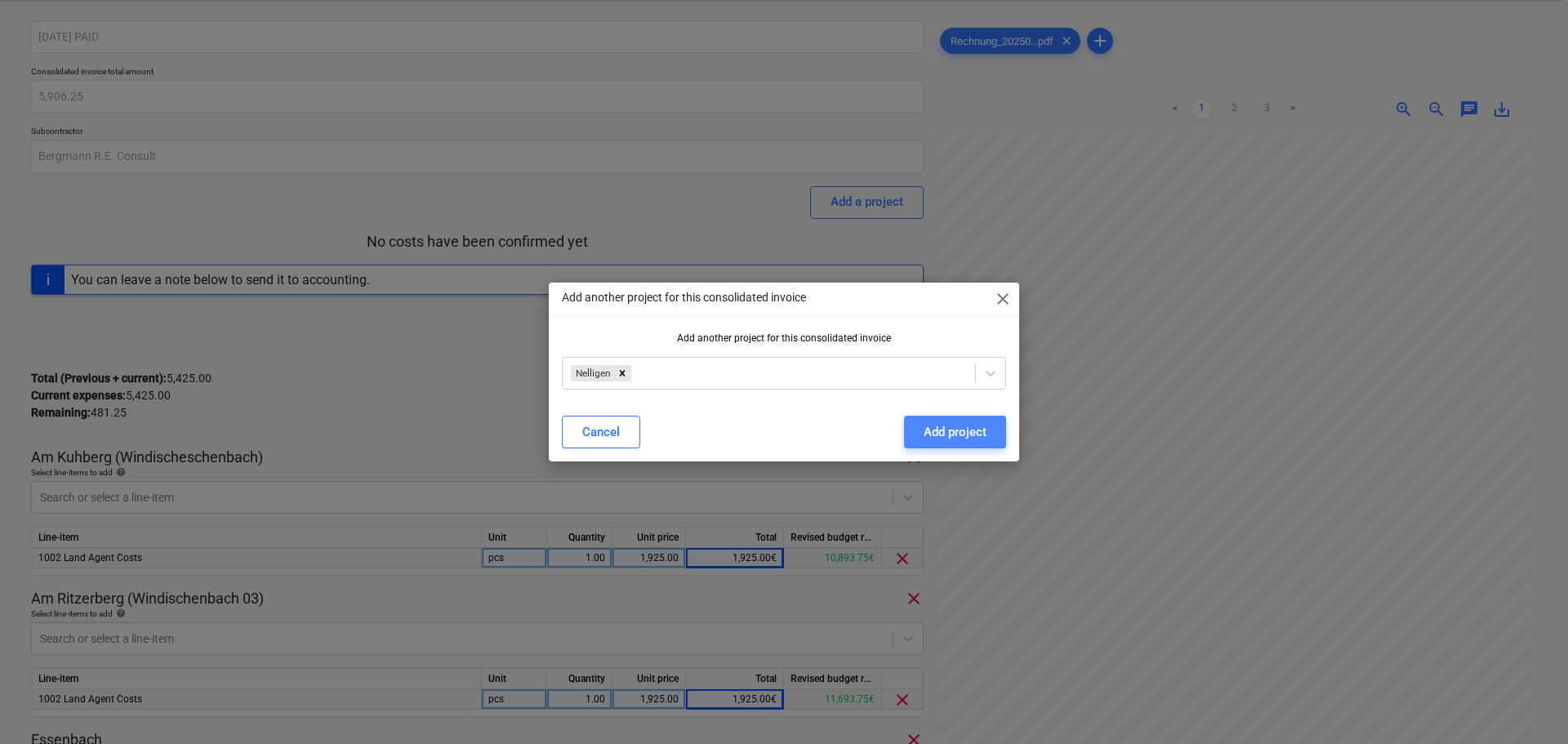
click at [948, 431] on div "Add project" at bounding box center [955, 433] width 63 height 21
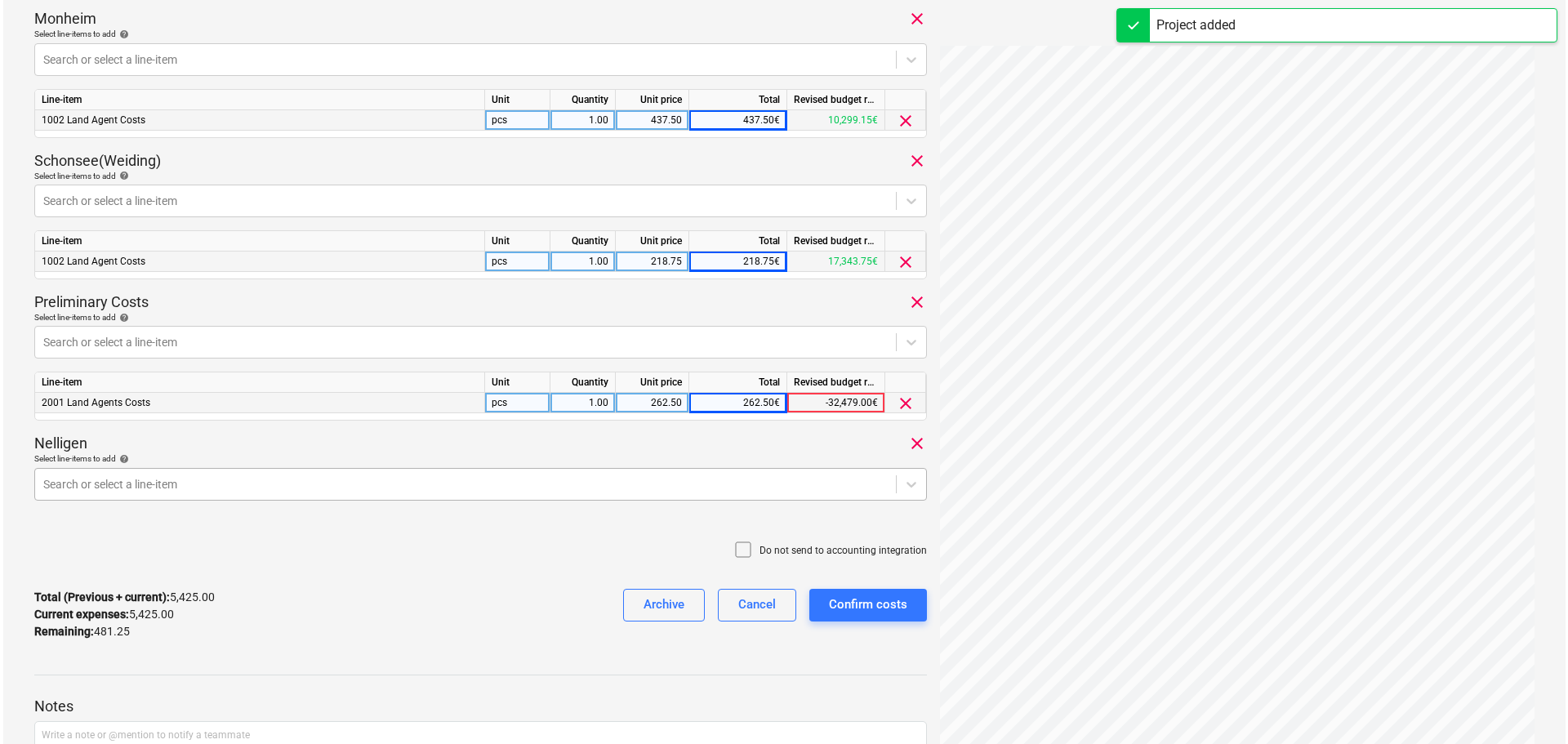
scroll to position [1049, 0]
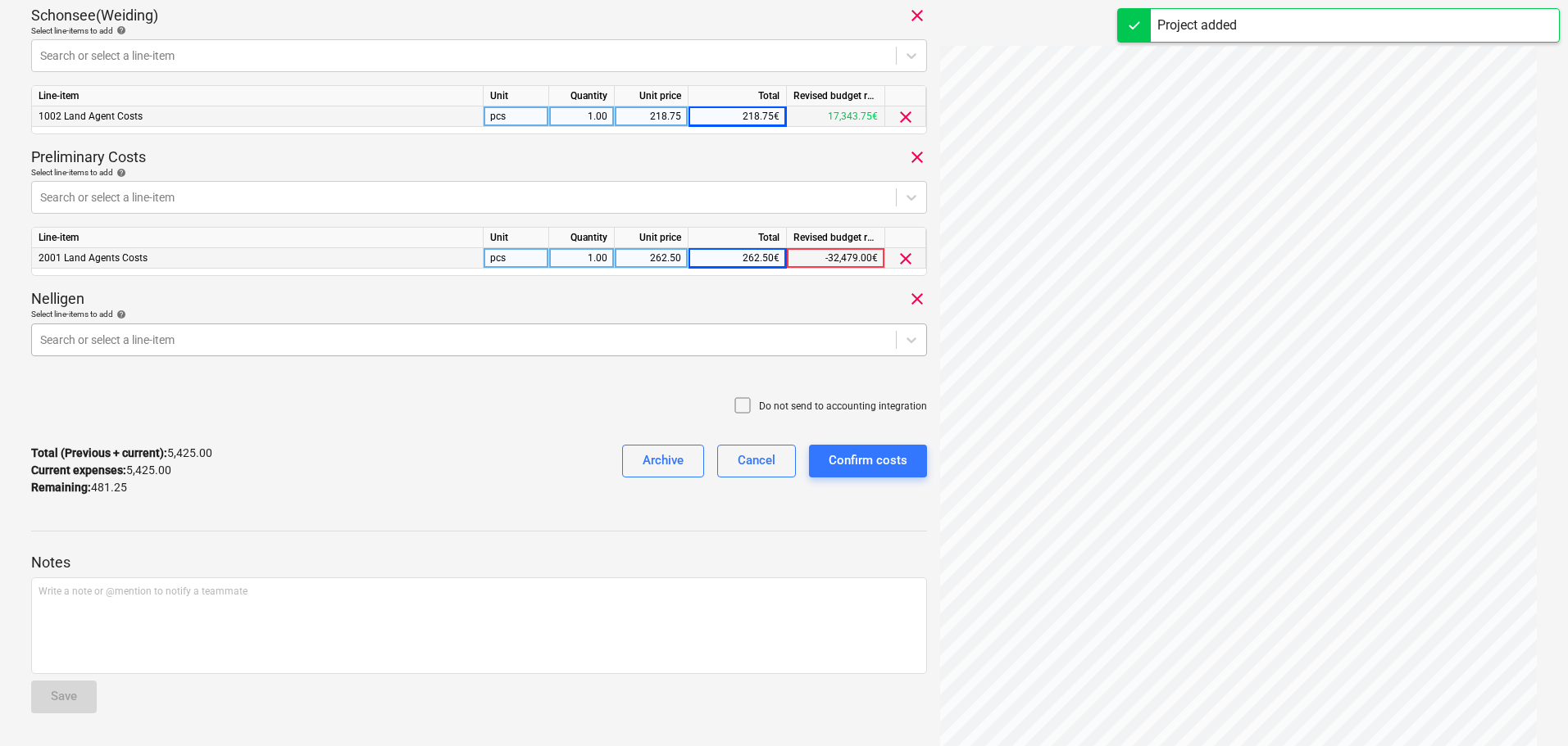
click at [215, 342] on div at bounding box center [464, 340] width 847 height 17
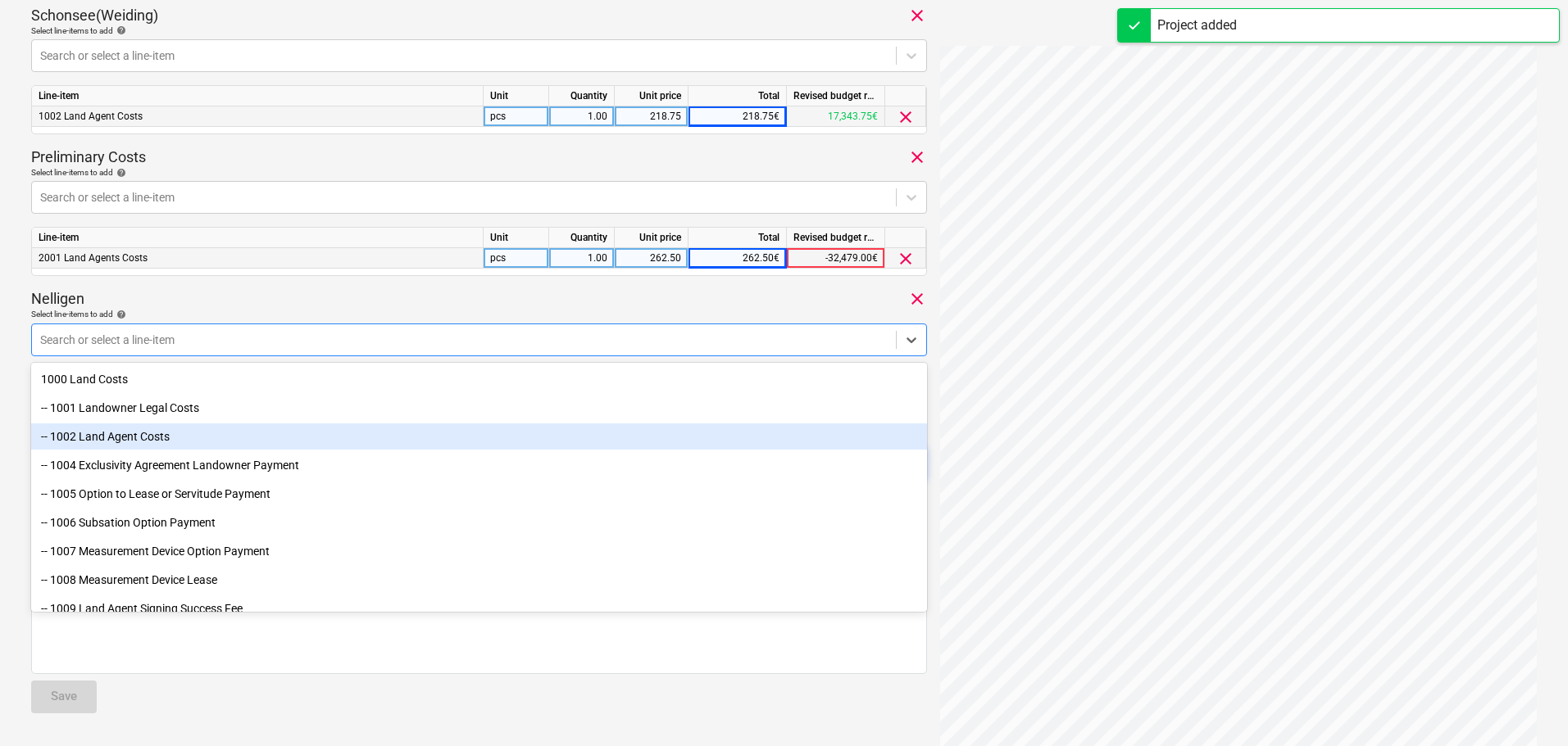
click at [166, 436] on div "-- 1002 Land Agent Costs" at bounding box center [479, 437] width 896 height 26
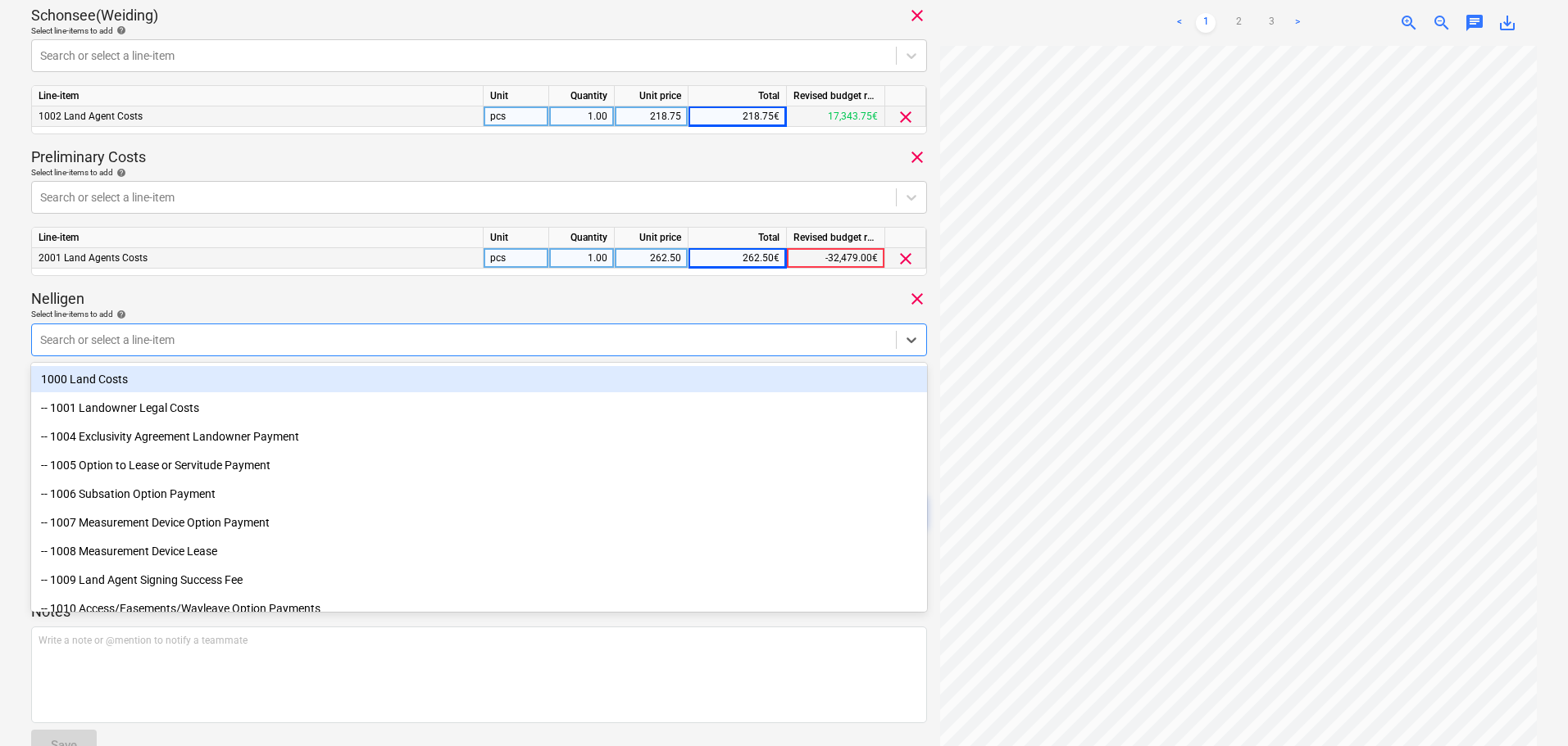
click at [265, 298] on div "Nelligen clear" at bounding box center [479, 299] width 896 height 20
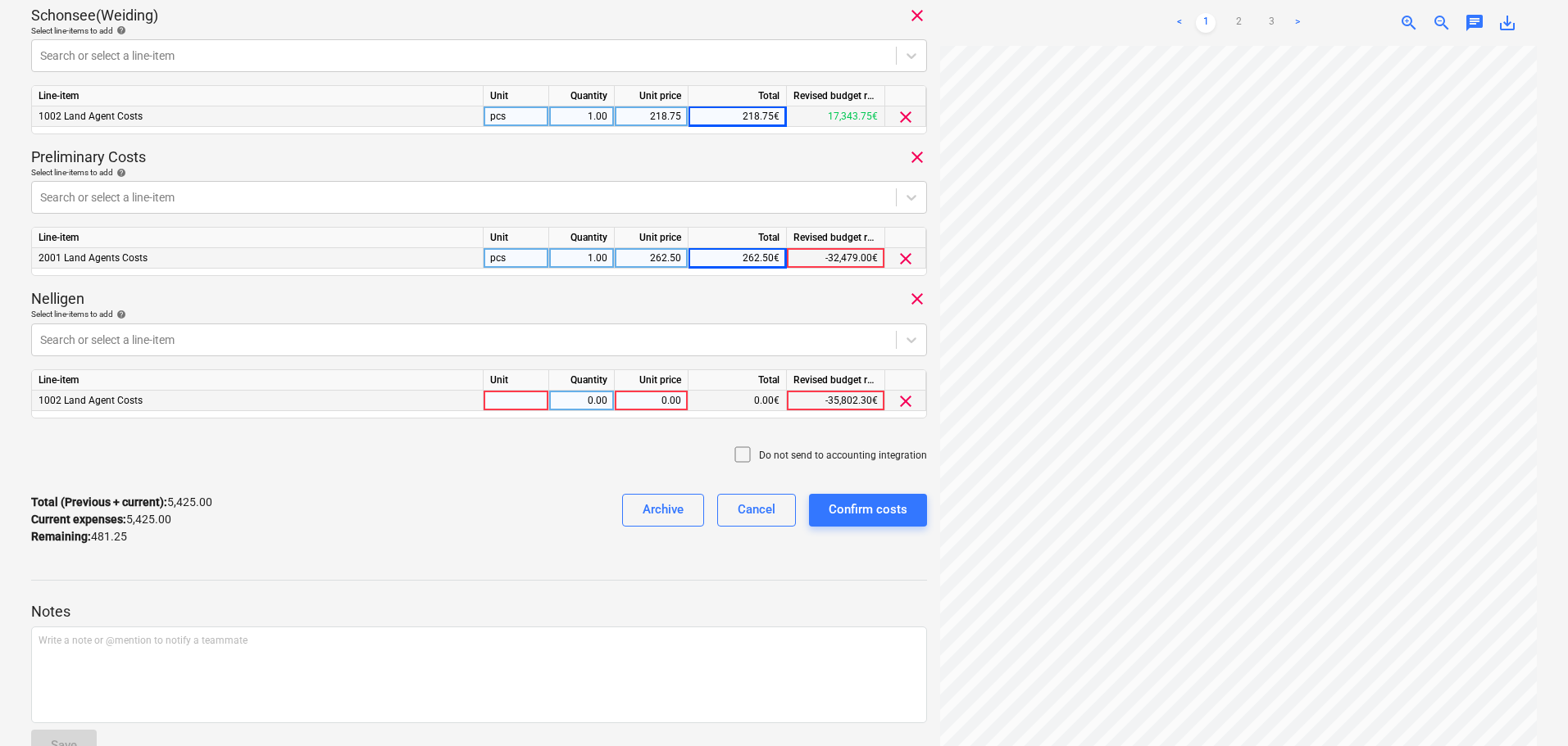
click at [661, 400] on div "0.00" at bounding box center [651, 401] width 60 height 21
type input "481.25"
click at [880, 512] on div "Confirm costs" at bounding box center [868, 510] width 79 height 21
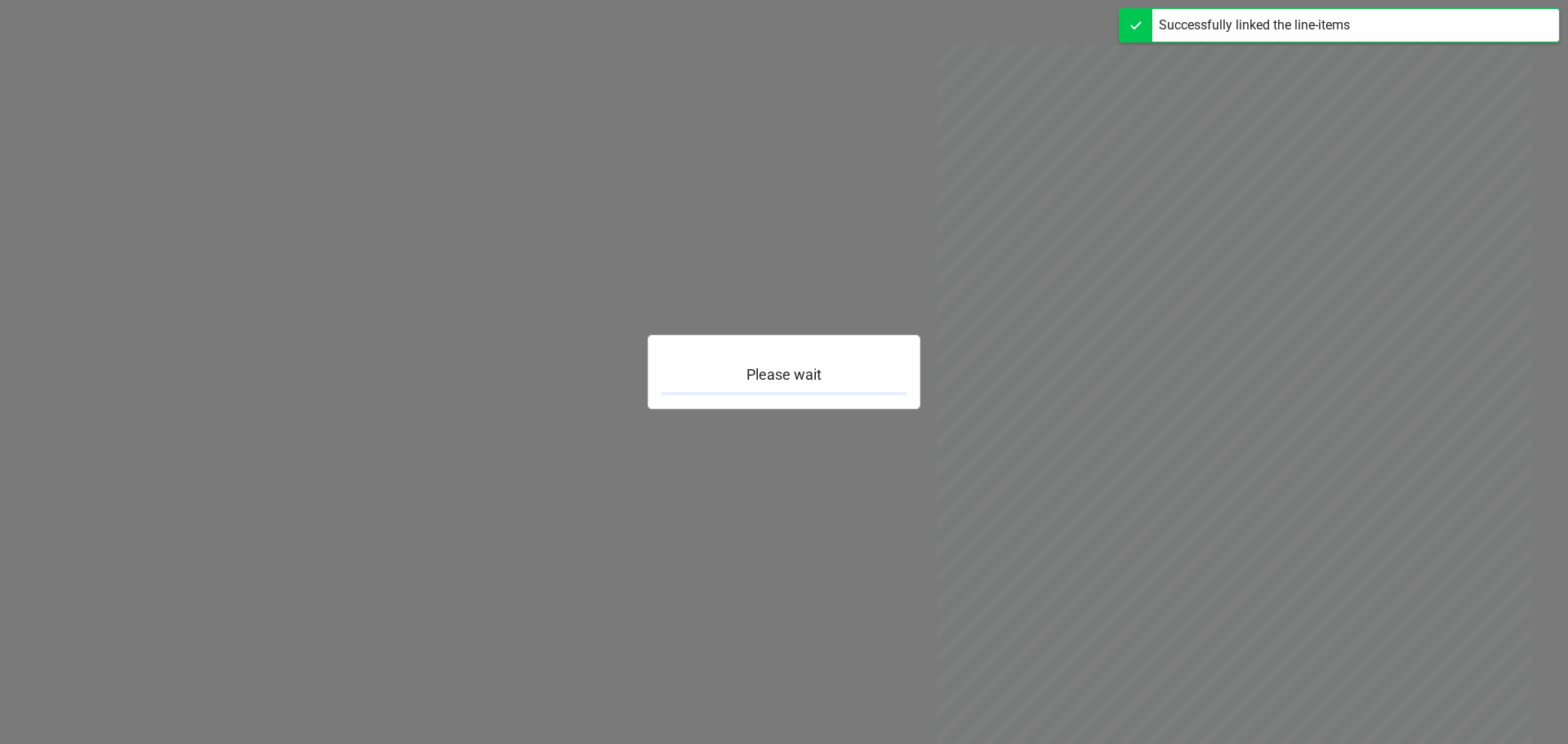
scroll to position [211, 0]
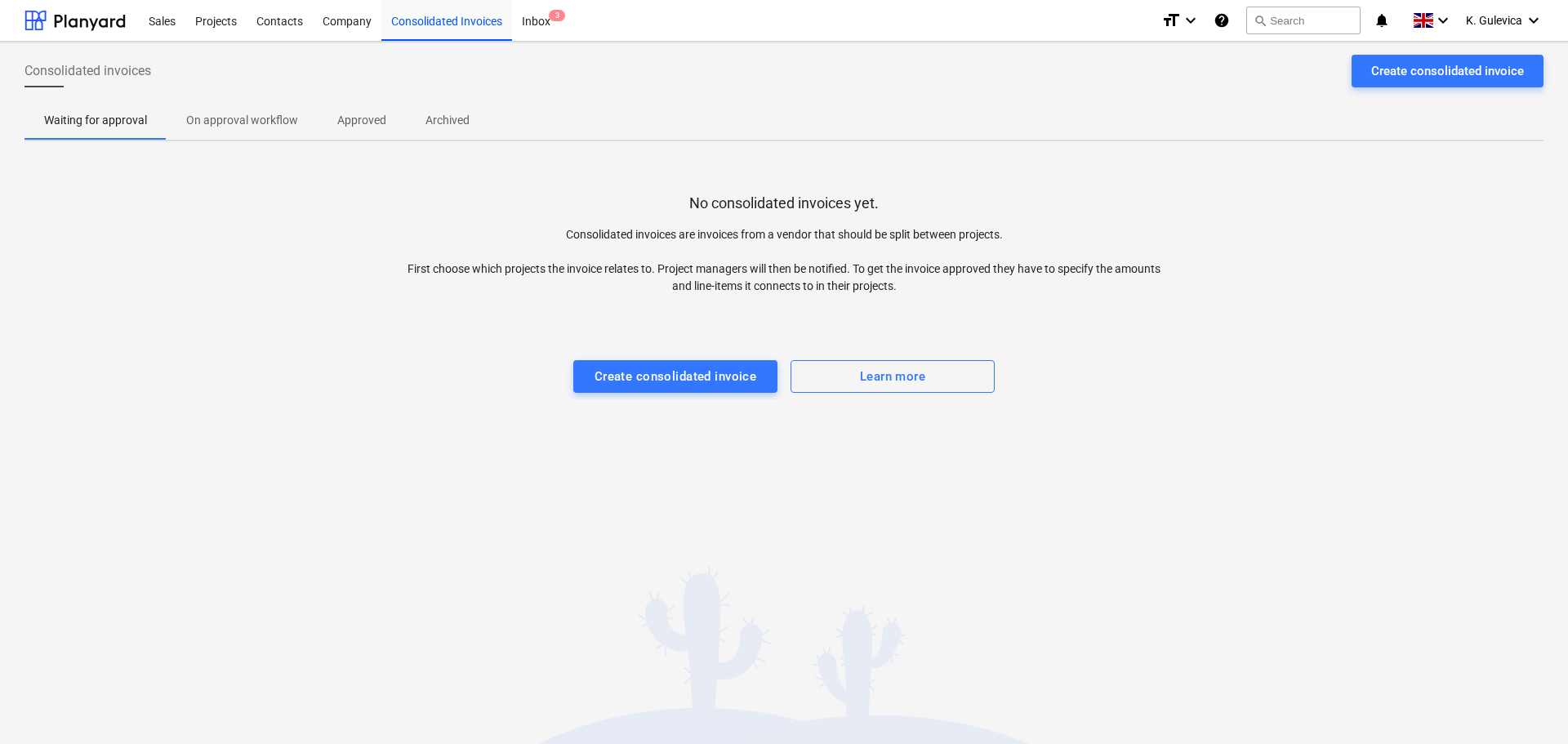
click at [1477, 19] on div "Consolidated Invoice confirmed" at bounding box center [1340, 17] width 441 height 35
click at [77, 14] on div at bounding box center [75, 21] width 101 height 41
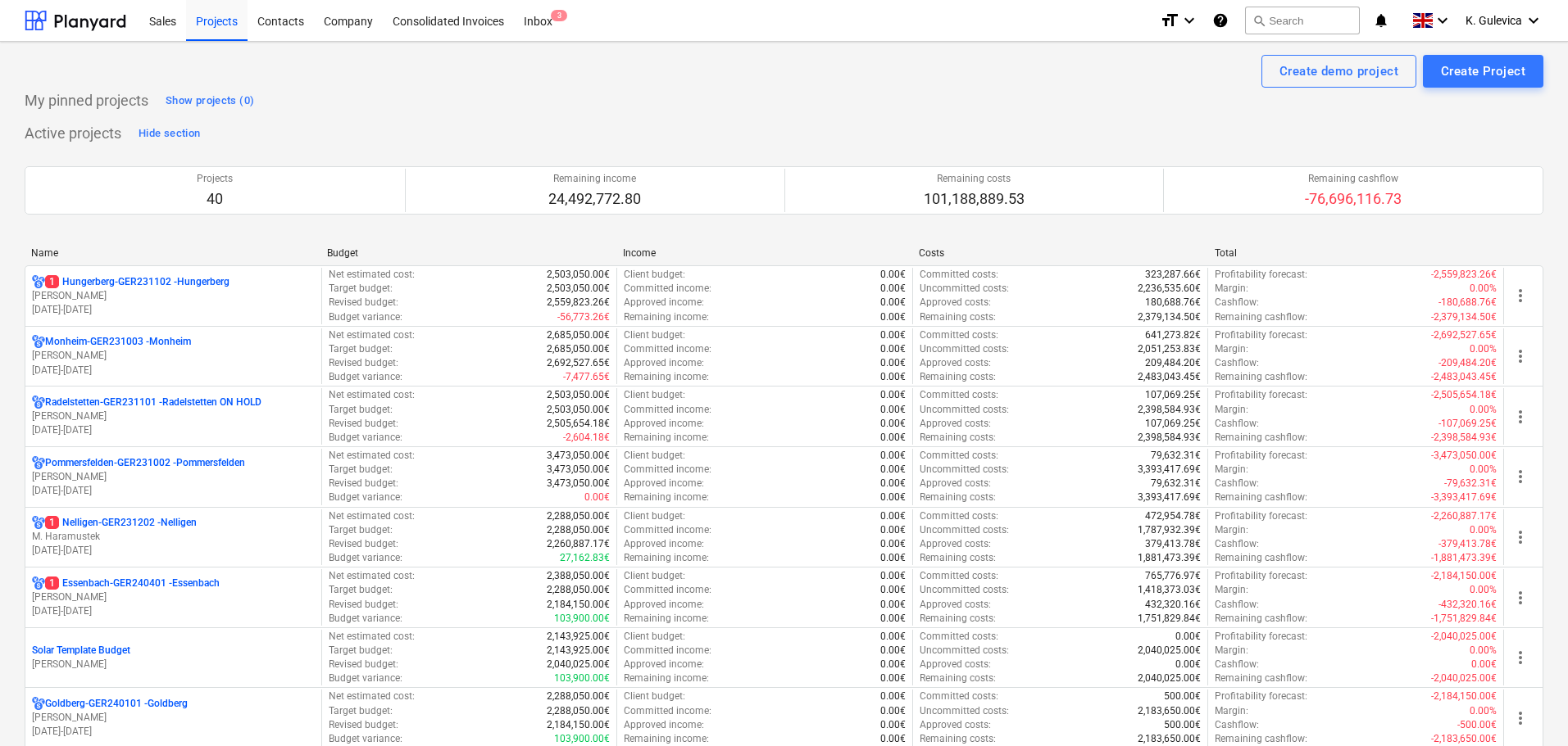
click at [1486, 19] on div "Consolidated Invoice confirmed" at bounding box center [1339, 17] width 443 height 35
click at [1495, 17] on span "K. Gulevica" at bounding box center [1494, 21] width 56 height 13
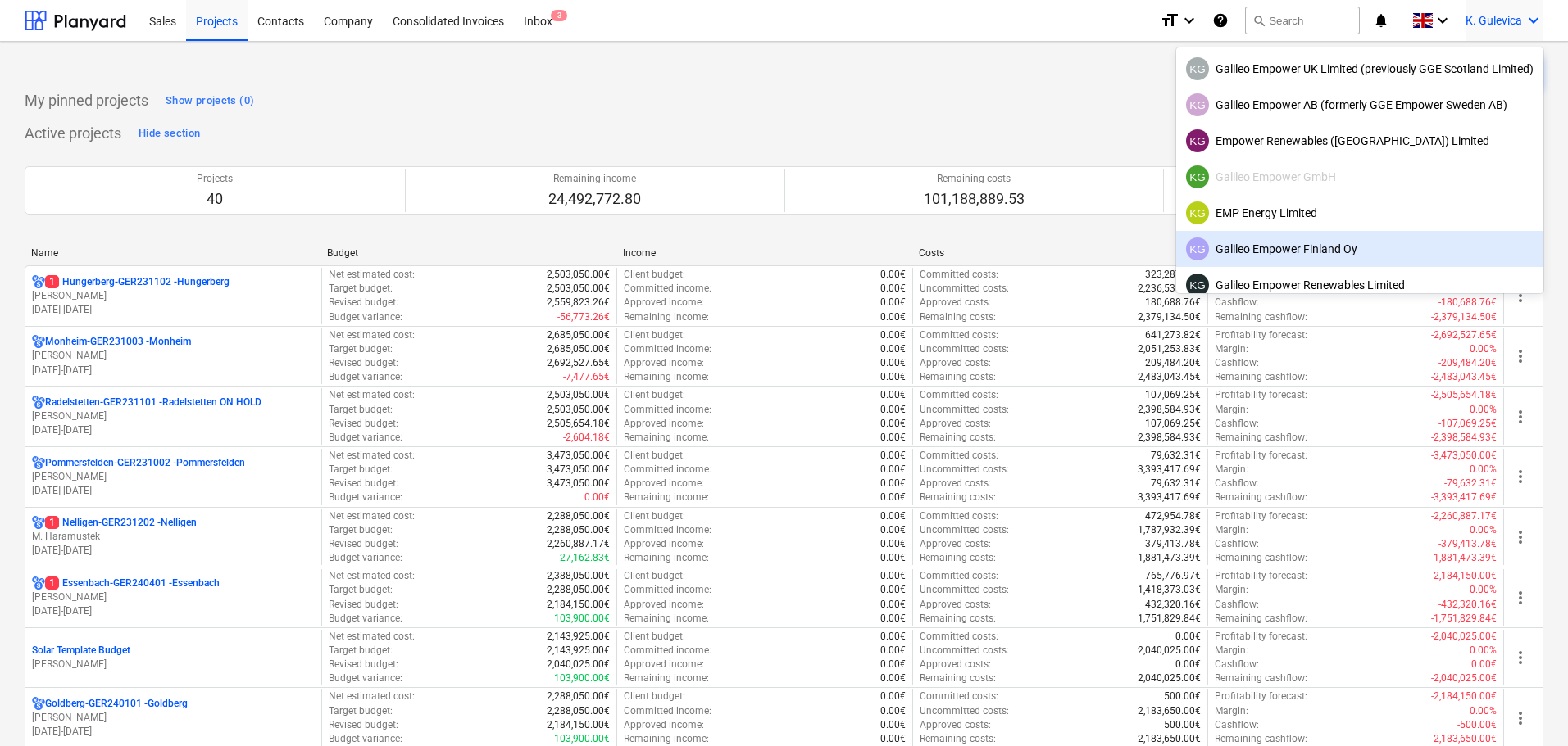
click at [1299, 253] on div "KG Galileo Empower Finland Oy" at bounding box center [1360, 249] width 348 height 23
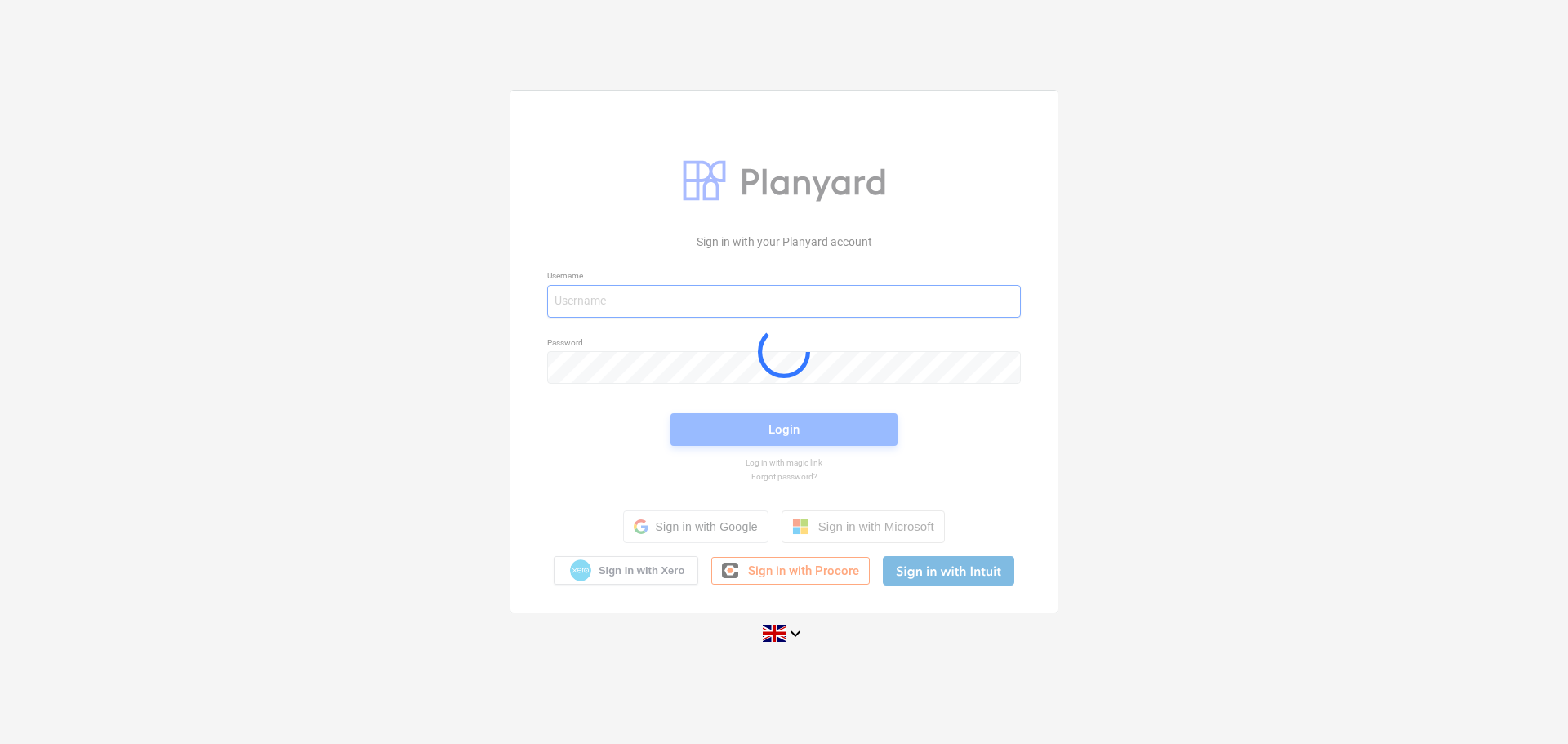
type input "[EMAIL_ADDRESS][DOMAIN_NAME]"
